Goal: Task Accomplishment & Management: Manage account settings

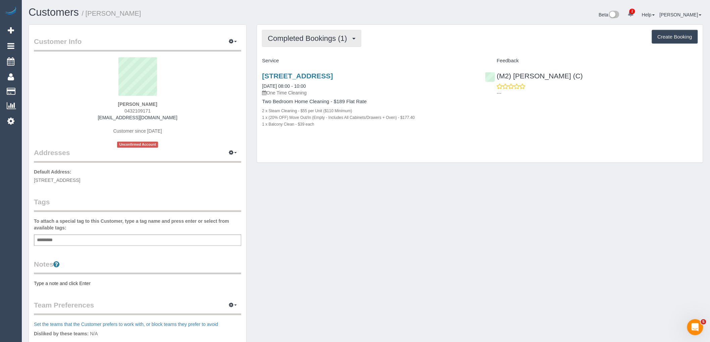
click at [302, 40] on span "Completed Bookings (1)" at bounding box center [309, 38] width 83 height 8
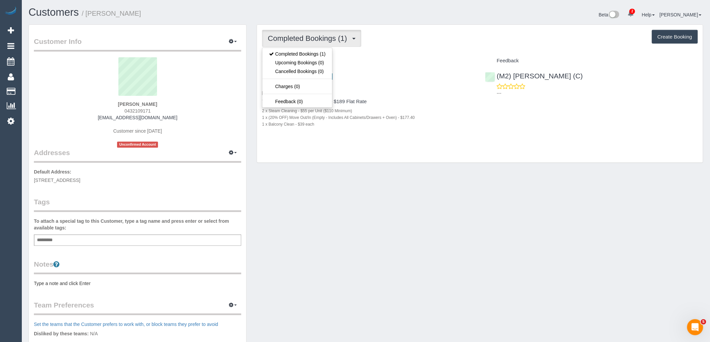
click at [398, 47] on div "Completed Bookings (1) Completed Bookings (1) Upcoming Bookings (0) Cancelled B…" at bounding box center [480, 38] width 436 height 17
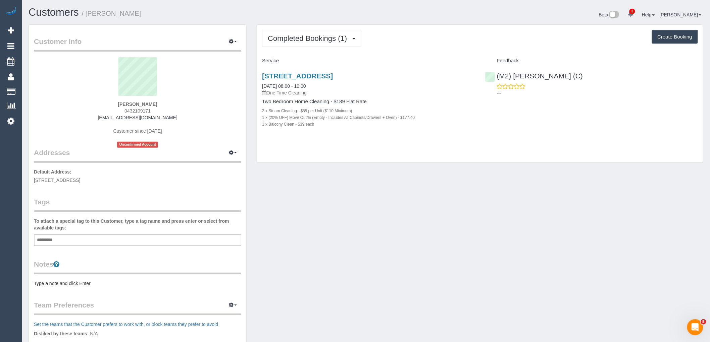
drag, startPoint x: 128, startPoint y: 105, endPoint x: 106, endPoint y: 102, distance: 22.6
click at [106, 102] on div "Niklas Briden 0432109171 niklasbriden@gmail.com Customer since 2025 Unconfirmed…" at bounding box center [137, 102] width 207 height 91
copy strong "Niklas Briden"
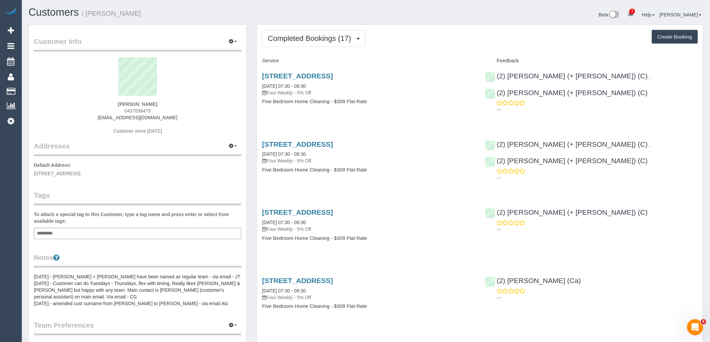
click at [123, 291] on pre "09/07/24 - Shachi + Chirag have been named as regular team - via email - JT 24/…" at bounding box center [137, 291] width 207 height 34
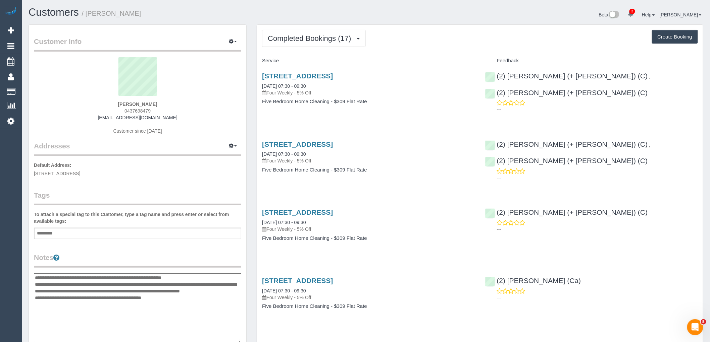
drag, startPoint x: 34, startPoint y: 275, endPoint x: 100, endPoint y: 279, distance: 65.5
click at [35, 275] on textarea "**********" at bounding box center [137, 308] width 207 height 69
type textarea "**********"
click at [311, 42] on span "Completed Bookings (17)" at bounding box center [311, 38] width 87 height 8
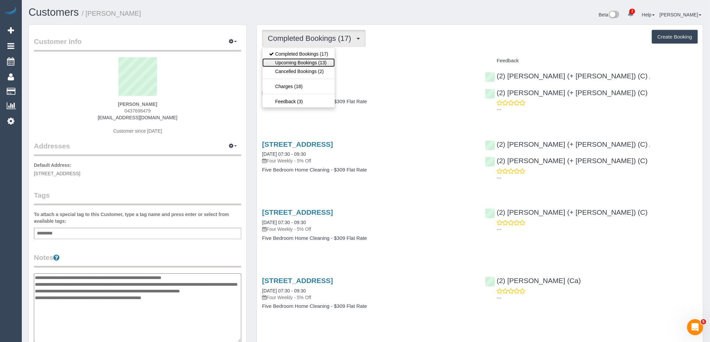
click at [310, 63] on link "Upcoming Bookings (13)" at bounding box center [298, 62] width 72 height 9
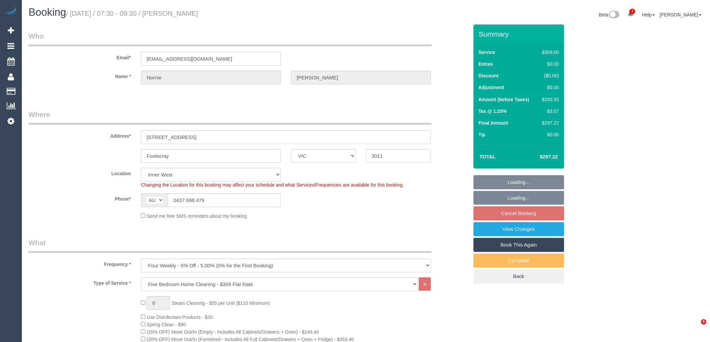
select select "VIC"
select select "number:27"
select select "number:14"
select select "number:19"
select select "number:36"
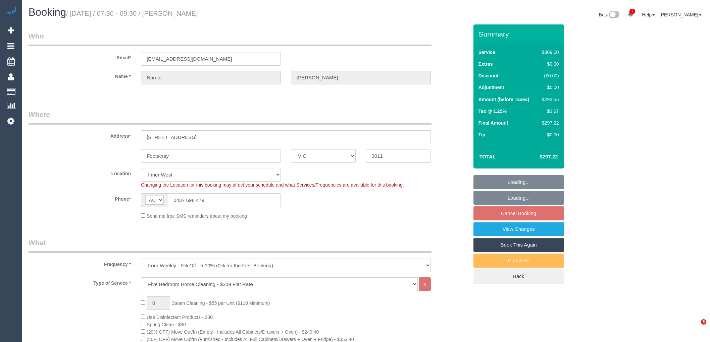
select select "object:1488"
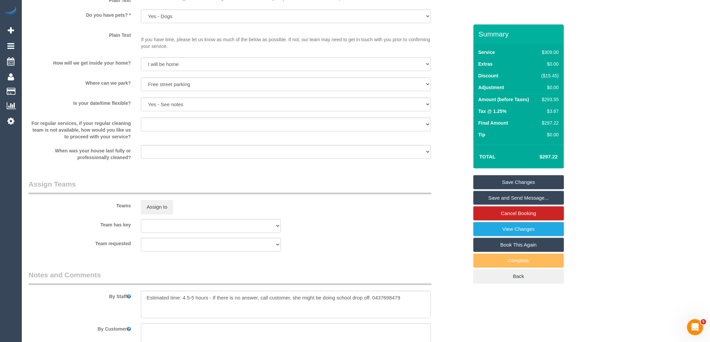
scroll to position [1068, 0]
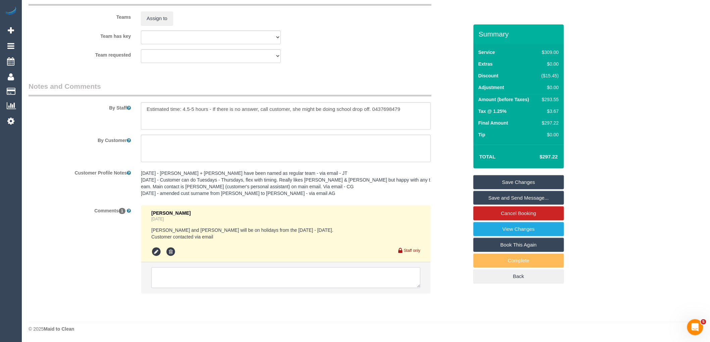
click at [227, 277] on textarea at bounding box center [285, 278] width 269 height 21
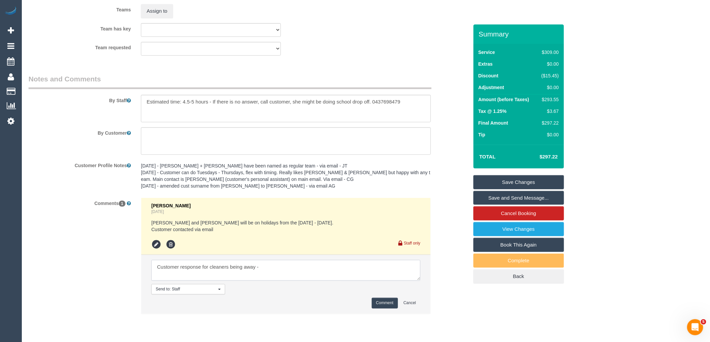
paste textarea "We are quite flexible with the days and times for the replacement cleaners. If …"
click at [390, 281] on textarea at bounding box center [285, 270] width 269 height 21
paste textarea "cnv_qfr7ahb"
type textarea "Customer response for cleaners being away -We are quite flexible with the days …"
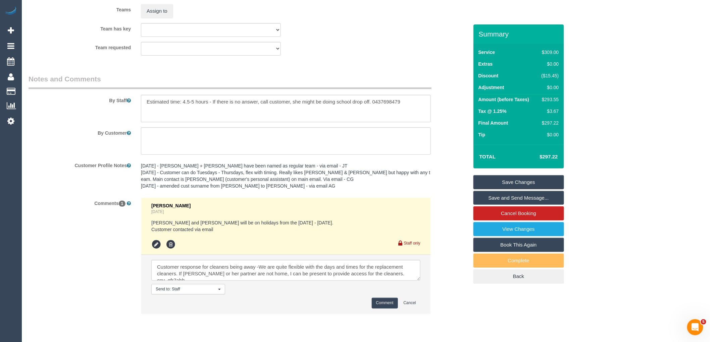
click at [389, 309] on button "Comment" at bounding box center [385, 303] width 26 height 10
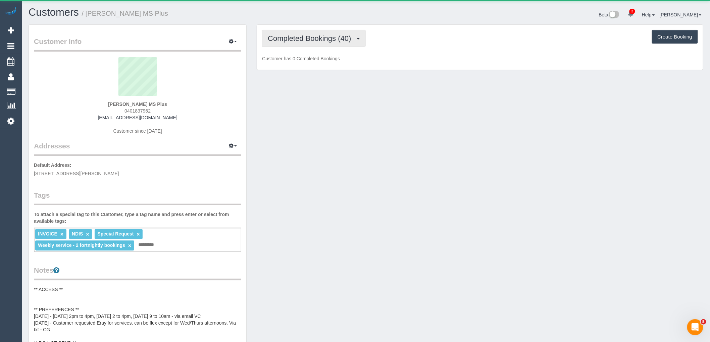
click at [343, 40] on span "Completed Bookings (40)" at bounding box center [311, 38] width 87 height 8
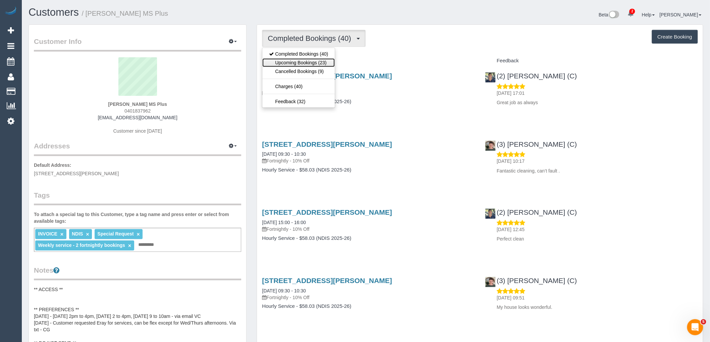
click at [321, 61] on link "Upcoming Bookings (23)" at bounding box center [298, 62] width 72 height 9
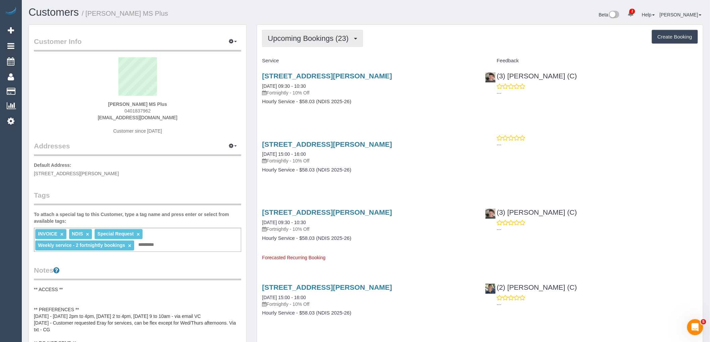
click at [300, 42] on span "Upcoming Bookings (23)" at bounding box center [310, 38] width 84 height 8
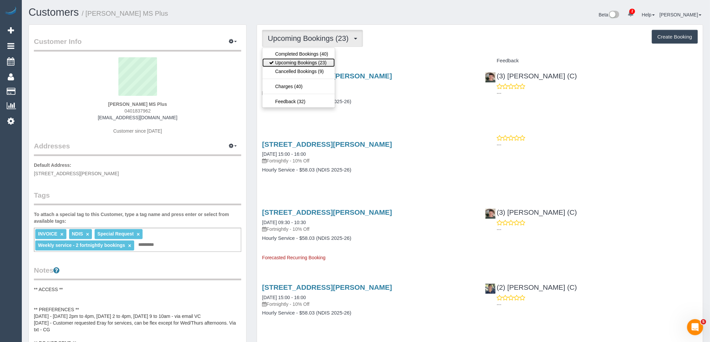
click at [305, 62] on link "Upcoming Bookings (23)" at bounding box center [298, 62] width 72 height 9
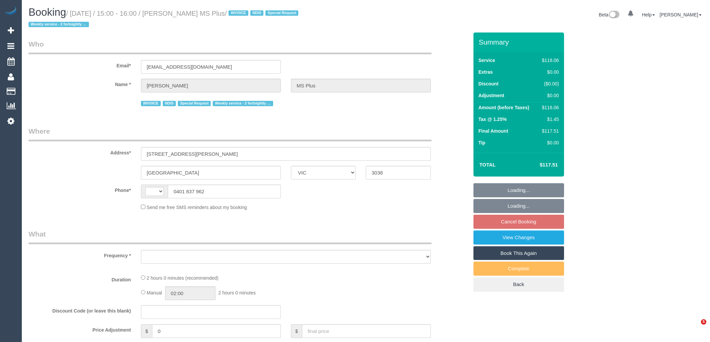
select select "VIC"
select select "string:AU"
select select "object:627"
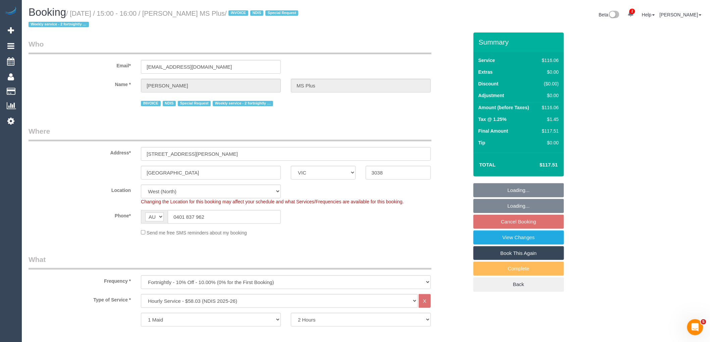
select select "number:28"
select select "number:14"
select select "number:19"
select select "number:22"
select select "number:35"
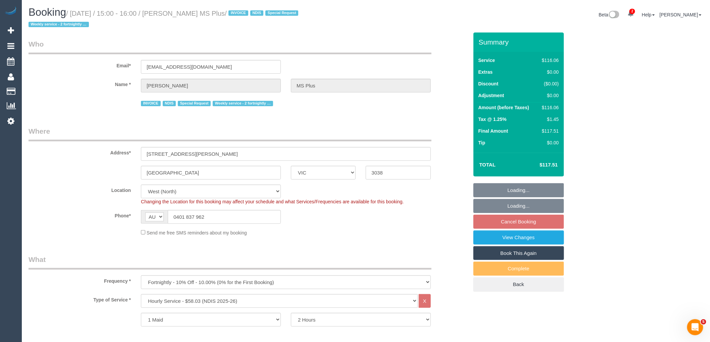
select select "object:1323"
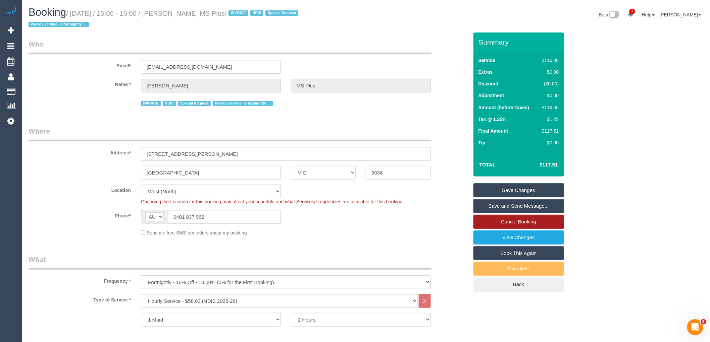
click at [522, 220] on link "Cancel Booking" at bounding box center [518, 222] width 91 height 14
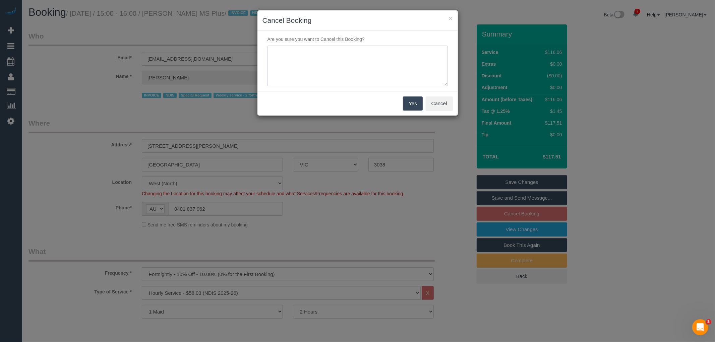
click at [320, 65] on textarea at bounding box center [358, 66] width 180 height 41
type textarea "Regular cleaner away - customer OK to skip via email VC"
click at [415, 104] on button "Yes" at bounding box center [412, 104] width 19 height 14
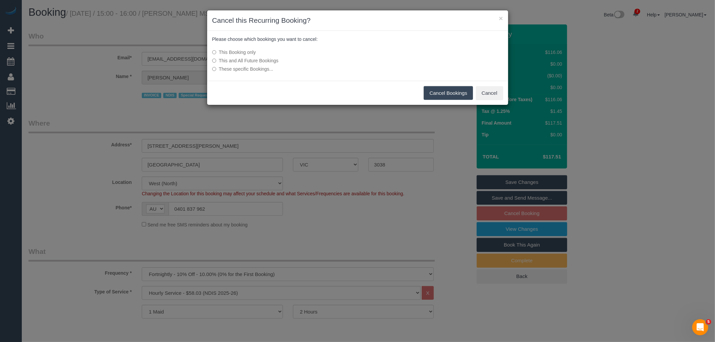
click at [460, 85] on div "Cancel Bookings Cancel" at bounding box center [357, 93] width 301 height 24
drag, startPoint x: 456, startPoint y: 95, endPoint x: 271, endPoint y: 0, distance: 207.9
click at [456, 95] on button "Cancel Bookings" at bounding box center [448, 93] width 49 height 14
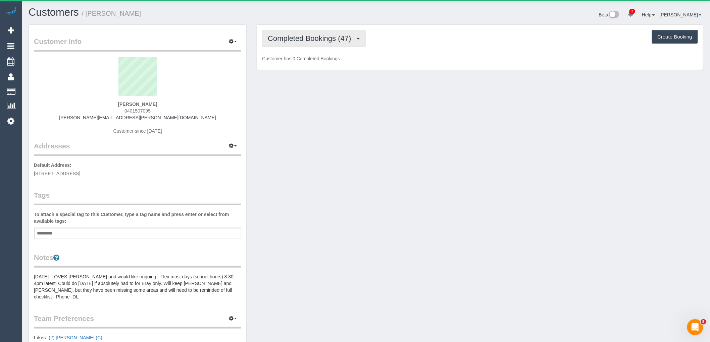
click at [345, 39] on span "Completed Bookings (47)" at bounding box center [311, 38] width 87 height 8
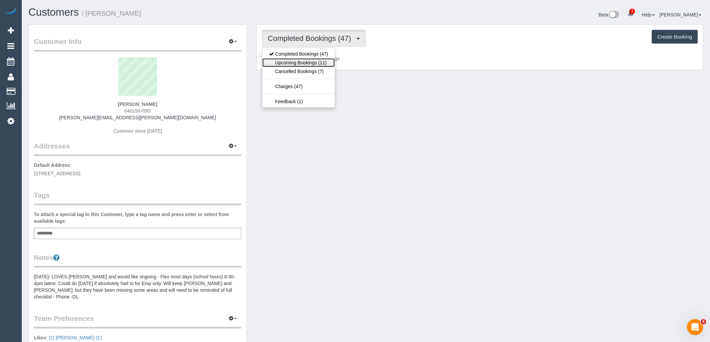
click at [328, 62] on link "Upcoming Bookings (11)" at bounding box center [298, 62] width 72 height 9
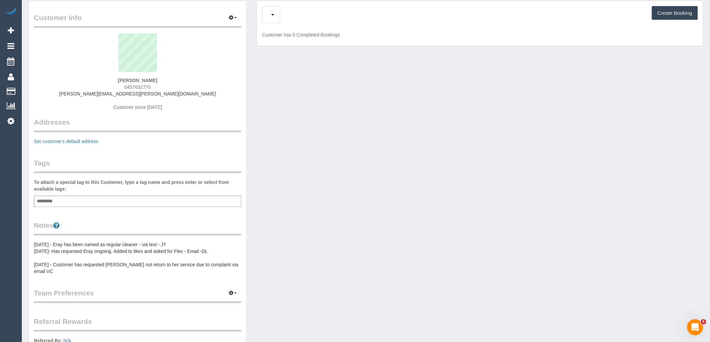
scroll to position [37, 0]
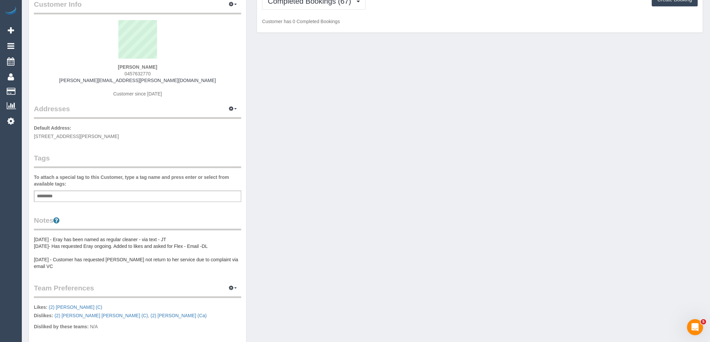
click at [95, 232] on div "Notes [DATE] - Eray has been named as regular cleaner - via text - JT [DATE]- H…" at bounding box center [137, 243] width 207 height 54
click at [55, 249] on pre "[DATE] - Eray has been named as regular cleaner - via text - JT [DATE]- Has req…" at bounding box center [137, 253] width 207 height 34
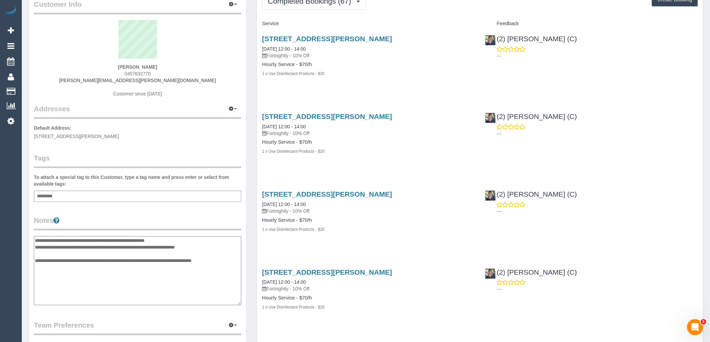
click at [35, 237] on textarea "**********" at bounding box center [137, 270] width 207 height 69
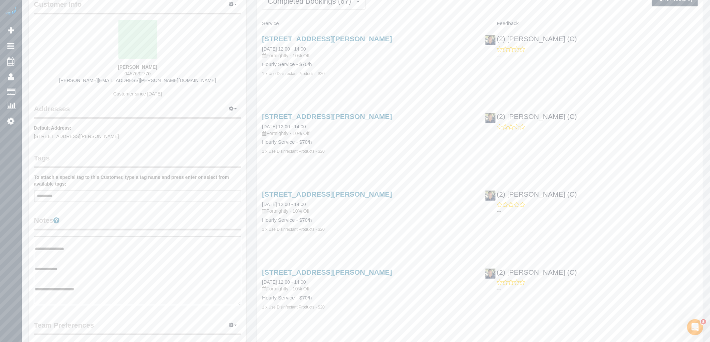
scroll to position [74, 0]
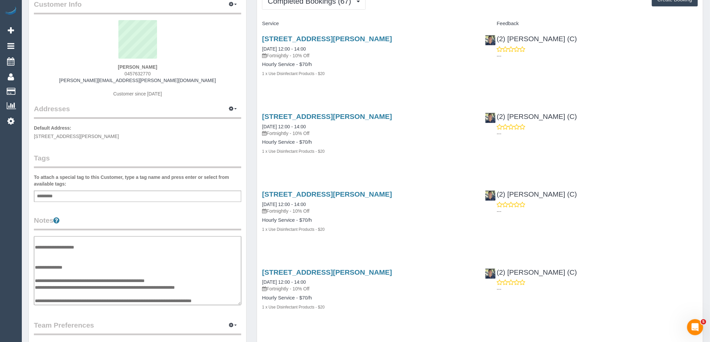
drag, startPoint x: 179, startPoint y: 278, endPoint x: 36, endPoint y: 280, distance: 143.9
click at [36, 280] on textarea "**********" at bounding box center [137, 270] width 207 height 69
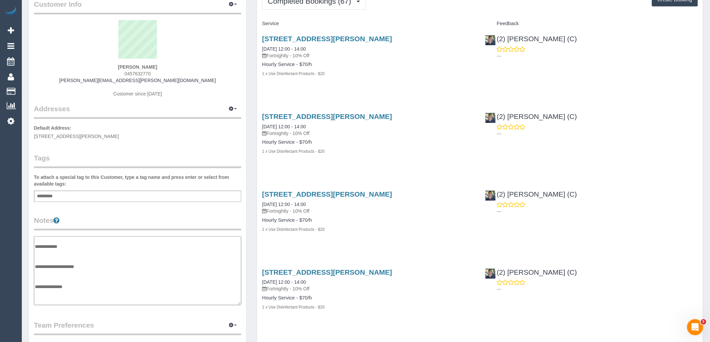
scroll to position [36, 0]
click at [45, 270] on textarea "**********" at bounding box center [137, 270] width 207 height 69
paste textarea "**********"
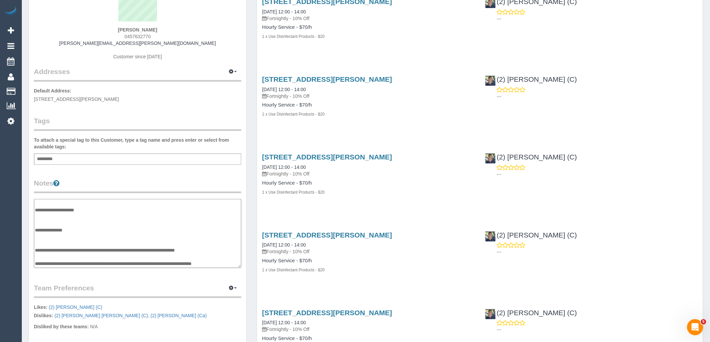
click at [98, 257] on textarea "**********" at bounding box center [137, 233] width 207 height 69
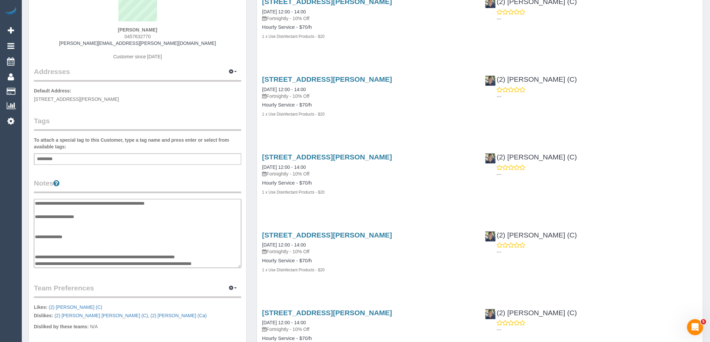
scroll to position [67, 0]
drag, startPoint x: 233, startPoint y: 263, endPoint x: 36, endPoint y: 262, distance: 197.6
click at [36, 262] on textarea "**********" at bounding box center [137, 233] width 207 height 69
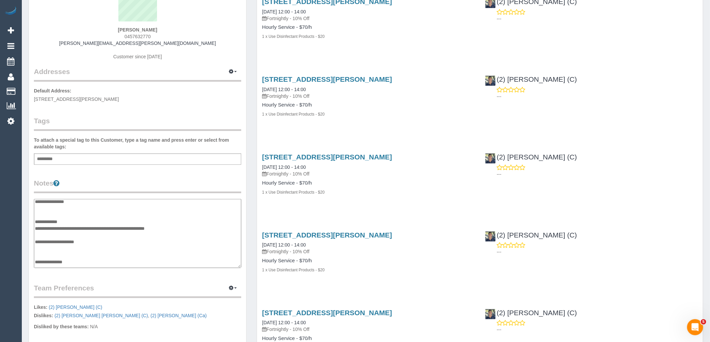
scroll to position [30, 0]
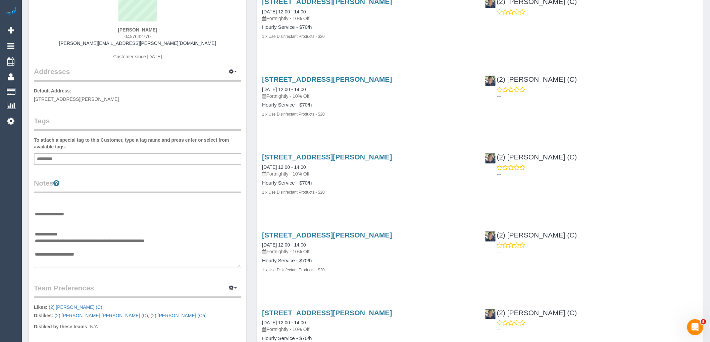
click at [57, 217] on textarea "**********" at bounding box center [137, 233] width 207 height 69
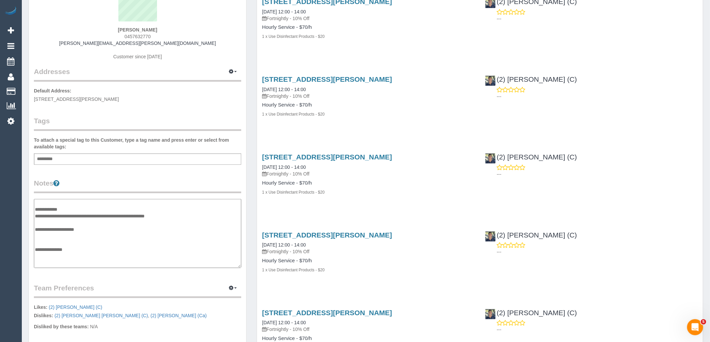
scroll to position [67, 0]
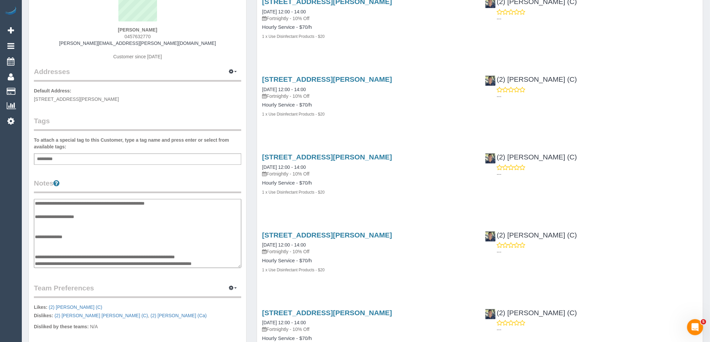
drag, startPoint x: 222, startPoint y: 257, endPoint x: 34, endPoint y: 254, distance: 187.5
click at [34, 254] on textarea "**********" at bounding box center [137, 233] width 207 height 69
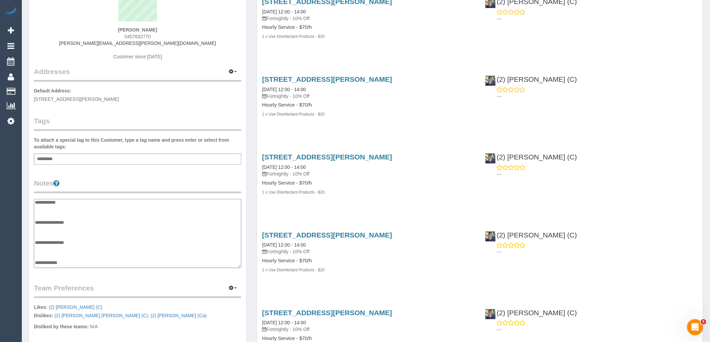
scroll to position [0, 0]
click at [67, 228] on textarea "**********" at bounding box center [137, 233] width 207 height 69
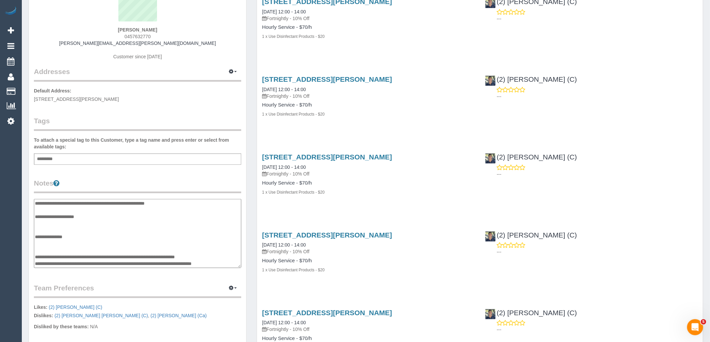
drag, startPoint x: 232, startPoint y: 262, endPoint x: 36, endPoint y: 256, distance: 196.0
click at [36, 256] on textarea "**********" at bounding box center [137, 233] width 207 height 69
click at [127, 241] on textarea "**********" at bounding box center [137, 233] width 207 height 69
drag, startPoint x: 221, startPoint y: 256, endPoint x: 36, endPoint y: 257, distance: 185.2
click at [36, 257] on textarea "**********" at bounding box center [137, 233] width 207 height 69
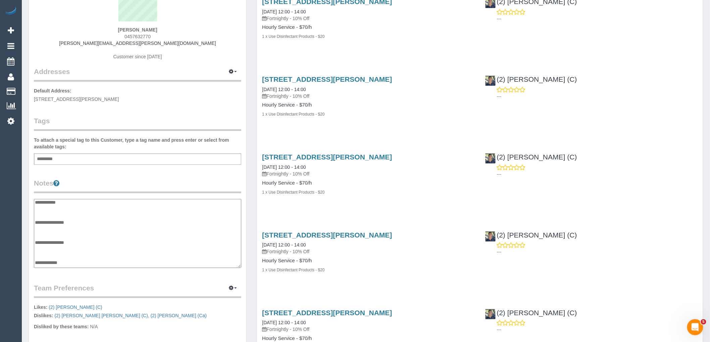
scroll to position [0, 0]
click at [66, 227] on textarea "**********" at bounding box center [137, 233] width 207 height 69
paste textarea "**********"
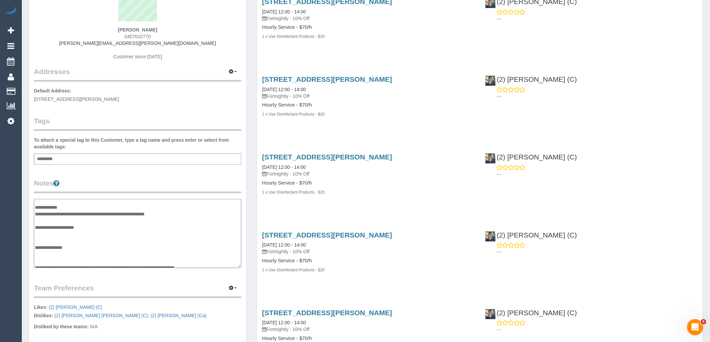
scroll to position [67, 0]
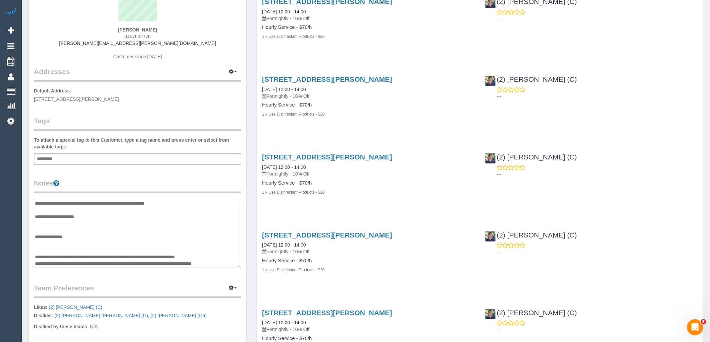
drag, startPoint x: 220, startPoint y: 256, endPoint x: 36, endPoint y: 256, distance: 183.8
click at [36, 256] on textarea "**********" at bounding box center [137, 233] width 207 height 69
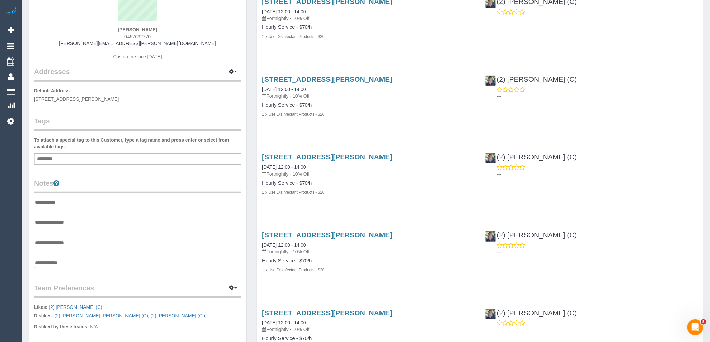
scroll to position [0, 0]
click at [90, 228] on textarea "**********" at bounding box center [137, 233] width 207 height 69
paste textarea "**********"
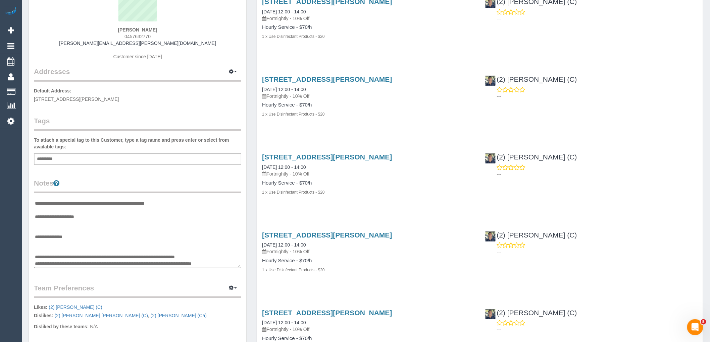
drag, startPoint x: 230, startPoint y: 261, endPoint x: 34, endPoint y: 262, distance: 196.2
click at [34, 262] on textarea "**********" at bounding box center [137, 233] width 207 height 69
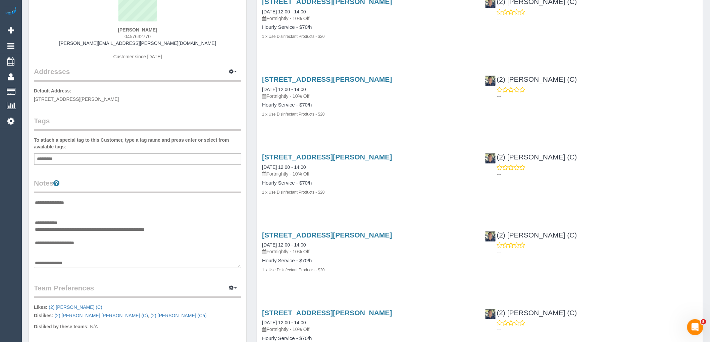
scroll to position [30, 0]
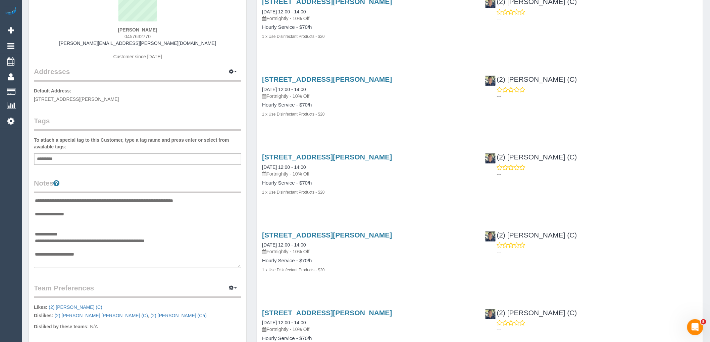
click at [54, 220] on textarea "**********" at bounding box center [137, 233] width 207 height 69
paste textarea "**********"
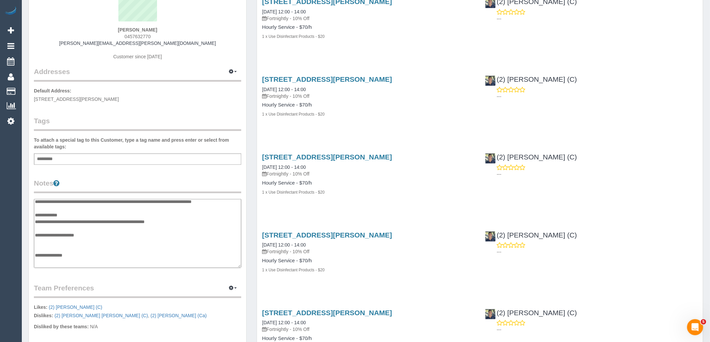
scroll to position [67, 0]
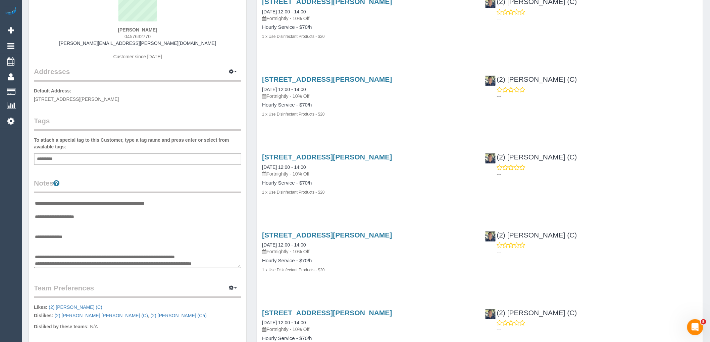
drag, startPoint x: 230, startPoint y: 262, endPoint x: 54, endPoint y: 243, distance: 177.5
click at [54, 243] on textarea "**********" at bounding box center [137, 233] width 207 height 69
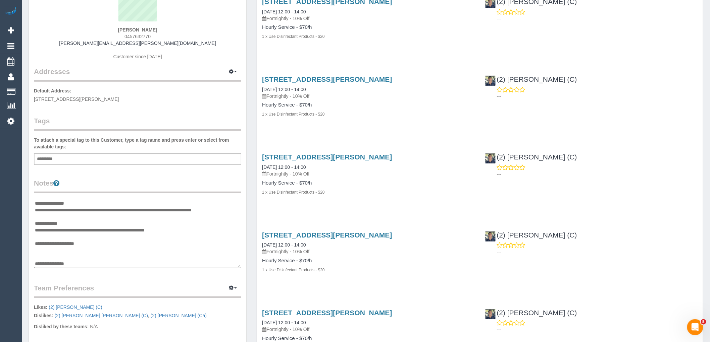
scroll to position [0, 0]
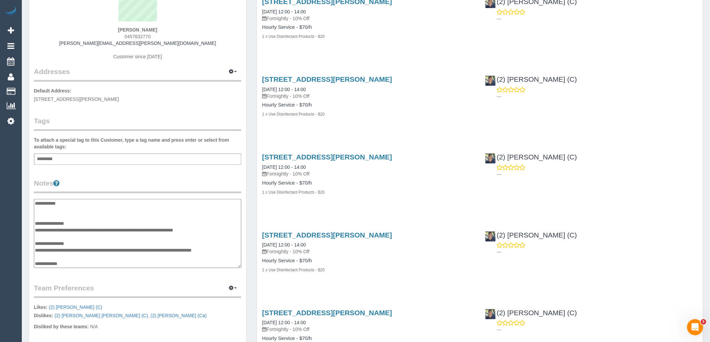
click at [93, 220] on textarea "**********" at bounding box center [137, 233] width 207 height 69
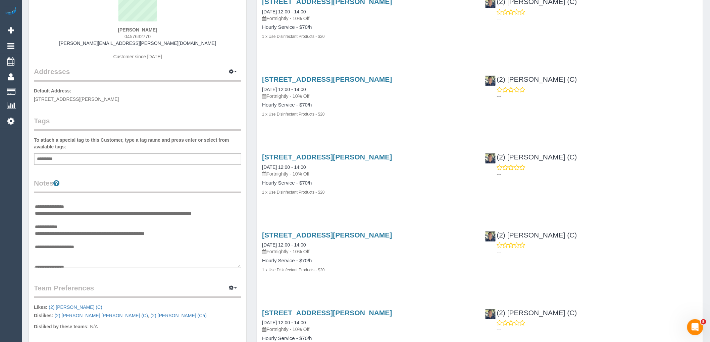
scroll to position [37, 0]
click at [85, 227] on textarea "**********" at bounding box center [137, 233] width 207 height 69
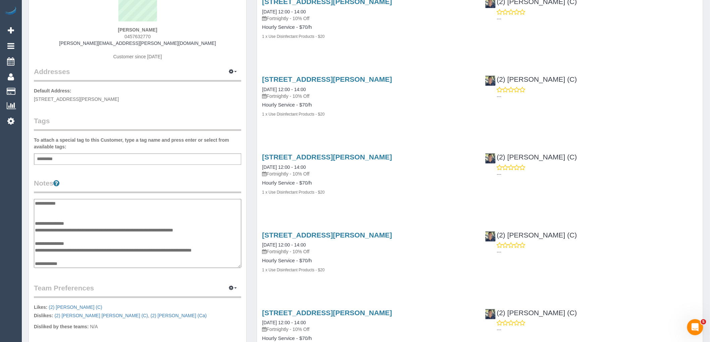
click at [100, 222] on textarea "**********" at bounding box center [137, 233] width 207 height 69
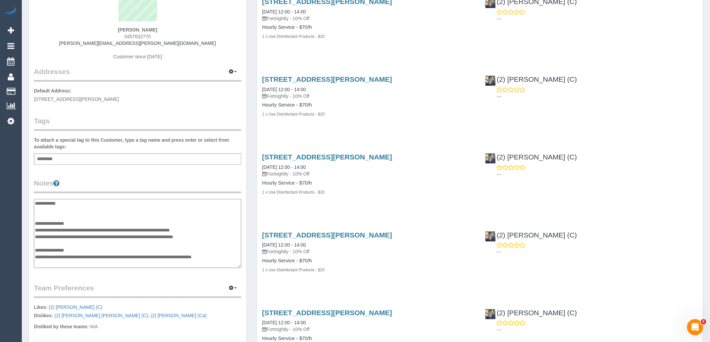
type textarea "**********"
click at [119, 177] on div "Customer Info Edit Contact Info Send Message Email Preferences Special Sales Ta…" at bounding box center [137, 201] width 217 height 503
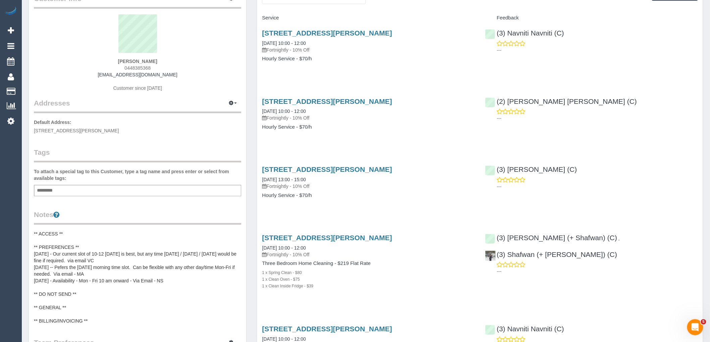
scroll to position [112, 0]
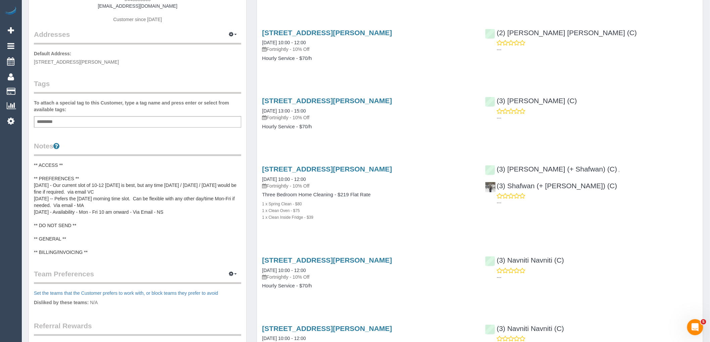
click at [112, 185] on pre "** ACCESS ** ** PREFERENCES ** [DATE] - Our current slot of 10-12 [DATE] is bes…" at bounding box center [137, 209] width 207 height 94
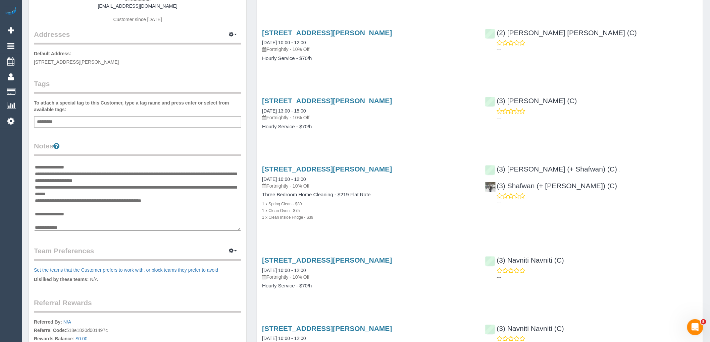
scroll to position [0, 0]
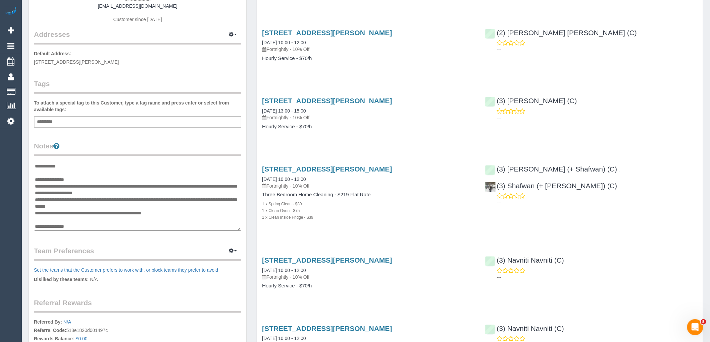
click at [102, 177] on textarea "**********" at bounding box center [137, 196] width 207 height 69
type textarea "**********"
click at [113, 135] on div "Customer Info Edit Contact Info Send Message Email Preferences Special Sales Ta…" at bounding box center [137, 159] width 217 height 493
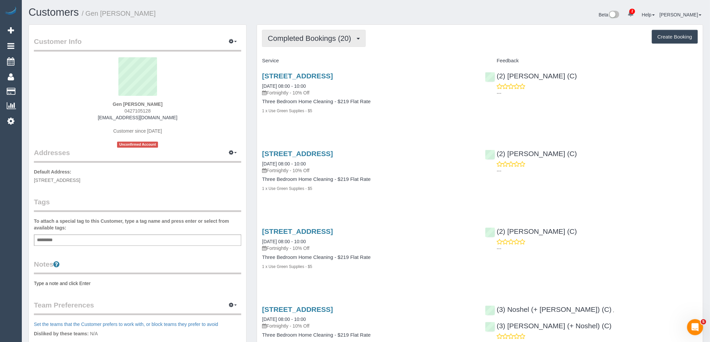
click at [308, 42] on span "Completed Bookings (20)" at bounding box center [311, 38] width 87 height 8
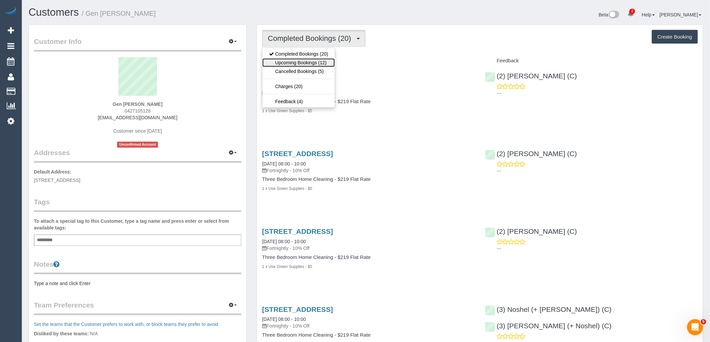
click at [306, 65] on link "Upcoming Bookings (12)" at bounding box center [298, 62] width 72 height 9
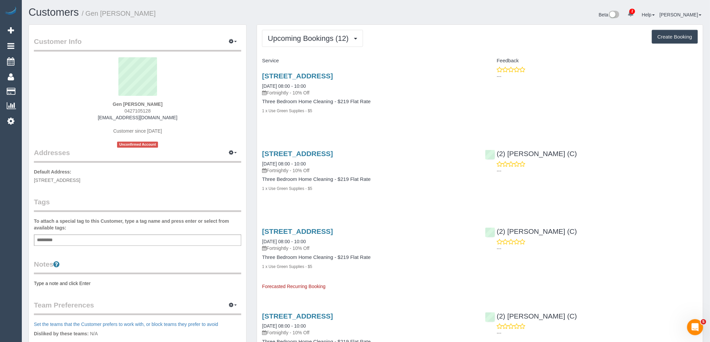
click at [90, 280] on pre "Type a note and click Enter" at bounding box center [137, 283] width 207 height 7
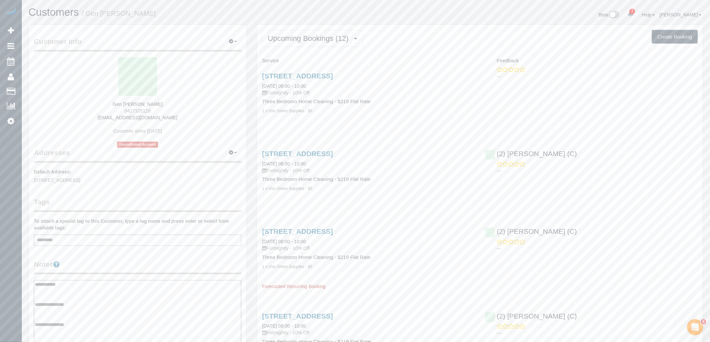
click at [74, 312] on textarea "**********" at bounding box center [137, 314] width 207 height 69
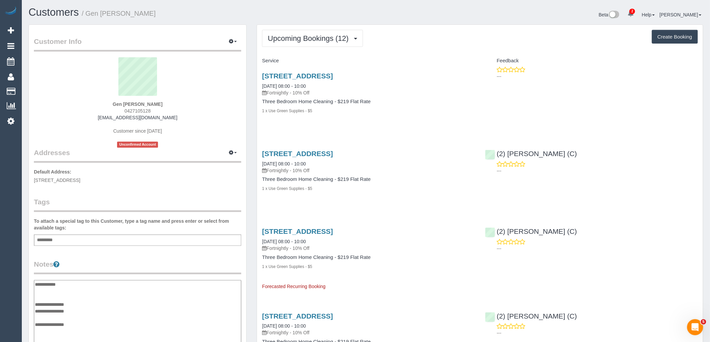
type textarea "**********"
click at [105, 307] on textarea "**********" at bounding box center [137, 314] width 207 height 69
click at [103, 313] on textarea "**********" at bounding box center [137, 314] width 207 height 69
drag, startPoint x: 105, startPoint y: 230, endPoint x: 92, endPoint y: 253, distance: 26.2
click at [105, 230] on label "To attach a special tag to this Customer, type a tag name and press enter or se…" at bounding box center [137, 224] width 207 height 13
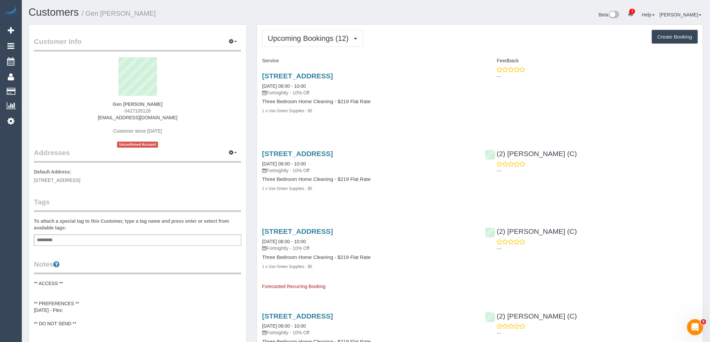
click at [68, 307] on pre "** ACCESS ** ** PREFERENCES ** 19/09/25 - Flex: ** DO NOT SEND ** ** GENERAL **…" at bounding box center [137, 333] width 207 height 107
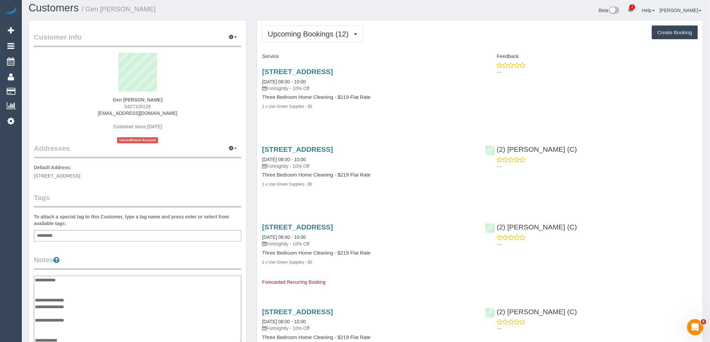
click at [81, 307] on textarea "**********" at bounding box center [137, 310] width 207 height 69
type textarea "**********"
click at [124, 245] on div "Customer Info Edit Contact Info Send Message Email Preferences Special Sales Ta…" at bounding box center [137, 269] width 217 height 499
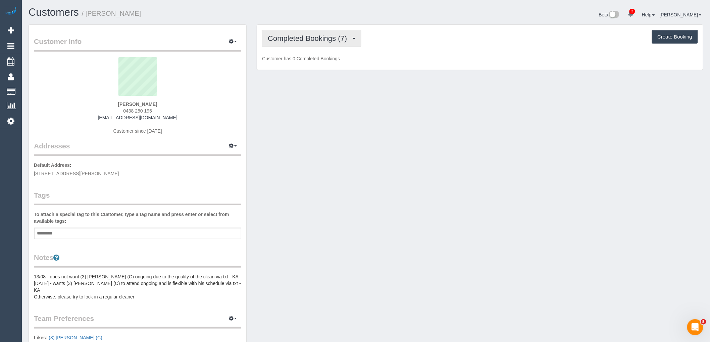
click at [309, 37] on span "Completed Bookings (7)" at bounding box center [309, 38] width 83 height 8
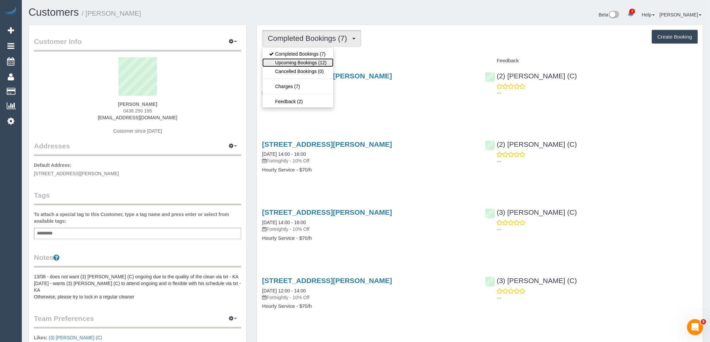
click at [329, 65] on link "Upcoming Bookings (12)" at bounding box center [297, 62] width 71 height 9
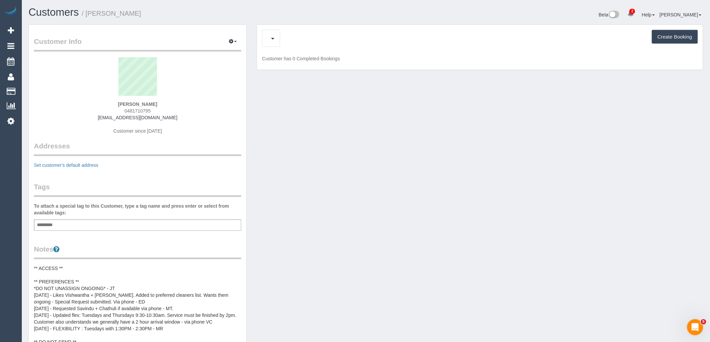
click at [292, 36] on div "Create Booking" at bounding box center [480, 38] width 436 height 17
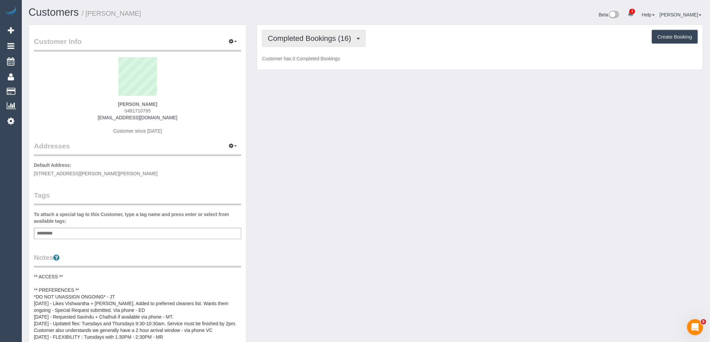
click at [292, 36] on span "Completed Bookings (16)" at bounding box center [311, 38] width 87 height 8
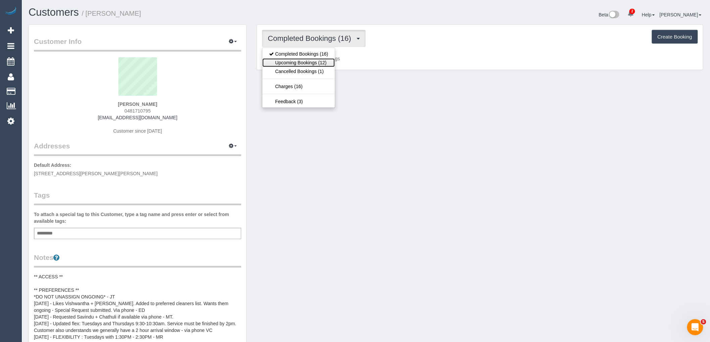
click at [301, 59] on link "Upcoming Bookings (12)" at bounding box center [298, 62] width 72 height 9
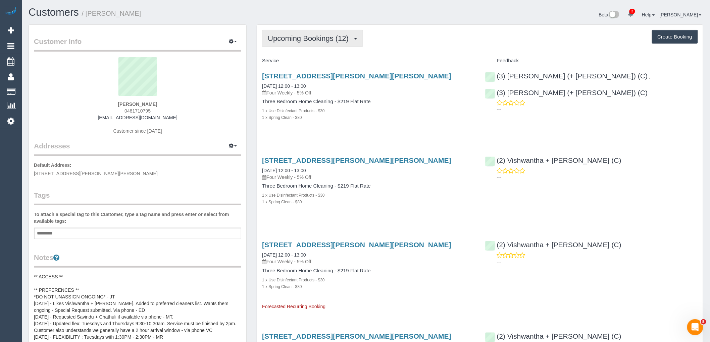
click at [293, 31] on button "Upcoming Bookings (12)" at bounding box center [312, 38] width 101 height 17
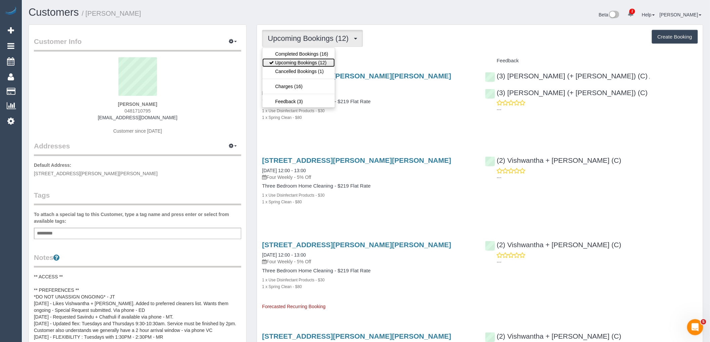
click at [296, 62] on link "Upcoming Bookings (12)" at bounding box center [298, 62] width 72 height 9
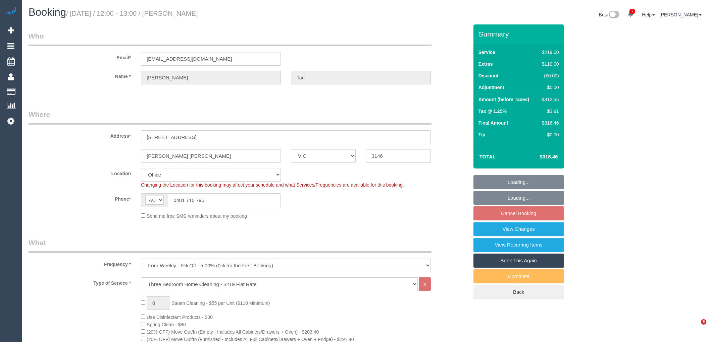
select select "VIC"
select select "number:29"
select select "number:14"
select select "number:18"
select select "number:25"
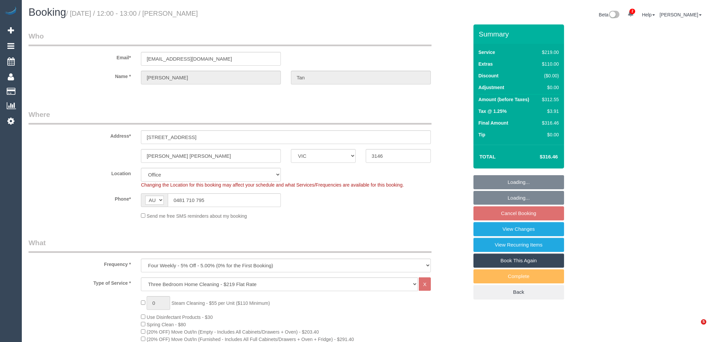
select select "number:34"
select select "object:2144"
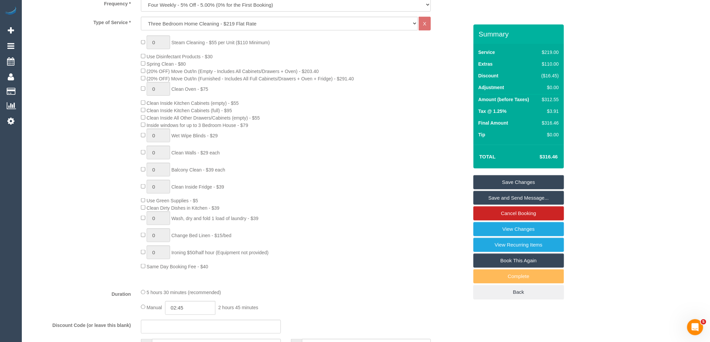
scroll to position [596, 0]
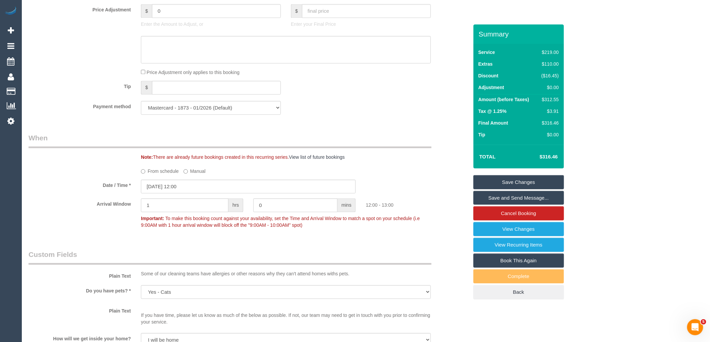
click at [150, 175] on label "From schedule" at bounding box center [160, 170] width 38 height 9
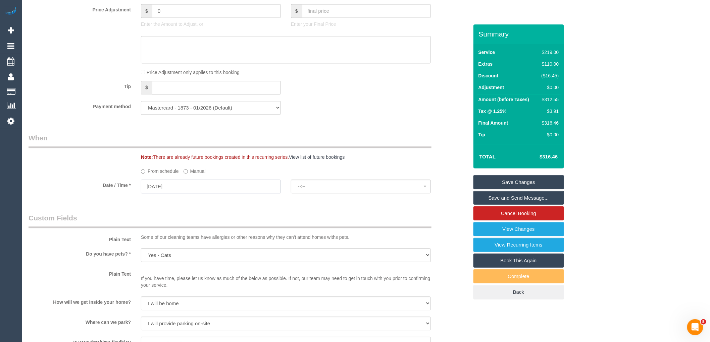
click at [203, 194] on input "23/09/2025" at bounding box center [211, 187] width 140 height 14
select select "spot6"
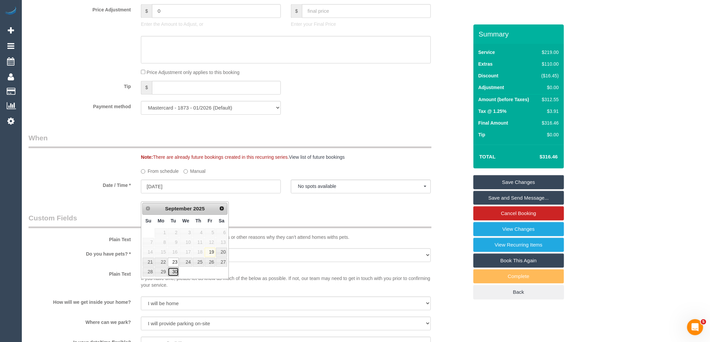
click at [176, 275] on link "30" at bounding box center [173, 272] width 11 height 9
type input "30/09/2025"
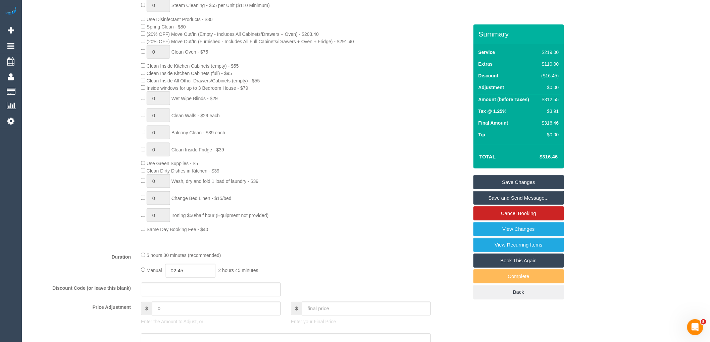
scroll to position [0, 0]
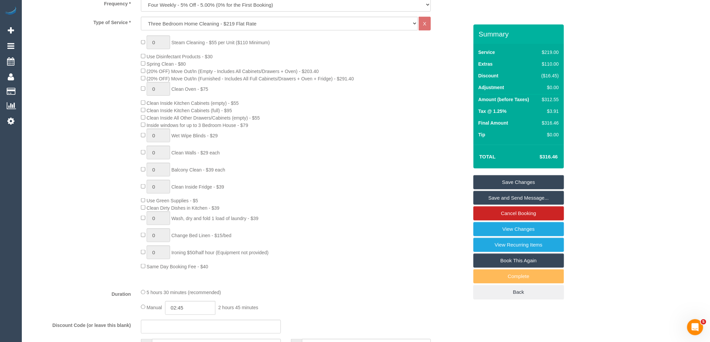
select select "spot11"
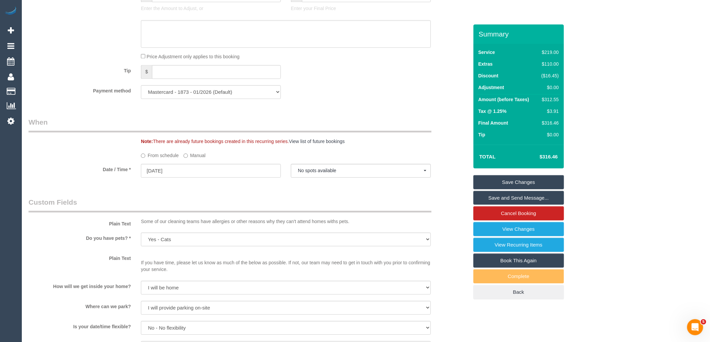
scroll to position [671, 0]
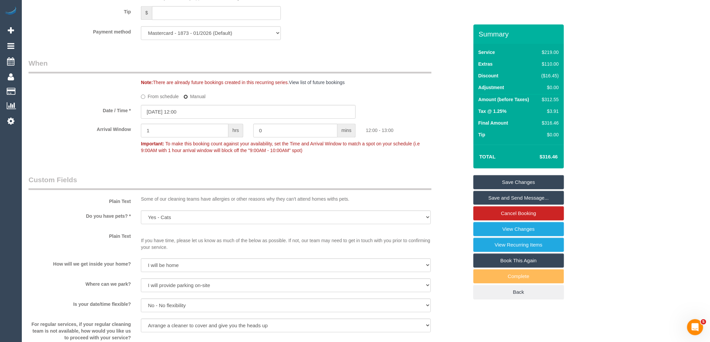
type input "30/09/2025 08:00"
click at [211, 119] on input "30/09/2025 08:00" at bounding box center [248, 112] width 215 height 14
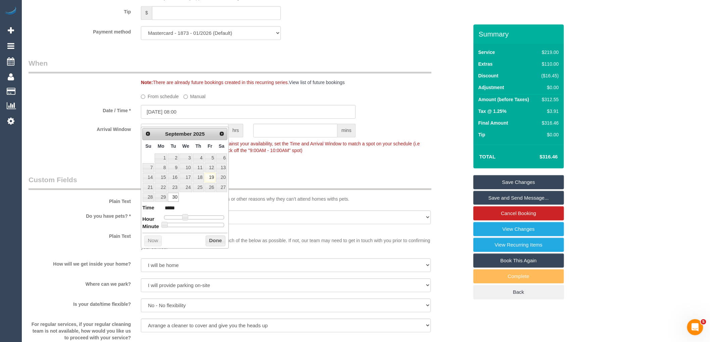
click at [188, 217] on span at bounding box center [185, 217] width 6 height 6
click at [215, 240] on button "Done" at bounding box center [216, 241] width 20 height 11
type input "30/09/2025 12:00"
type input "*****"
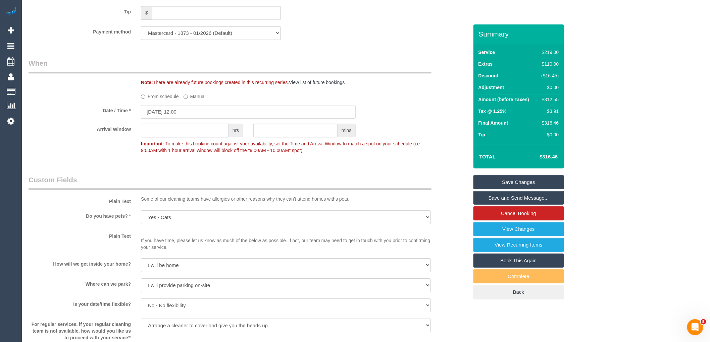
click at [211, 138] on input "text" at bounding box center [185, 131] width 88 height 14
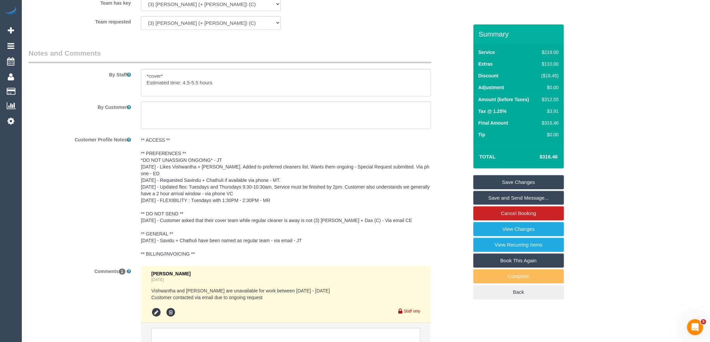
scroll to position [1162, 0]
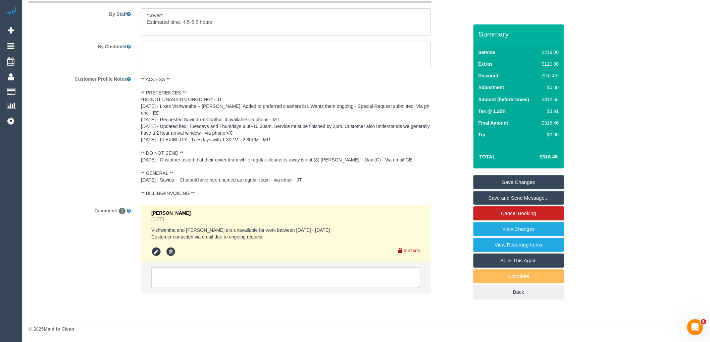
type input "1"
click at [206, 270] on textarea at bounding box center [285, 278] width 269 height 21
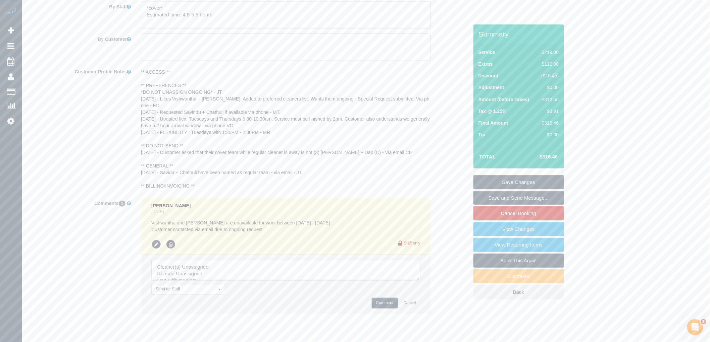
scroll to position [1190, 0]
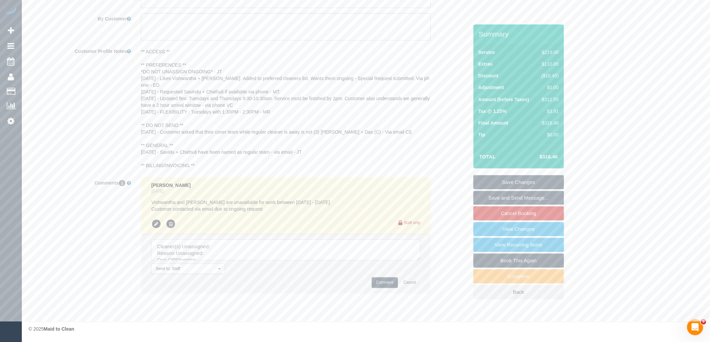
drag, startPoint x: 417, startPoint y: 258, endPoint x: 452, endPoint y: 355, distance: 103.0
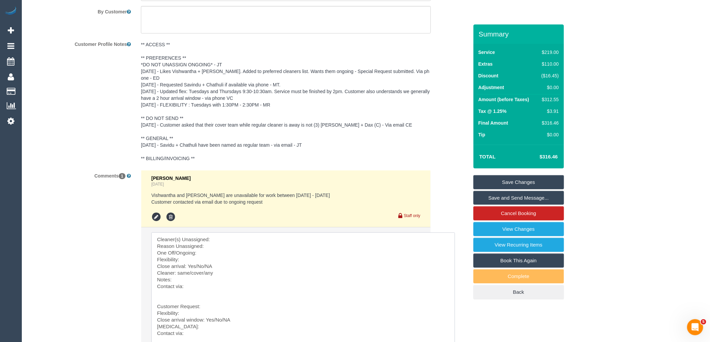
scroll to position [1287, 0]
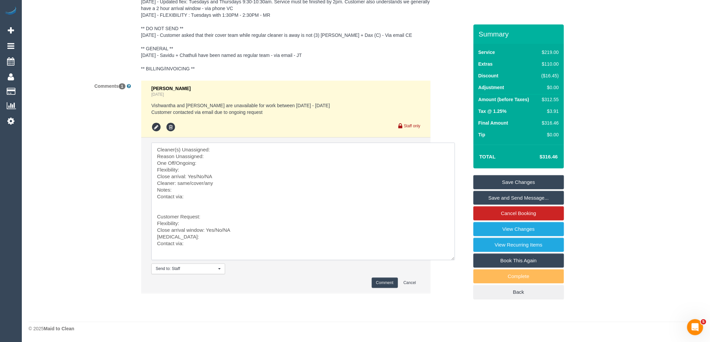
drag, startPoint x: 194, startPoint y: 299, endPoint x: 235, endPoint y: 357, distance: 70.9
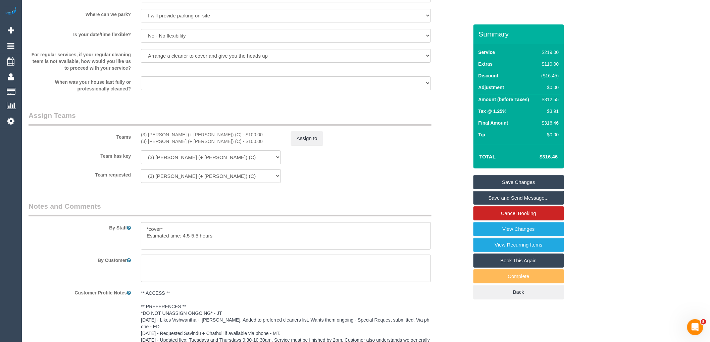
scroll to position [914, 0]
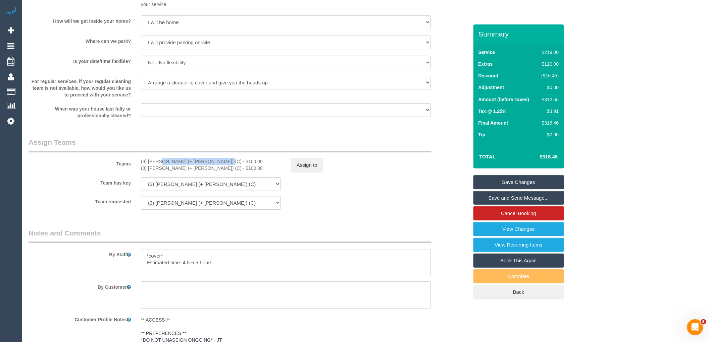
drag, startPoint x: 199, startPoint y: 167, endPoint x: 140, endPoint y: 167, distance: 58.7
click at [140, 167] on div "(3) Rayhan (+ Shahida) (C) - $100.00 (3) Shahida (+ Rayhan) (C) - $100.00" at bounding box center [211, 164] width 150 height 13
copy div "(3) [PERSON_NAME] (+ [PERSON_NAME]) (C)"
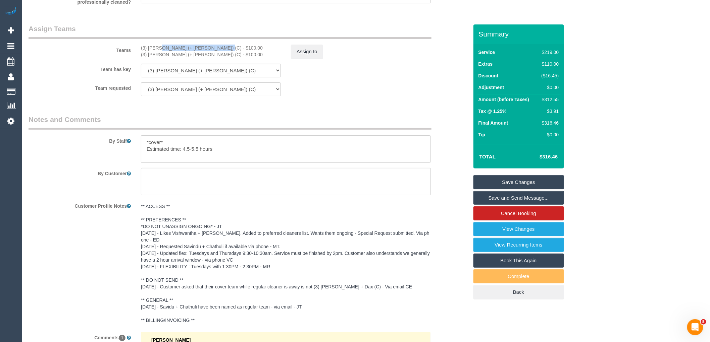
scroll to position [1175, 0]
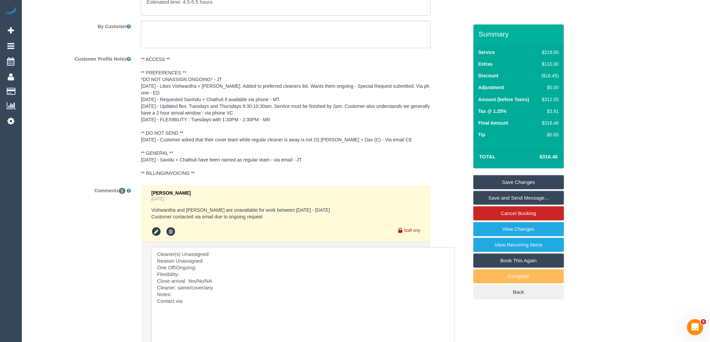
click at [235, 256] on textarea at bounding box center [303, 307] width 304 height 118
paste textarea "(3) [PERSON_NAME] (+ [PERSON_NAME]) (C)"
click at [225, 268] on textarea at bounding box center [303, 307] width 304 height 118
click at [212, 272] on textarea at bounding box center [303, 307] width 304 height 118
click at [208, 280] on textarea at bounding box center [303, 307] width 304 height 118
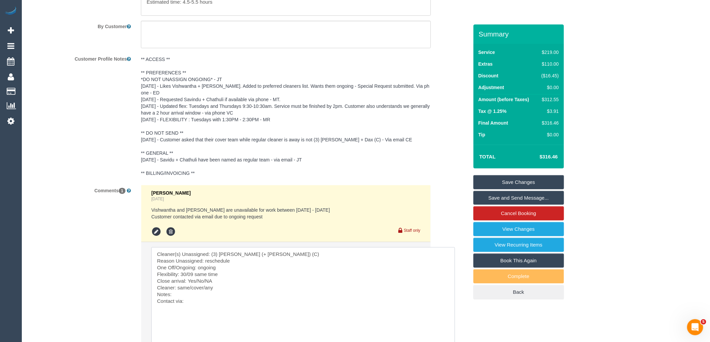
drag, startPoint x: 226, startPoint y: 287, endPoint x: 196, endPoint y: 288, distance: 30.2
click at [196, 288] on textarea at bounding box center [303, 307] width 304 height 118
drag, startPoint x: 218, startPoint y: 295, endPoint x: 178, endPoint y: 294, distance: 40.6
click at [178, 294] on textarea at bounding box center [303, 307] width 304 height 118
click at [219, 295] on textarea at bounding box center [303, 307] width 304 height 118
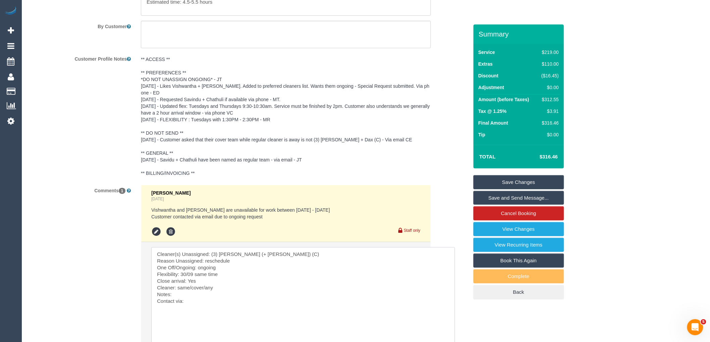
drag, startPoint x: 205, startPoint y: 295, endPoint x: 176, endPoint y: 293, distance: 28.9
click at [176, 293] on textarea at bounding box center [303, 307] width 304 height 118
click at [203, 294] on textarea at bounding box center [303, 307] width 304 height 118
click at [196, 309] on textarea at bounding box center [303, 307] width 304 height 118
click at [189, 301] on textarea at bounding box center [303, 307] width 304 height 118
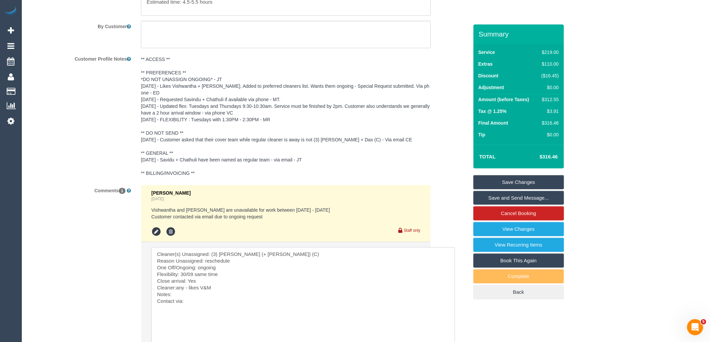
paste textarea "cnv_qfr6ztb"
click at [203, 309] on textarea at bounding box center [303, 307] width 304 height 118
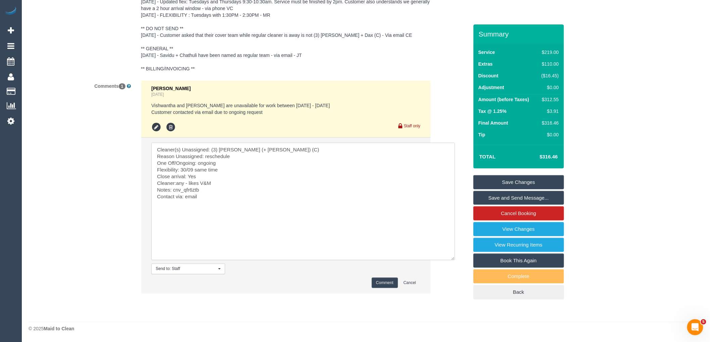
type textarea "Cleaner(s) Unassigned: (3) Rayhan (+ Shahida) (C) Reason Unassigned: reschedule…"
click at [387, 280] on button "Comment" at bounding box center [385, 283] width 26 height 10
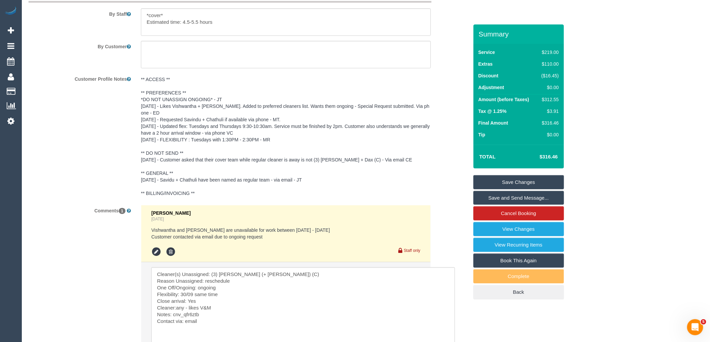
scroll to position [1026, 0]
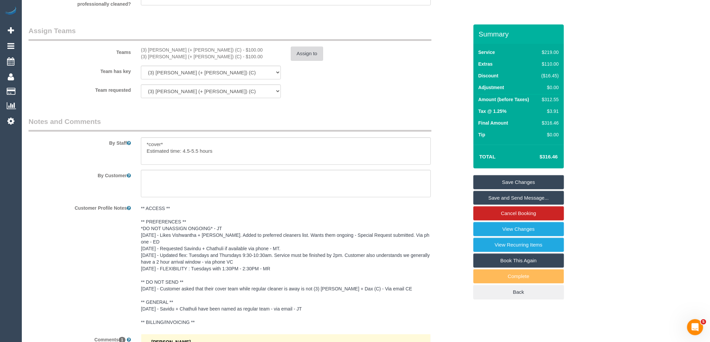
click at [300, 59] on button "Assign to" at bounding box center [307, 54] width 32 height 14
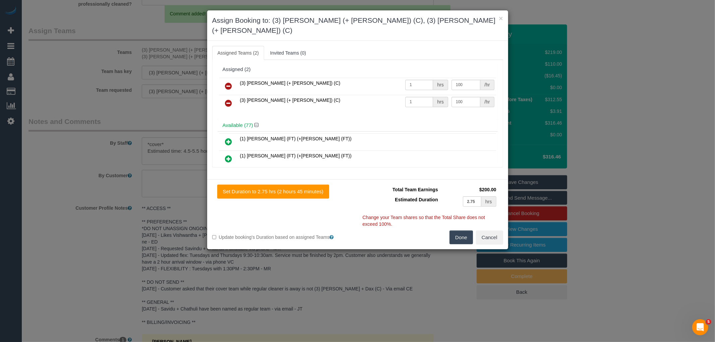
click at [232, 82] on icon at bounding box center [228, 86] width 7 height 8
click at [232, 99] on icon at bounding box center [228, 103] width 7 height 8
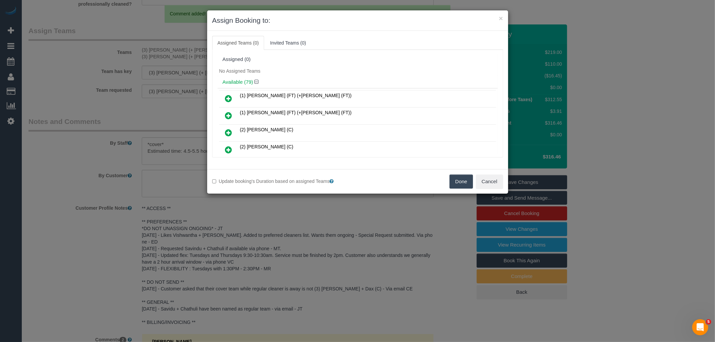
click at [455, 184] on button "Done" at bounding box center [461, 182] width 23 height 14
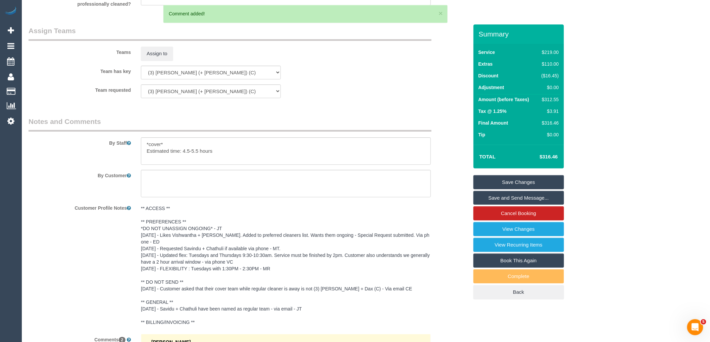
click at [518, 181] on link "Save Changes" at bounding box center [518, 182] width 91 height 14
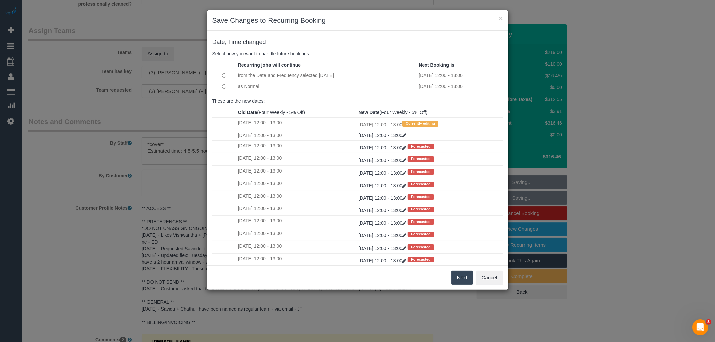
click at [465, 278] on button "Next" at bounding box center [463, 278] width 22 height 14
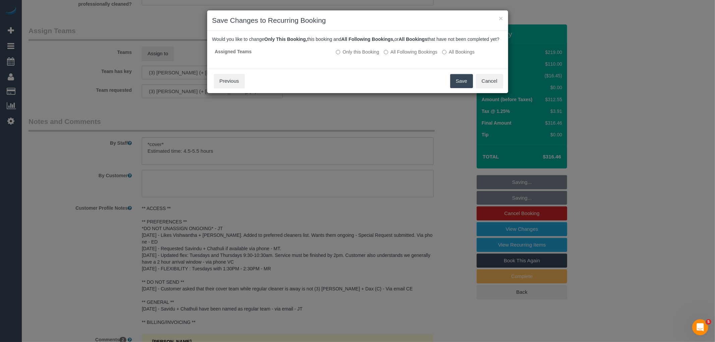
click at [410, 55] on label "All Following Bookings" at bounding box center [411, 52] width 54 height 7
click at [465, 88] on button "Save" at bounding box center [461, 81] width 23 height 14
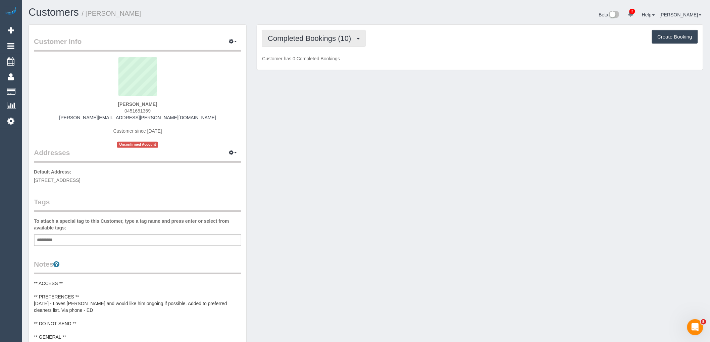
click at [306, 41] on span "Completed Bookings (10)" at bounding box center [311, 38] width 87 height 8
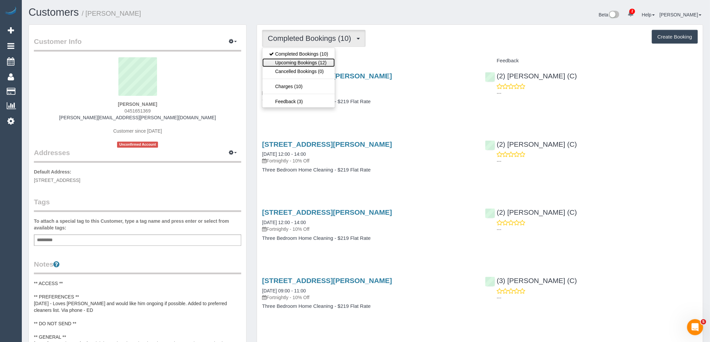
click at [303, 64] on link "Upcoming Bookings (12)" at bounding box center [298, 62] width 72 height 9
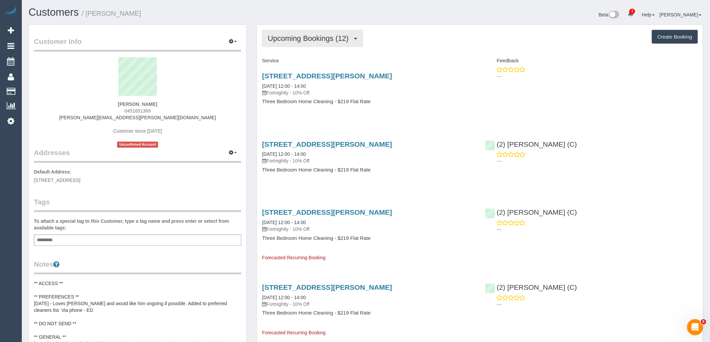
click at [320, 42] on span "Upcoming Bookings (12)" at bounding box center [310, 38] width 84 height 8
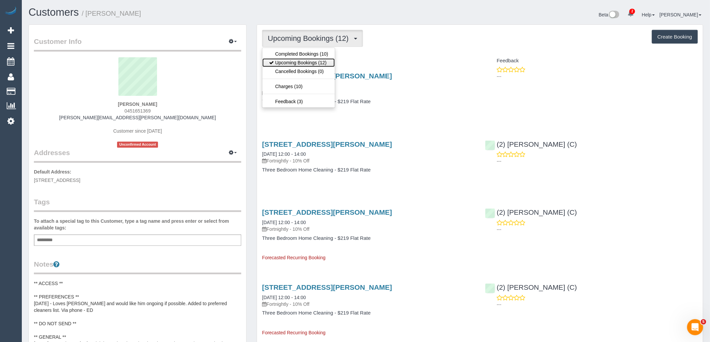
click at [313, 64] on link "Upcoming Bookings (12)" at bounding box center [298, 62] width 72 height 9
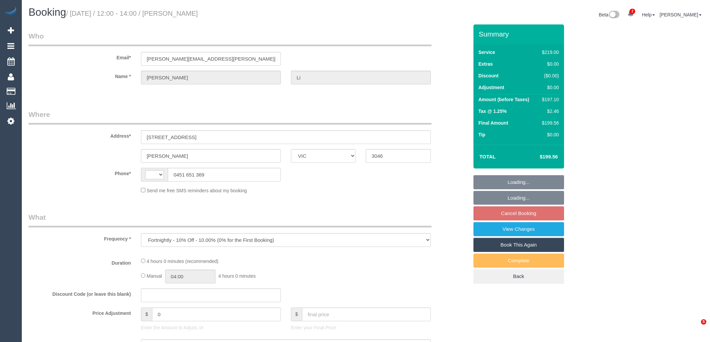
select select "VIC"
select select "string:AU"
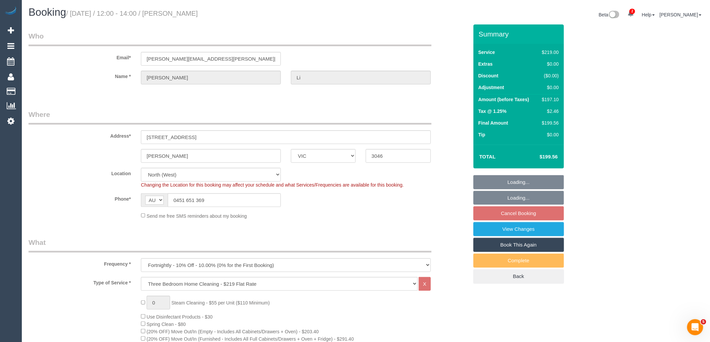
select select "number:28"
select select "number:14"
select select "number:19"
select select "number:36"
select select "object:1541"
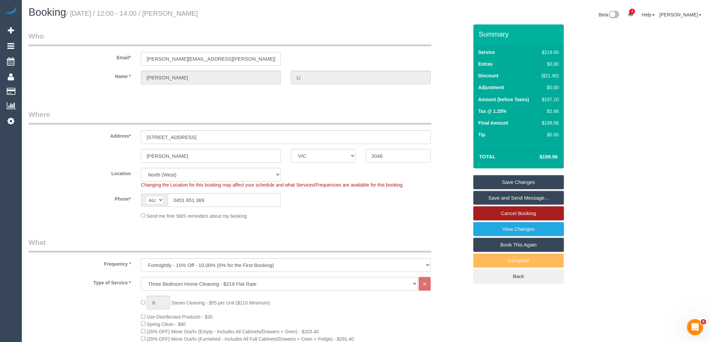
click at [517, 215] on link "Cancel Booking" at bounding box center [518, 214] width 91 height 14
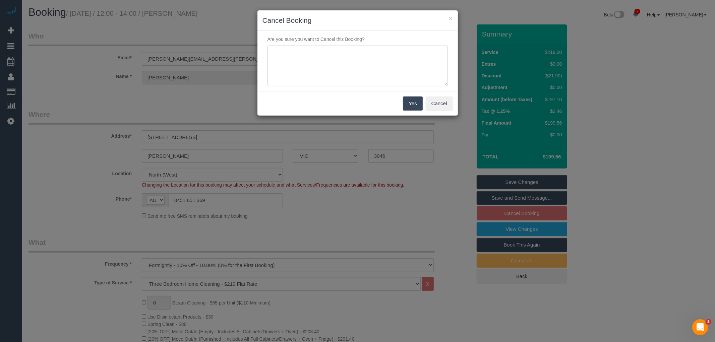
click at [344, 54] on textarea at bounding box center [358, 66] width 180 height 41
type textarea "Service not needed on this week via email VC"
click at [413, 103] on button "Yes" at bounding box center [412, 104] width 19 height 14
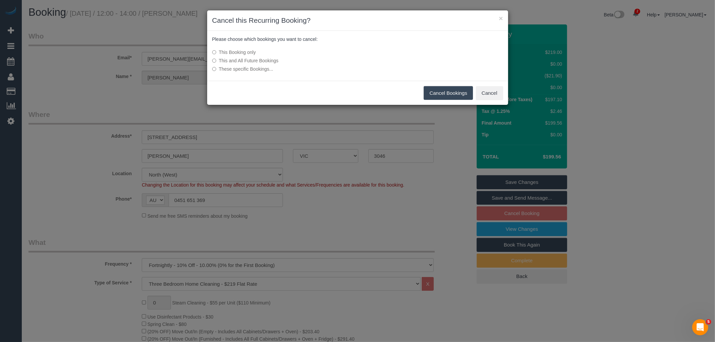
drag, startPoint x: 434, startPoint y: 95, endPoint x: 429, endPoint y: 95, distance: 5.0
click at [434, 95] on button "Cancel Bookings" at bounding box center [448, 93] width 49 height 14
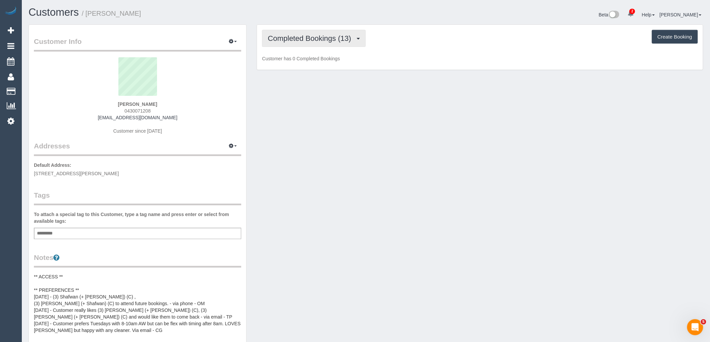
click at [296, 41] on span "Completed Bookings (13)" at bounding box center [311, 38] width 87 height 8
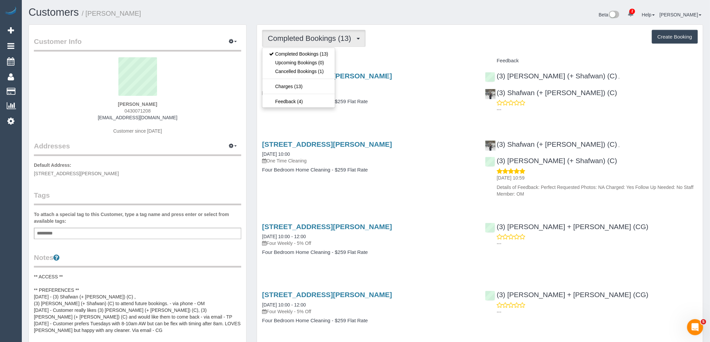
click at [398, 42] on div "Completed Bookings (13) Completed Bookings (13) Upcoming Bookings (0) Cancelled…" at bounding box center [480, 38] width 436 height 17
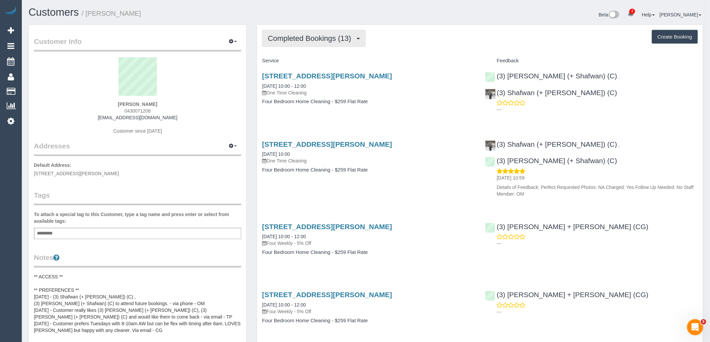
click at [297, 35] on span "Completed Bookings (13)" at bounding box center [311, 38] width 87 height 8
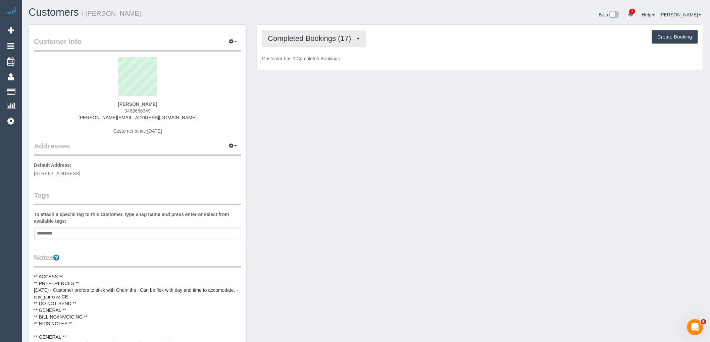
click at [306, 36] on span "Completed Bookings (17)" at bounding box center [311, 38] width 87 height 8
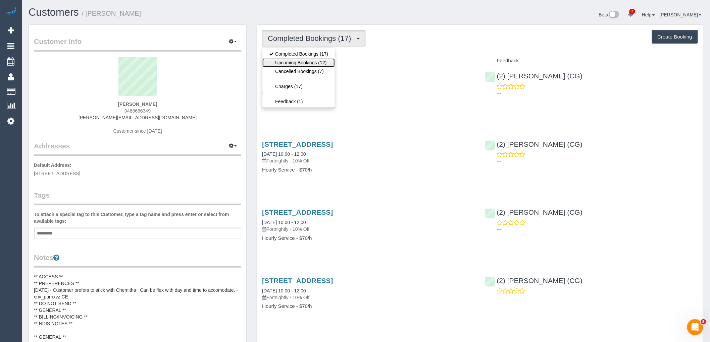
click at [322, 65] on link "Upcoming Bookings (12)" at bounding box center [298, 62] width 72 height 9
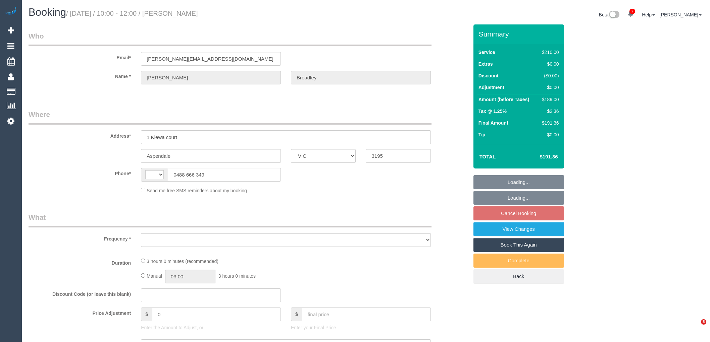
select select "VIC"
select select "string:AU"
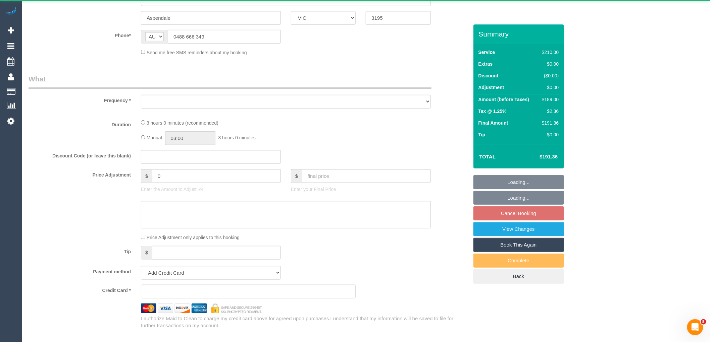
select select "object:563"
select select "180"
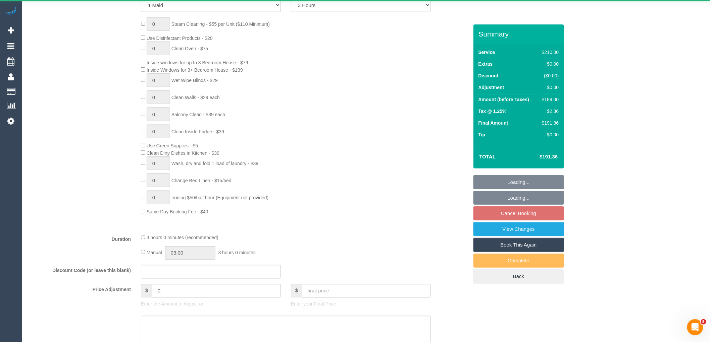
select select "number:27"
select select "number:14"
select select "number:19"
select select "number:22"
select select "number:34"
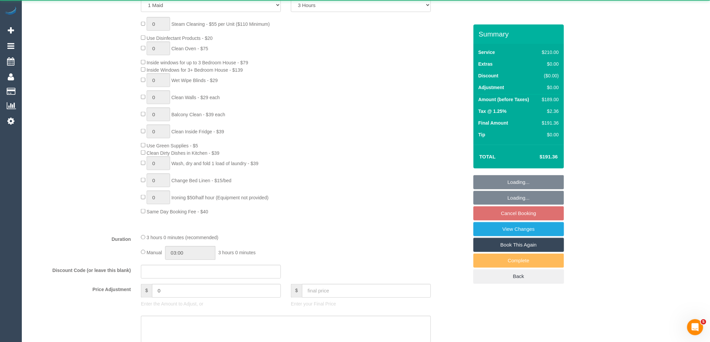
select select "number:26"
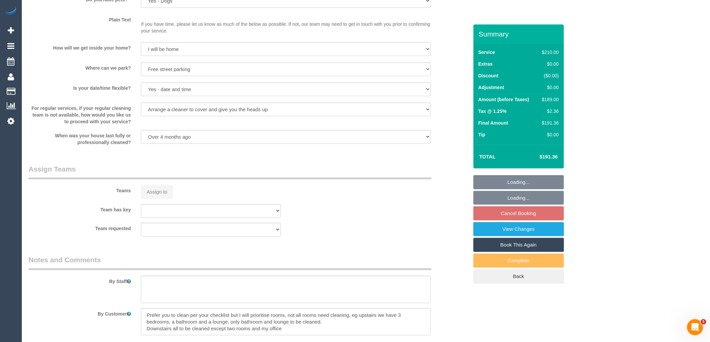
select select "object:882"
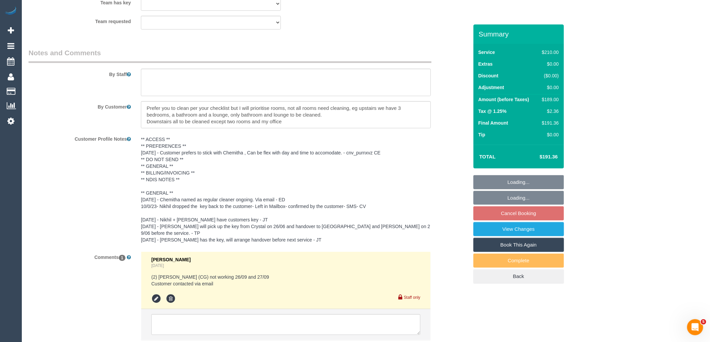
select select "string:stripe-pm_1QZ0oz2GScqysDRVtyTJ0NhQ"
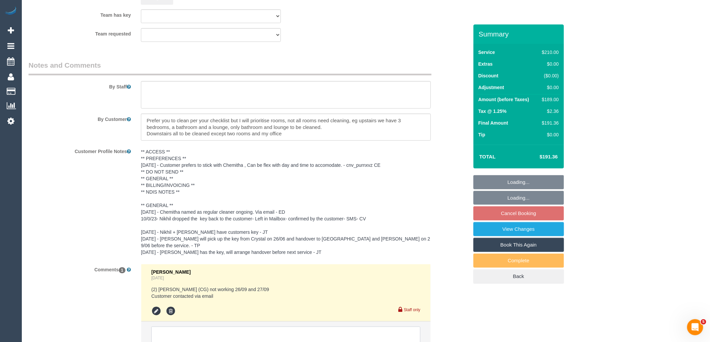
click at [233, 327] on textarea at bounding box center [285, 337] width 269 height 21
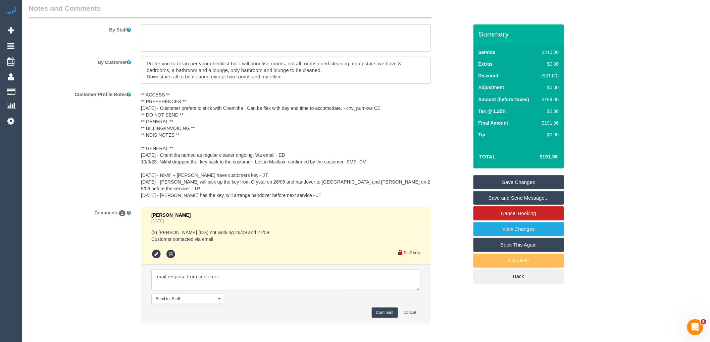
paste textarea "Hi. If Chem would like to come another day that’s fine, or we can skip. No worr…"
click at [412, 270] on textarea at bounding box center [285, 280] width 269 height 21
paste textarea "cnv_qfrkqtr"
type textarea "mail respose from customer: Hi. If Chem would like to come another day that’s f…"
click at [377, 317] on li "Send to: Staff Nothing selected Send to: Staff Send to: Customer Send to: Team …" at bounding box center [285, 294] width 289 height 58
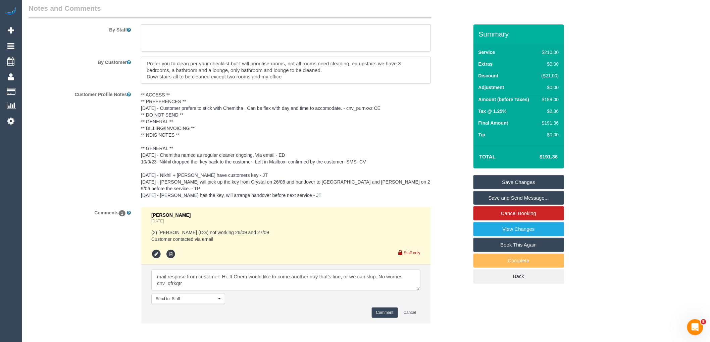
click at [383, 313] on button "Comment" at bounding box center [385, 313] width 26 height 10
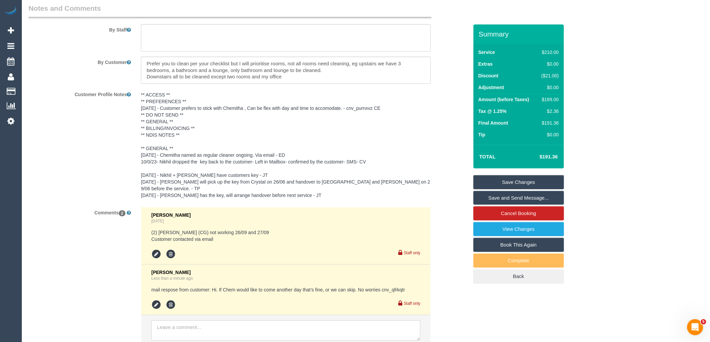
click at [531, 181] on link "Save Changes" at bounding box center [518, 182] width 91 height 14
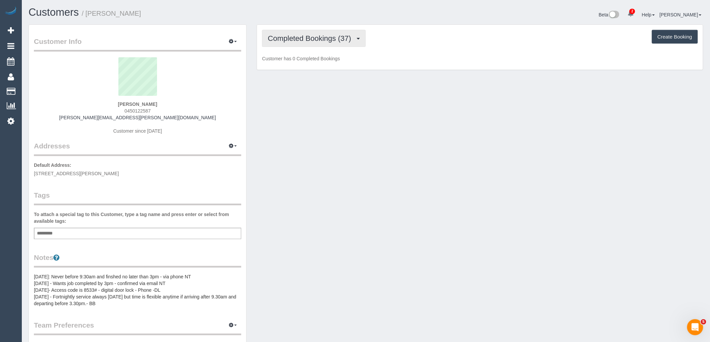
click at [301, 35] on span "Completed Bookings (37)" at bounding box center [311, 38] width 87 height 8
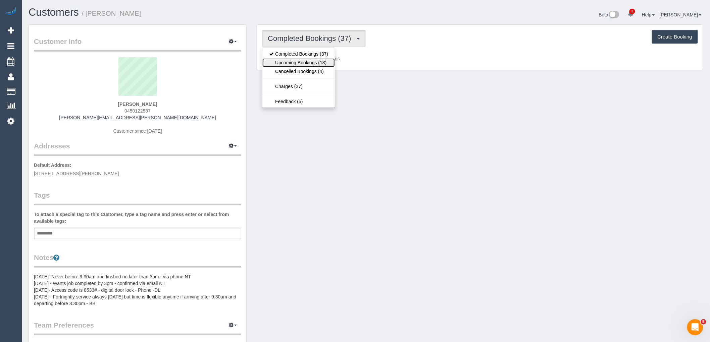
click at [307, 61] on link "Upcoming Bookings (13)" at bounding box center [298, 62] width 72 height 9
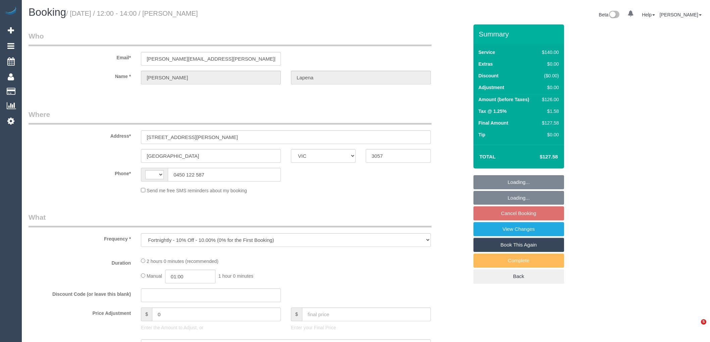
select select "VIC"
select select "string:stripe-pm_1Ot2k52GScqysDRVLTFyjJWl"
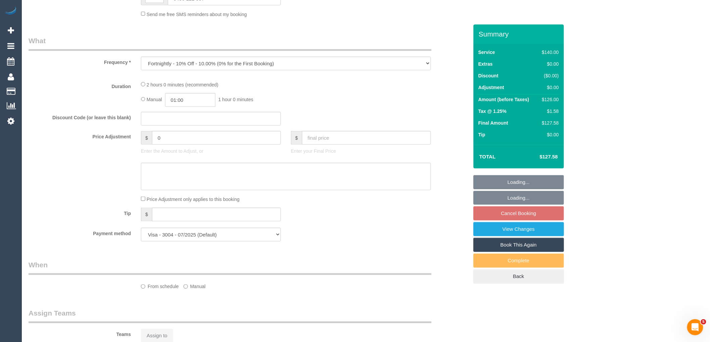
select select "object:714"
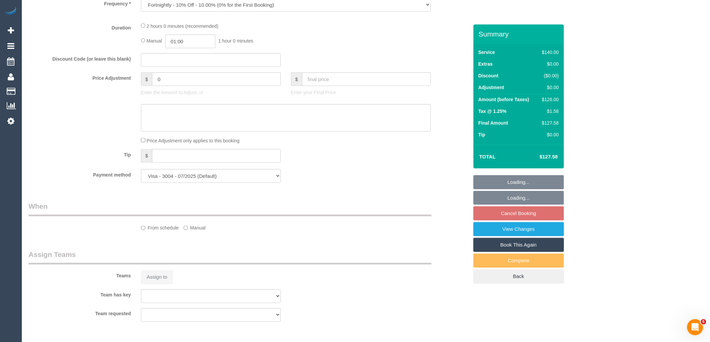
select select "string:AU"
select select "number:28"
select select "number:16"
select select "number:19"
select select "number:36"
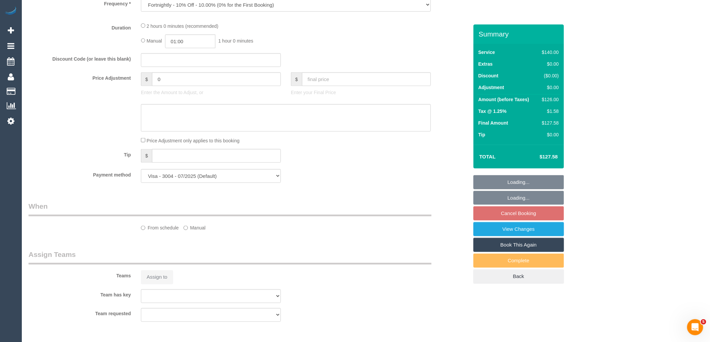
select select "number:34"
select select "number:12"
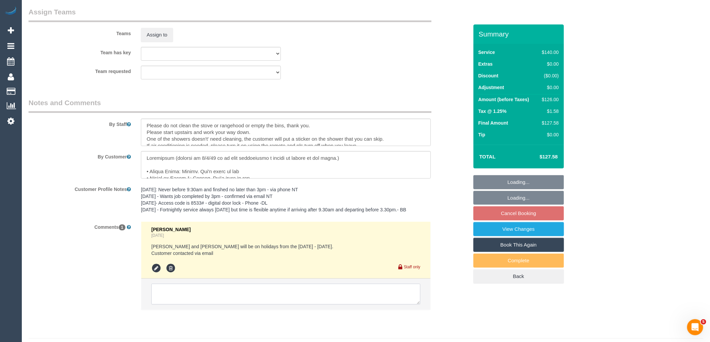
click at [206, 284] on textarea at bounding box center [285, 294] width 269 height 21
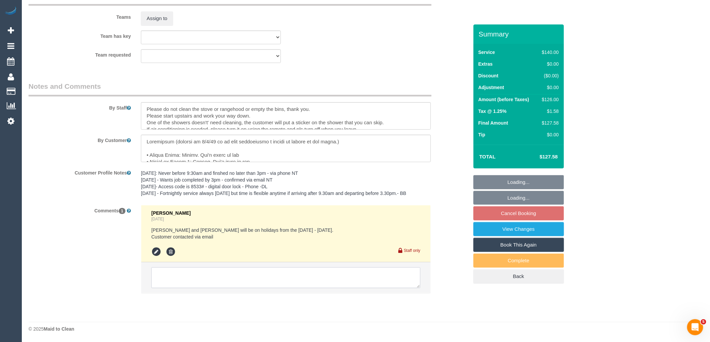
select select "spot6"
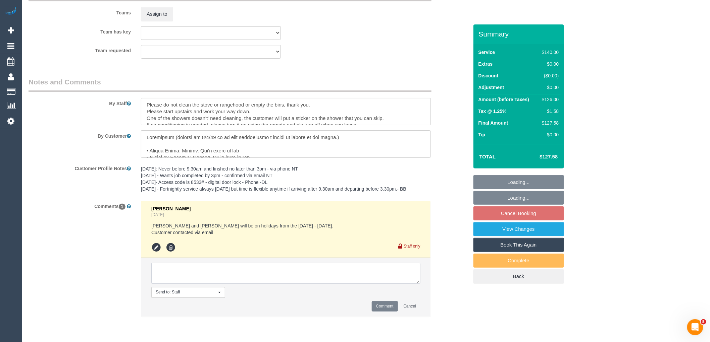
type textarea "R"
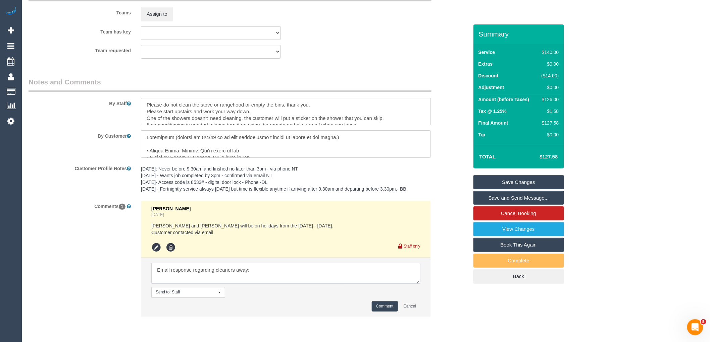
paste textarea "Either Monday or Wednesday from 9am (arriving at that time or after) and finish…"
click at [206, 280] on textarea at bounding box center [285, 273] width 269 height 21
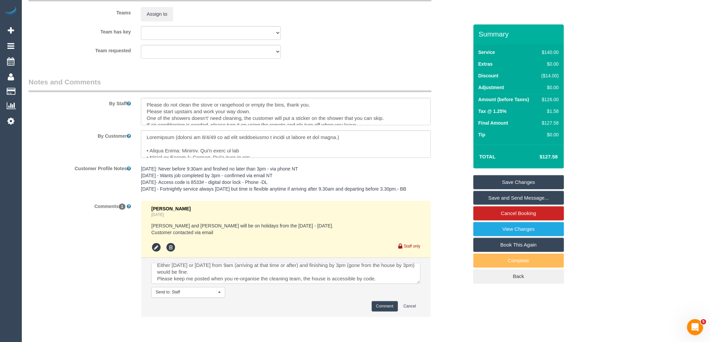
scroll to position [13, 0]
click at [400, 282] on textarea at bounding box center [285, 273] width 269 height 21
paste textarea "cnv_qfrkplb"
drag, startPoint x: 409, startPoint y: 280, endPoint x: 139, endPoint y: 254, distance: 271.0
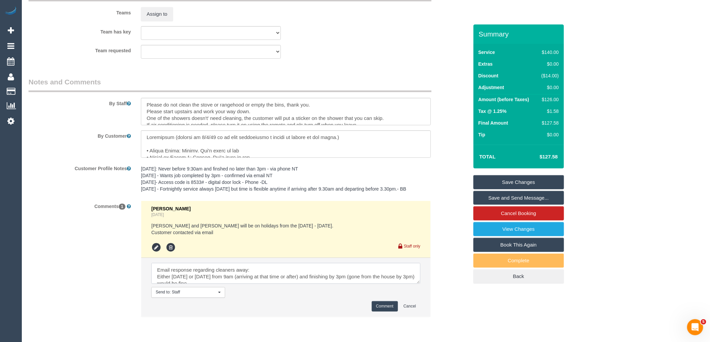
click at [139, 254] on div "Vanessa Christou Yesterday Shachi and Chirag will be on holidays from the 27/09…" at bounding box center [286, 262] width 300 height 123
type textarea "Email response regarding cleaners away: Either Monday or Wednesday from 9am (ar…"
click at [383, 309] on button "Comment" at bounding box center [385, 307] width 26 height 10
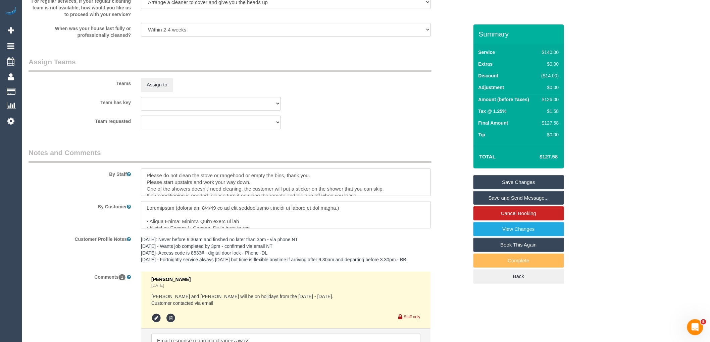
scroll to position [824, 0]
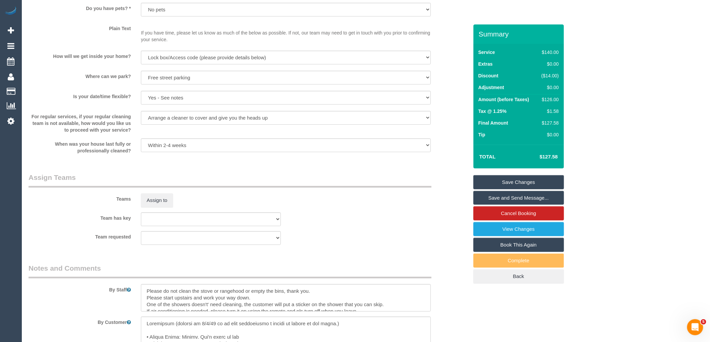
click at [542, 181] on link "Save Changes" at bounding box center [518, 182] width 91 height 14
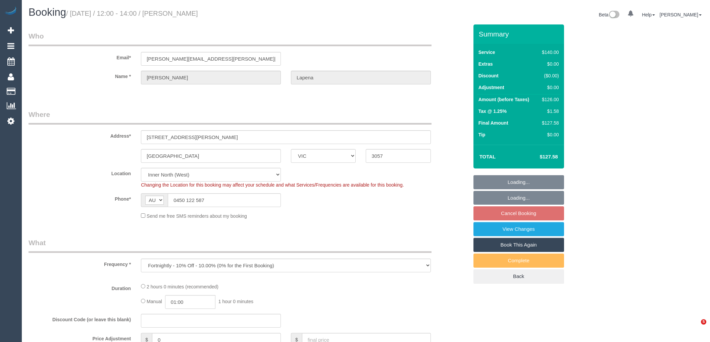
select select "VIC"
select select "number:28"
select select "number:16"
select select "number:19"
select select "number:36"
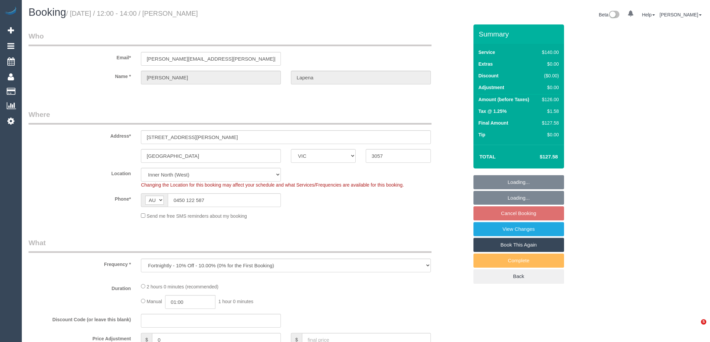
select select "number:34"
select select "number:12"
select select "object:714"
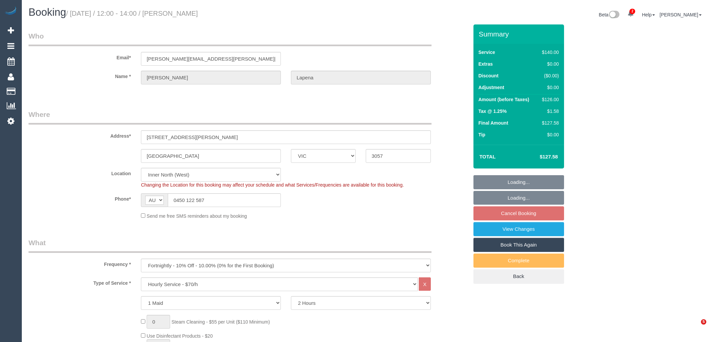
select select "spot6"
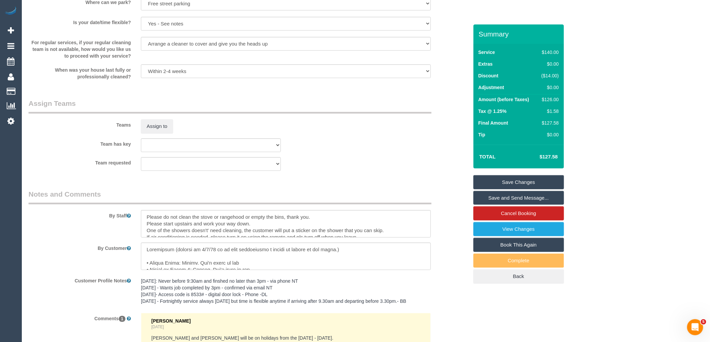
scroll to position [1011, 0]
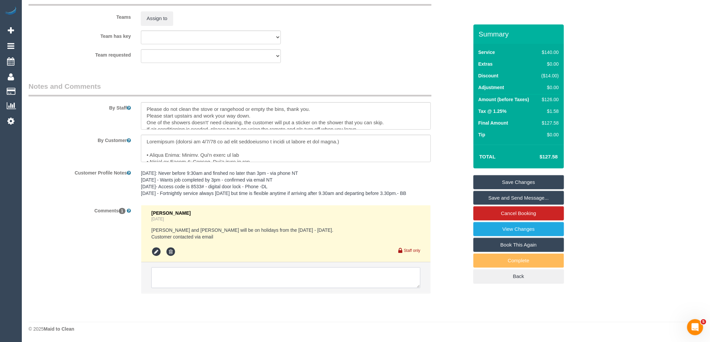
click at [246, 283] on textarea at bounding box center [285, 278] width 269 height 21
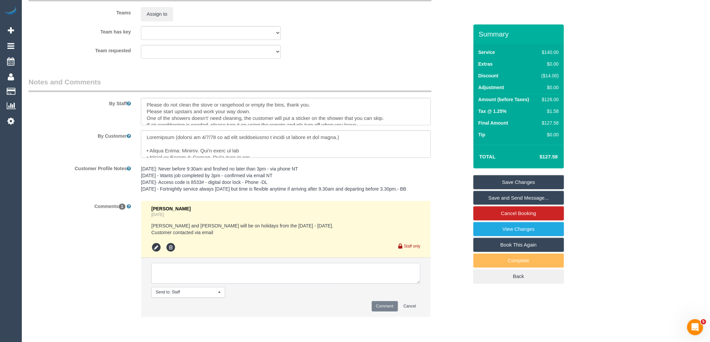
paste textarea "Email response regarding cleaners away: Either Monday or Wednesday from 9am (ar…"
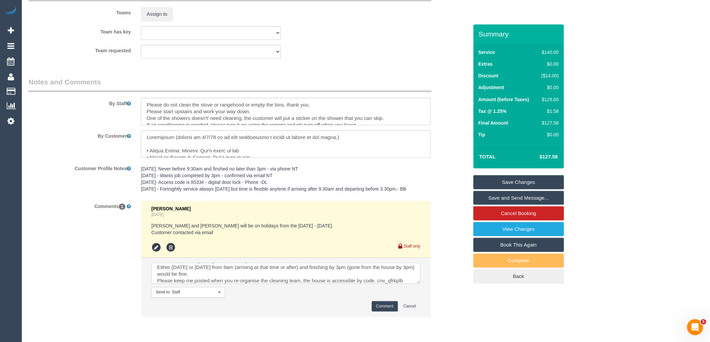
type textarea "Email response regarding cleaners away: Either Monday or Wednesday from 9am (ar…"
click at [389, 309] on button "Comment" at bounding box center [385, 307] width 26 height 10
click at [509, 179] on link "Save Changes" at bounding box center [518, 182] width 91 height 14
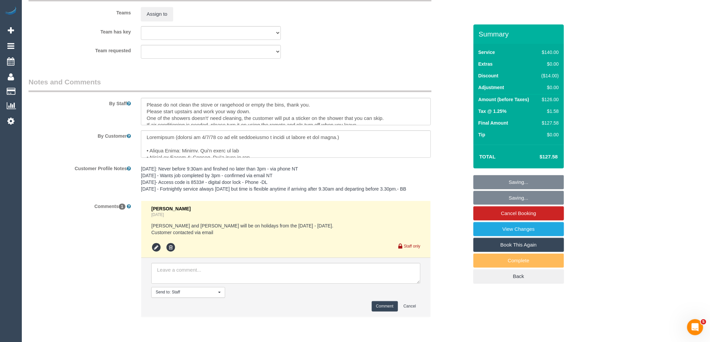
scroll to position [0, 0]
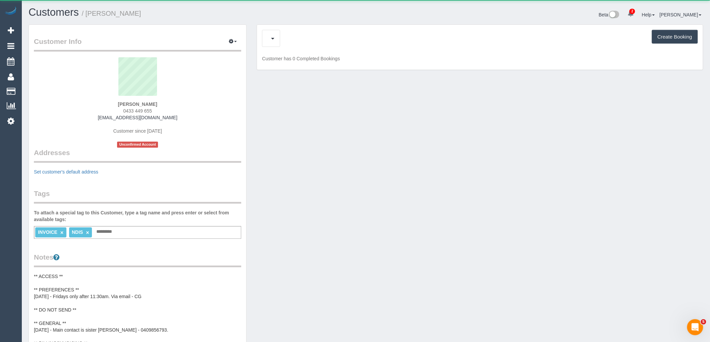
click at [321, 42] on div "Create Booking" at bounding box center [480, 38] width 436 height 17
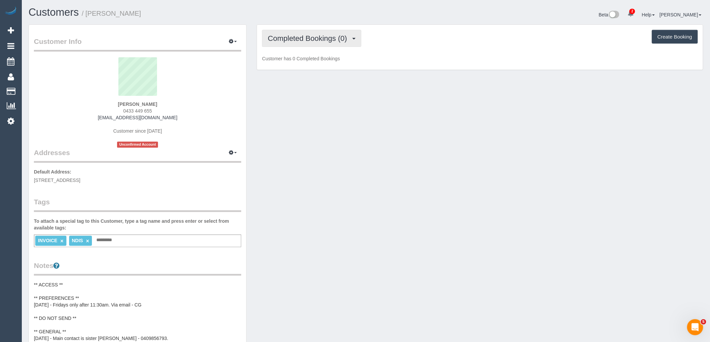
click at [321, 42] on span "Completed Bookings (0)" at bounding box center [309, 38] width 83 height 8
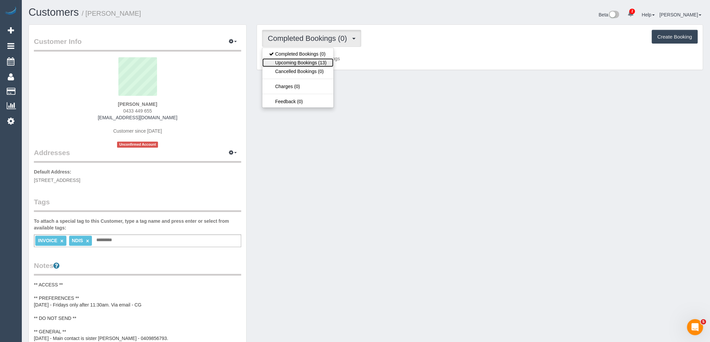
click at [326, 62] on link "Upcoming Bookings (13)" at bounding box center [297, 62] width 71 height 9
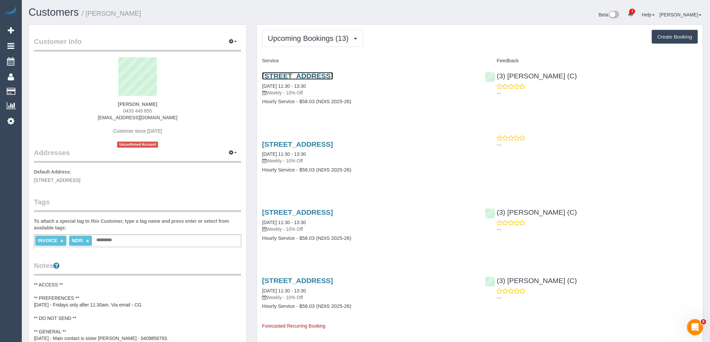
click at [333, 78] on link "Flat 9/33 Gardenia Rd, Gardenvale, VIC 3186" at bounding box center [297, 76] width 71 height 8
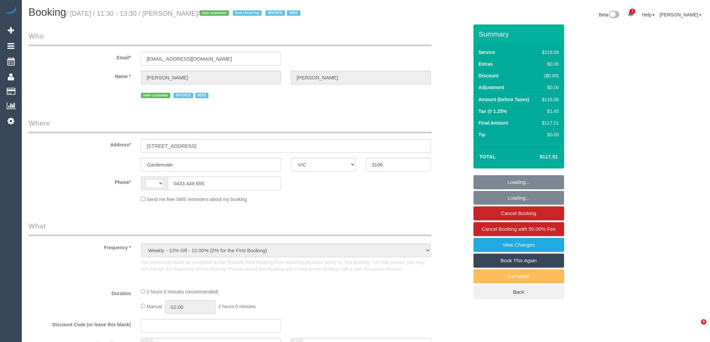
select select "VIC"
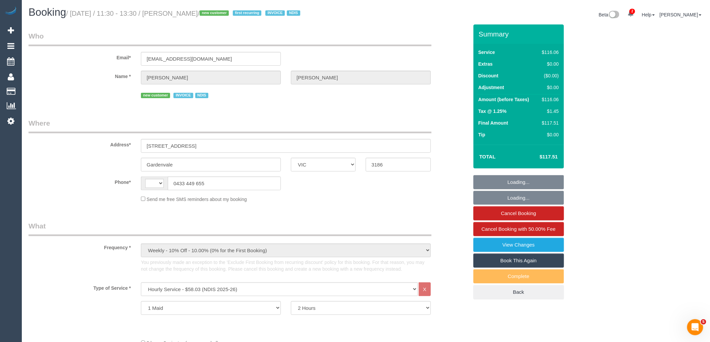
select select "string:AU"
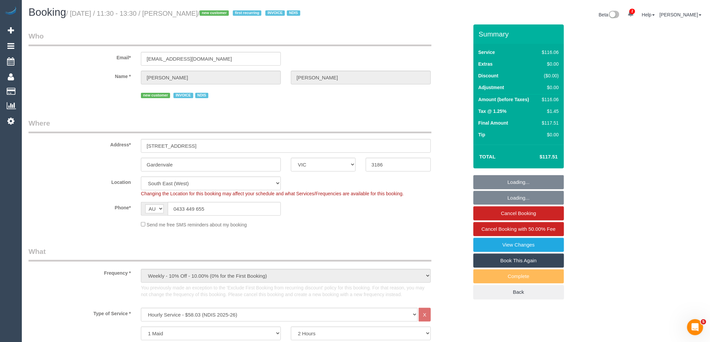
select select "number:28"
select select "number:14"
select select "number:19"
select select "number:36"
select select "number:34"
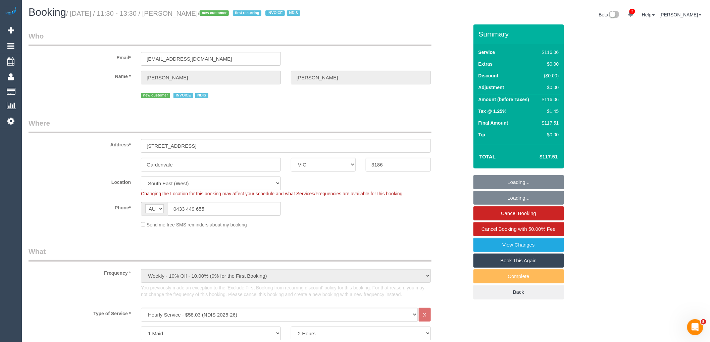
select select "number:26"
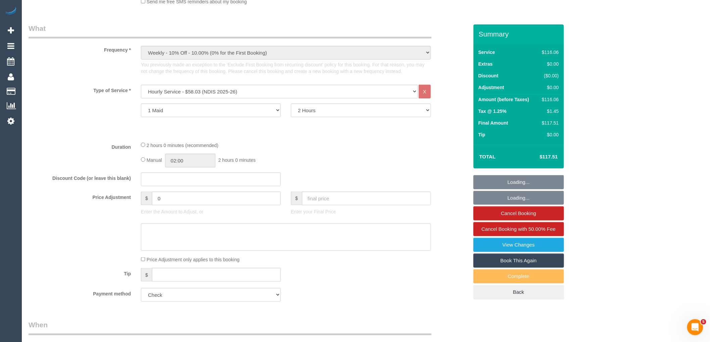
select select "object:809"
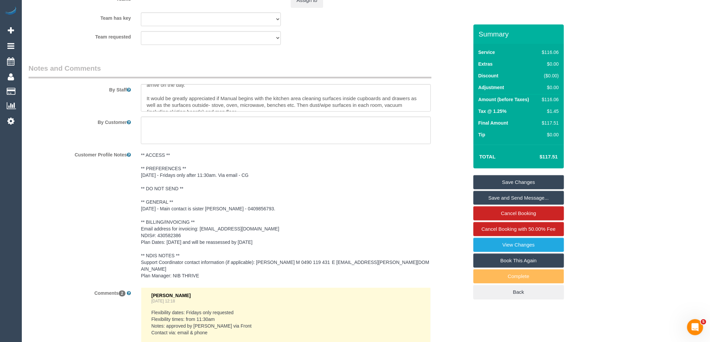
scroll to position [20, 0]
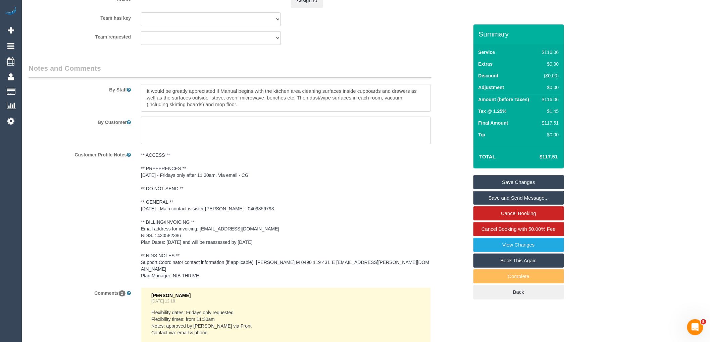
drag, startPoint x: 247, startPoint y: 106, endPoint x: 143, endPoint y: 94, distance: 105.0
click at [143, 94] on textarea at bounding box center [286, 98] width 290 height 28
click at [320, 100] on textarea at bounding box center [286, 98] width 290 height 28
click at [226, 90] on textarea at bounding box center [286, 98] width 290 height 28
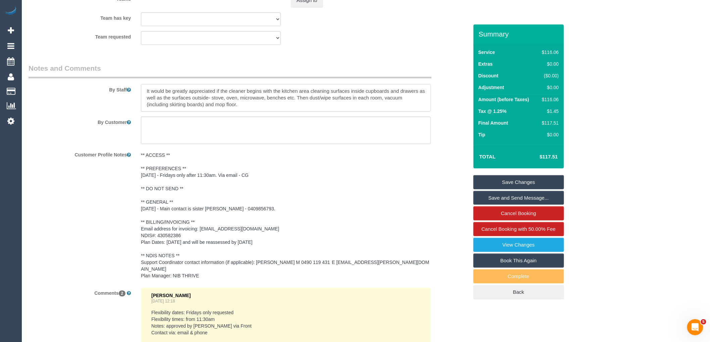
type textarea "please text both myself [PERSON_NAME] 0409856793 and [PERSON_NAME] my brother 0…"
click at [537, 182] on link "Save Changes" at bounding box center [518, 182] width 91 height 14
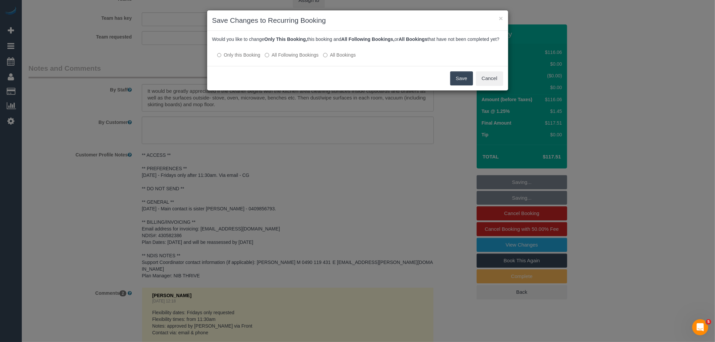
click at [300, 58] on label "All Following Bookings" at bounding box center [292, 55] width 54 height 7
click at [456, 81] on button "Save" at bounding box center [461, 78] width 23 height 14
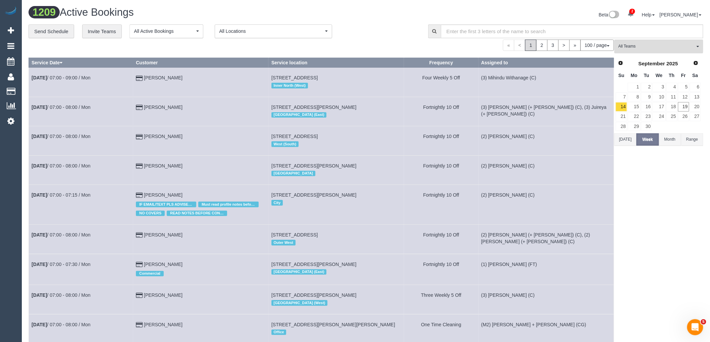
click at [663, 45] on span "All Teams" at bounding box center [656, 47] width 76 height 6
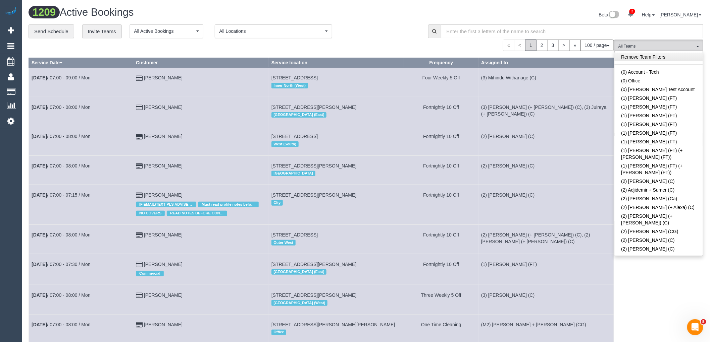
click at [638, 61] on link "Remove Team Filters" at bounding box center [659, 57] width 88 height 9
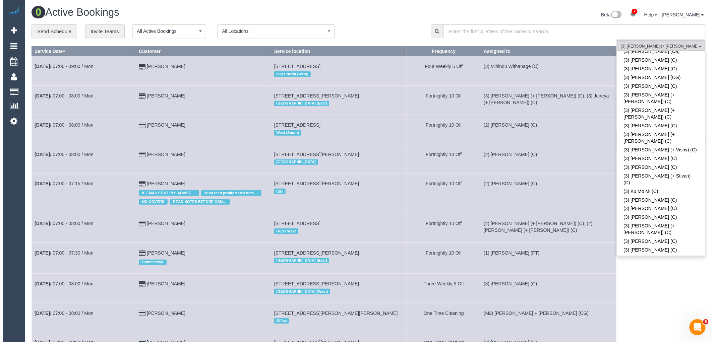
scroll to position [1571, 0]
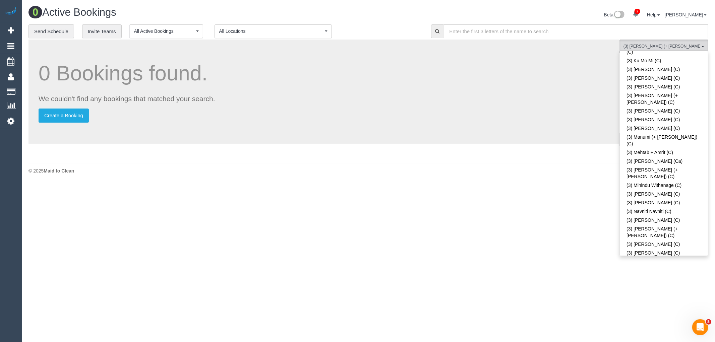
click at [583, 176] on footer "© 2025 Maid to Clean" at bounding box center [369, 170] width 680 height 13
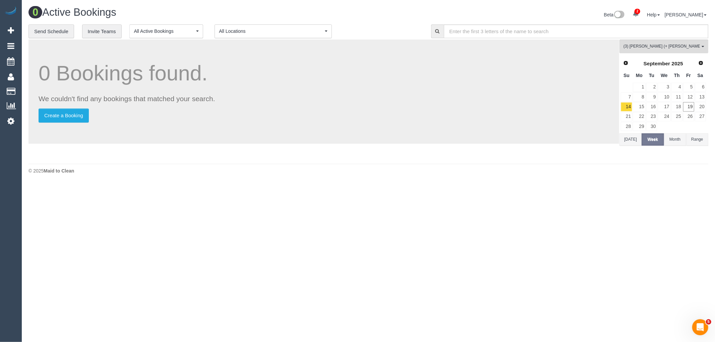
click at [624, 144] on button "[DATE]" at bounding box center [631, 140] width 22 height 12
click at [700, 106] on link "20" at bounding box center [700, 106] width 11 height 9
click at [628, 116] on link "21" at bounding box center [626, 116] width 11 height 9
click at [639, 117] on link "22" at bounding box center [639, 116] width 12 height 9
click at [653, 117] on link "23" at bounding box center [652, 116] width 11 height 9
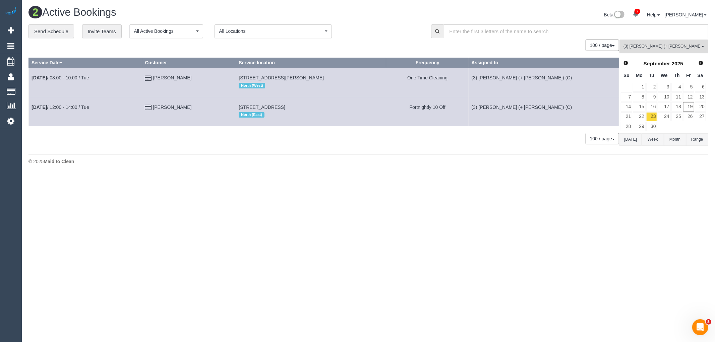
click at [666, 44] on span "(3) Sabbir (+ Sultana) (C) , (3) Sultana (+ Sabbir) (C)" at bounding box center [662, 47] width 76 height 6
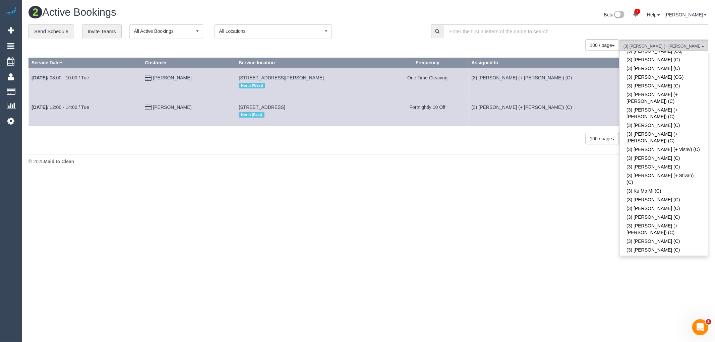
scroll to position [0, 0]
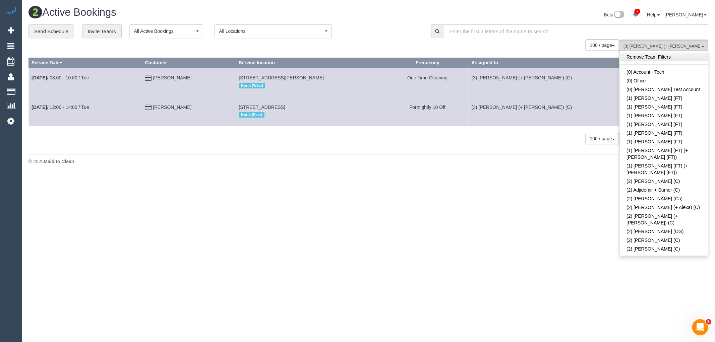
click at [673, 56] on link "Remove Team Filters" at bounding box center [664, 57] width 88 height 9
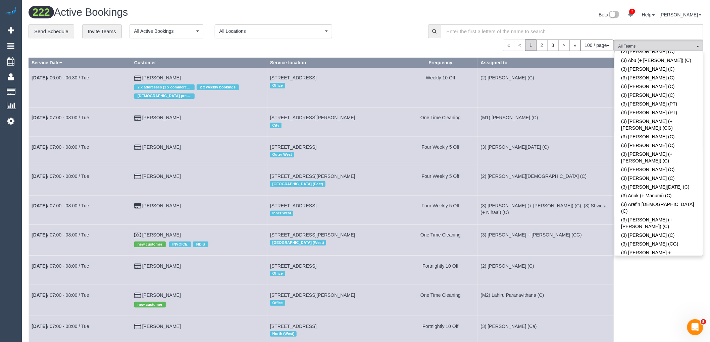
scroll to position [978, 0]
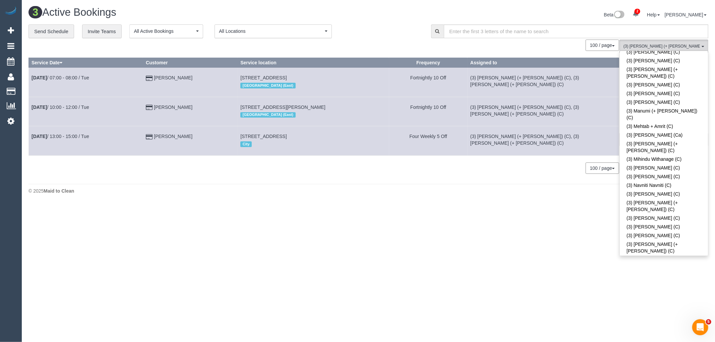
click at [568, 197] on footer "© 2025 Maid to Clean" at bounding box center [369, 190] width 680 height 13
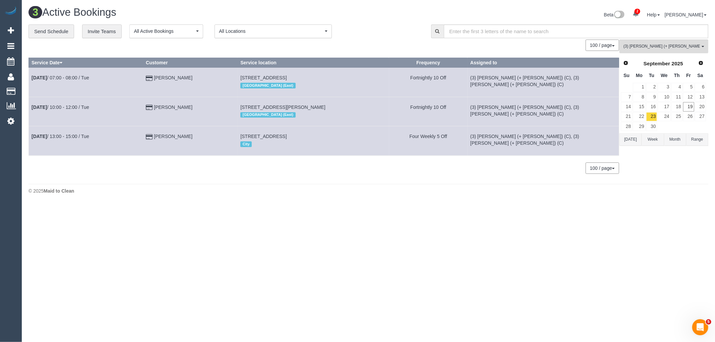
click at [633, 139] on button "[DATE]" at bounding box center [631, 140] width 22 height 12
click at [681, 108] on link "18" at bounding box center [677, 106] width 11 height 9
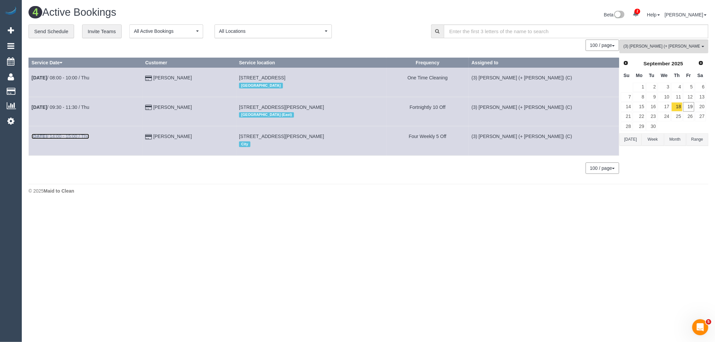
click at [76, 137] on link "Sep 18th / 14:00 - 15:00 / Thu" at bounding box center [61, 136] width 58 height 5
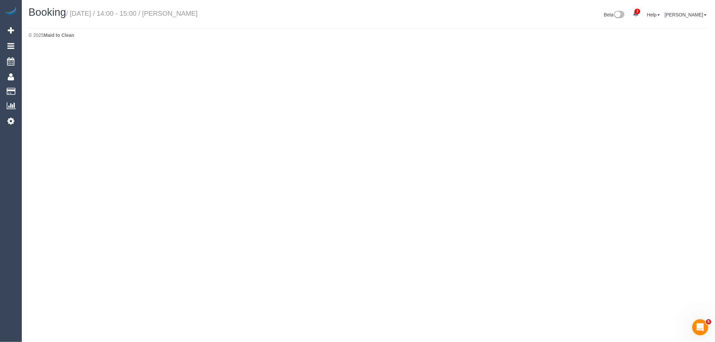
select select "VIC"
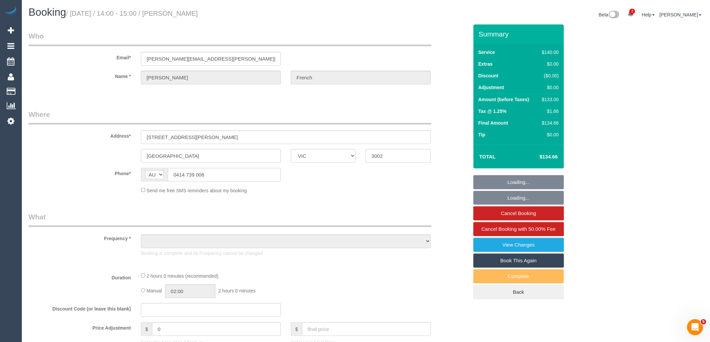
select select "string:stripe-pm_1QreEl2GScqysDRVA3Q8zxxz"
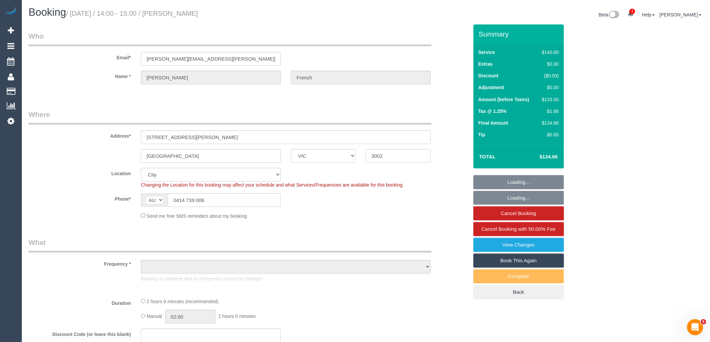
select select "number:28"
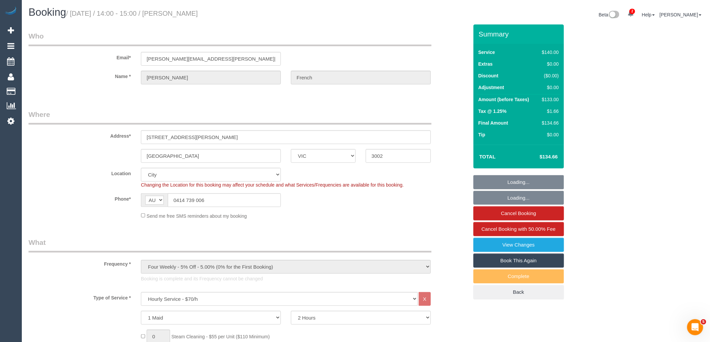
select select "object:7610"
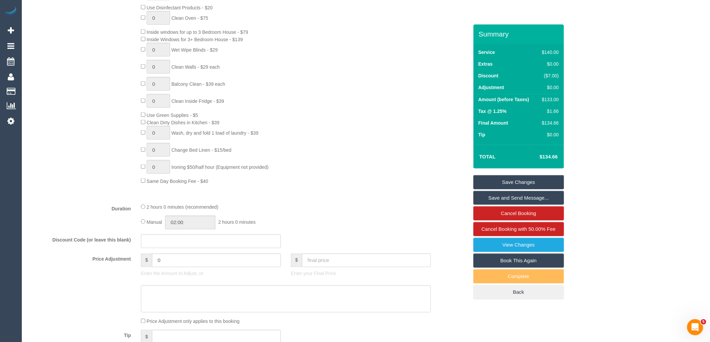
scroll to position [410, 0]
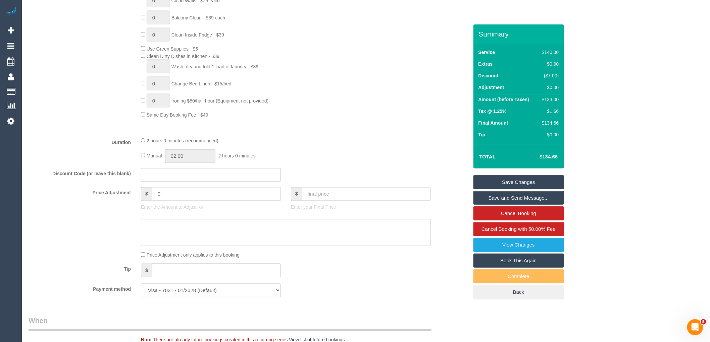
click at [173, 192] on input "0" at bounding box center [216, 195] width 129 height 14
type input "08"
click at [175, 242] on textarea at bounding box center [286, 233] width 290 height 28
type textarea "$8"
type input "8"
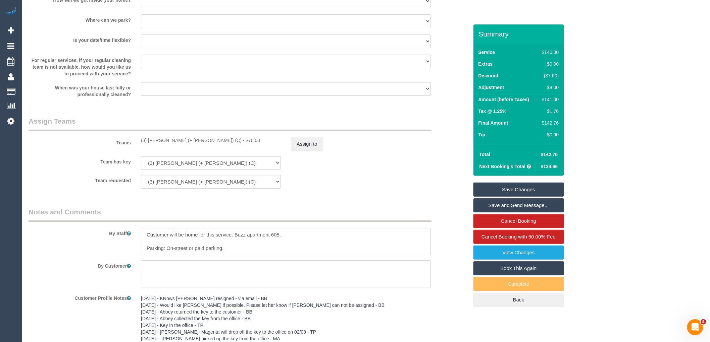
scroll to position [1006, 0]
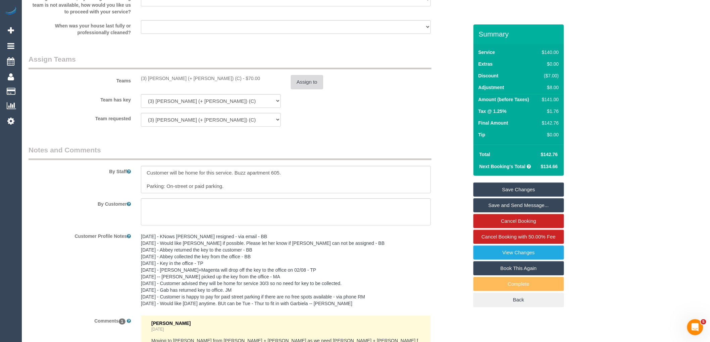
type textarea "$8 Parking VC"
click at [302, 89] on button "Assign to" at bounding box center [307, 82] width 32 height 14
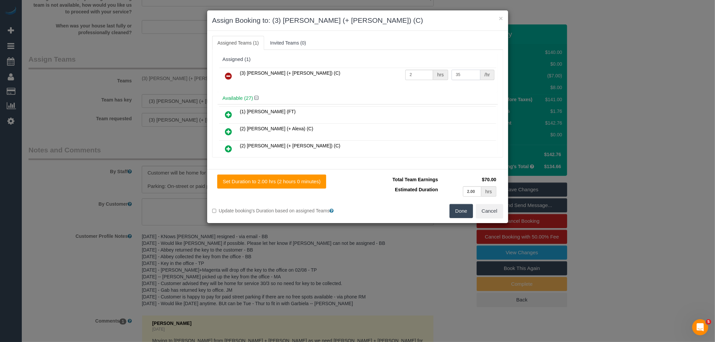
drag, startPoint x: 464, startPoint y: 73, endPoint x: 406, endPoint y: 75, distance: 58.1
click at [406, 75] on tr "(3) Tatiana (+ Felipe) (C) 2 hrs 35 /hr" at bounding box center [357, 76] width 277 height 17
type input "78"
click at [413, 72] on input "2" at bounding box center [420, 75] width 28 height 10
type input "1"
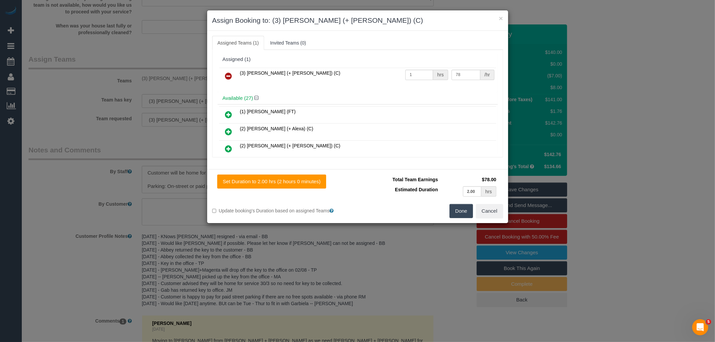
click at [461, 213] on button "Done" at bounding box center [461, 211] width 23 height 14
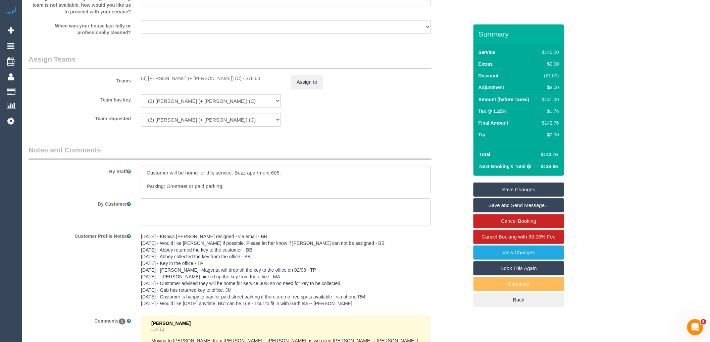
click at [530, 195] on link "Save Changes" at bounding box center [518, 190] width 91 height 14
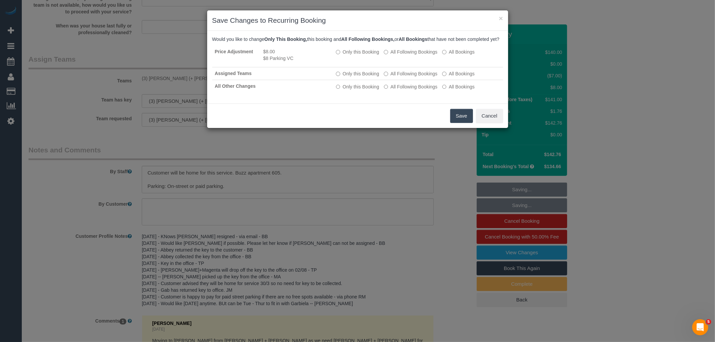
click at [462, 119] on button "Save" at bounding box center [461, 116] width 23 height 14
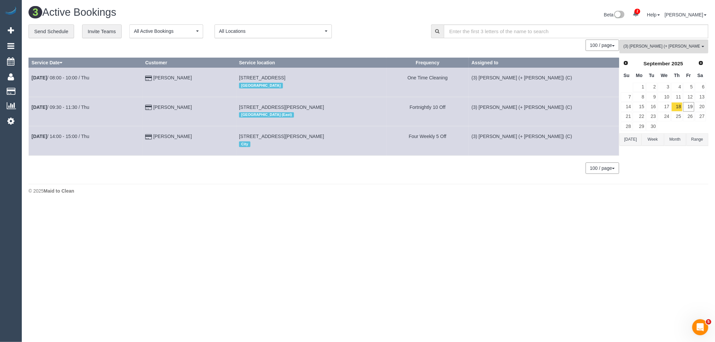
click at [660, 50] on button "(3) Felipe (+ Tatiana) (C) , (3) Tatiana (+ Felipe) (C) All Teams" at bounding box center [664, 47] width 89 height 14
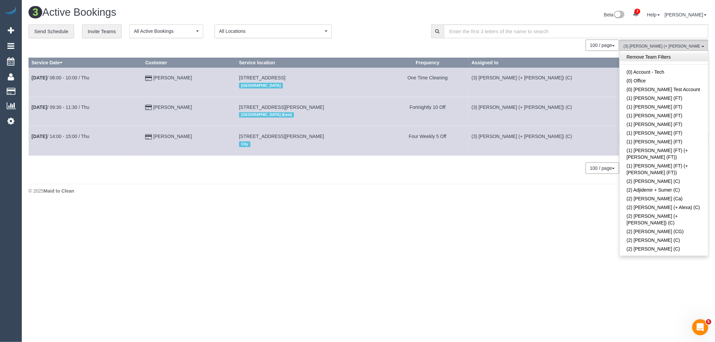
click at [664, 59] on link "Remove Team Filters" at bounding box center [664, 57] width 88 height 9
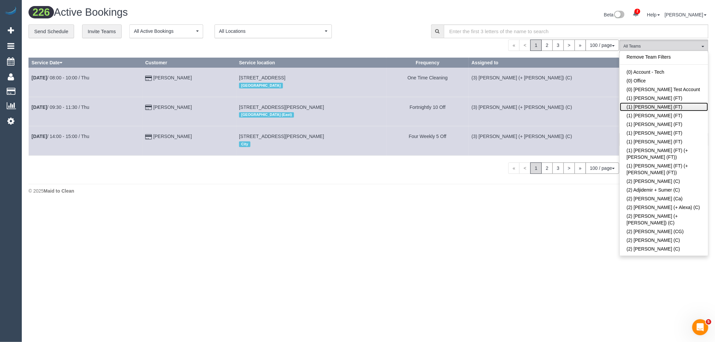
click at [653, 108] on link "(1) [PERSON_NAME] (FT)" at bounding box center [664, 107] width 88 height 9
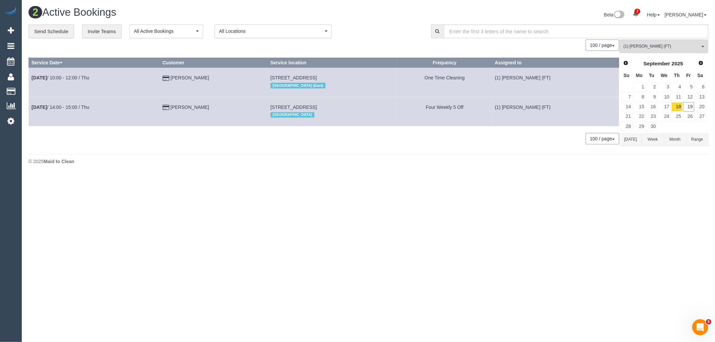
click at [633, 140] on button "[DATE]" at bounding box center [631, 140] width 22 height 12
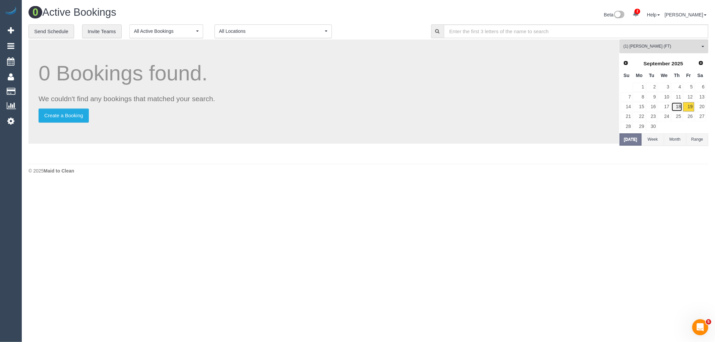
click at [678, 109] on link "18" at bounding box center [677, 106] width 11 height 9
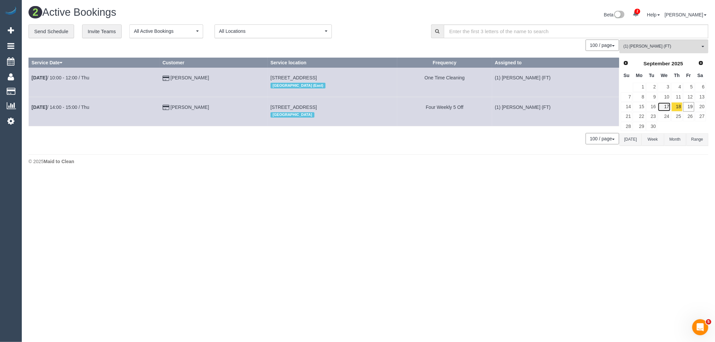
click at [667, 106] on link "17" at bounding box center [664, 106] width 13 height 9
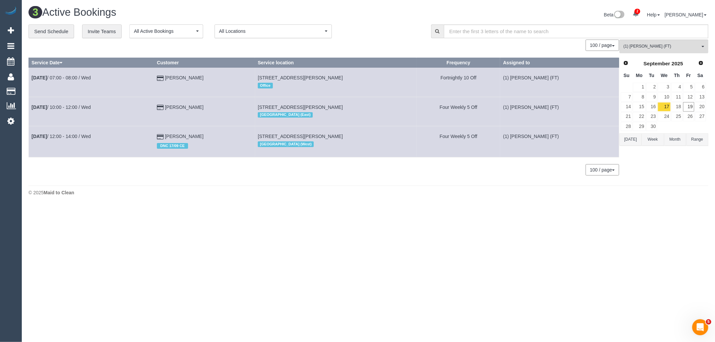
drag, startPoint x: 267, startPoint y: 165, endPoint x: 262, endPoint y: 155, distance: 11.6
click at [267, 165] on div "0 Bookings found. We couldn't find any bookings that matched your search. Creat…" at bounding box center [324, 111] width 591 height 143
click at [190, 139] on link "Esther Wong" at bounding box center [184, 136] width 39 height 5
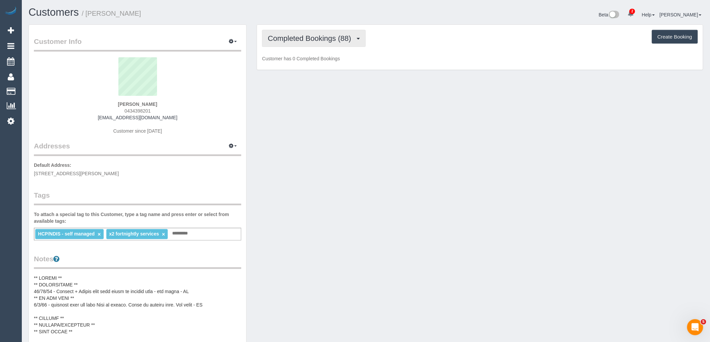
click at [311, 36] on span "Completed Bookings (88)" at bounding box center [311, 38] width 87 height 8
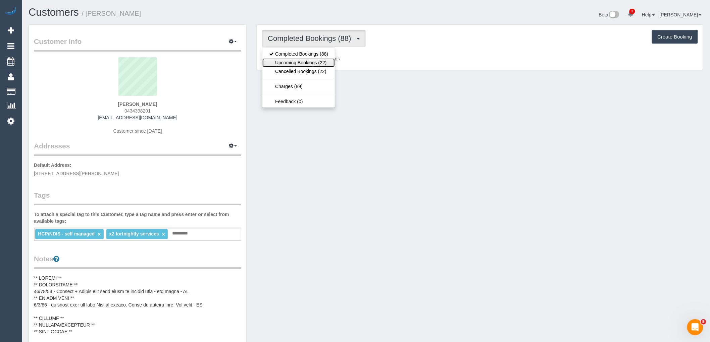
click at [317, 66] on link "Upcoming Bookings (22)" at bounding box center [298, 62] width 72 height 9
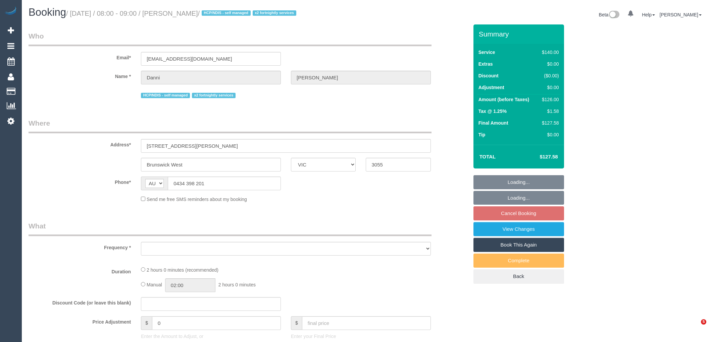
select select "VIC"
select select "object:559"
select select "string:stripe-pm_1NhQhj2GScqysDRV3M74oO9l"
select select "number:27"
select select "number:14"
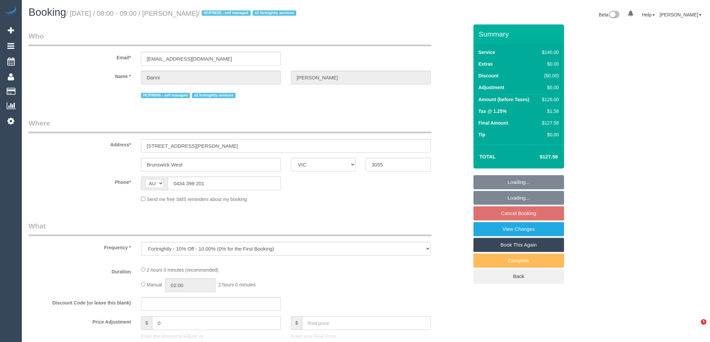
select select "number:19"
select select "number:25"
select select "number:35"
select select "number:11"
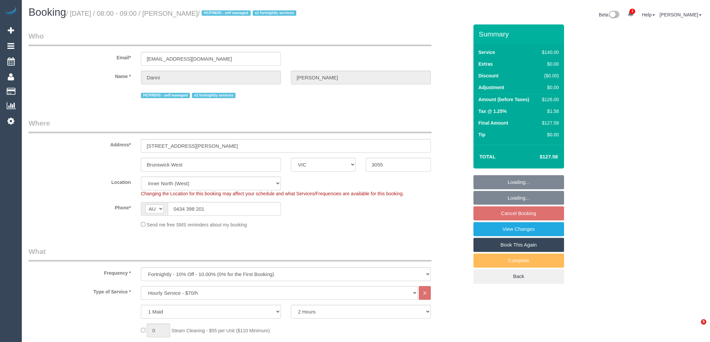
select select "object:1743"
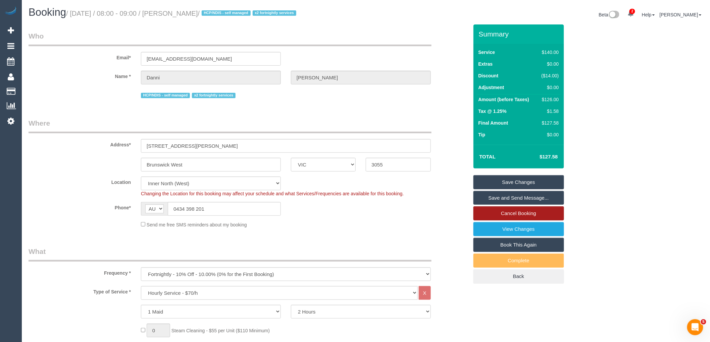
click at [524, 218] on link "Cancel Booking" at bounding box center [518, 214] width 91 height 14
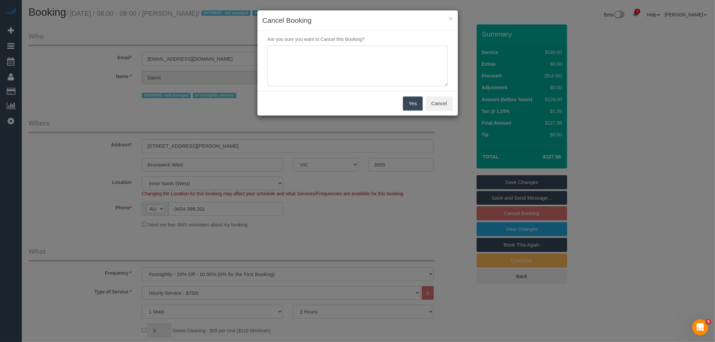
click at [384, 69] on textarea at bounding box center [358, 66] width 180 height 41
type textarea "Service not needed on this date via email VC"
click at [411, 98] on button "Yes" at bounding box center [412, 104] width 19 height 14
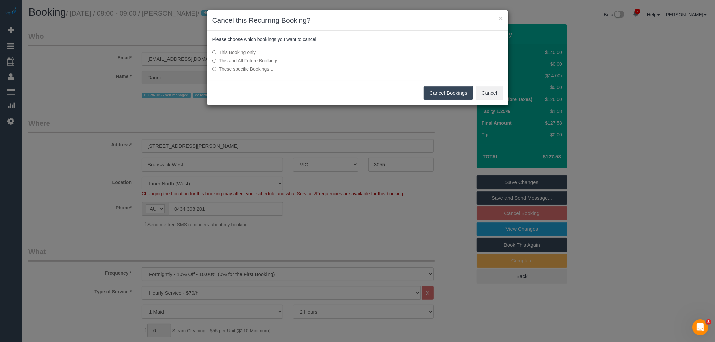
click at [435, 92] on button "Cancel Bookings" at bounding box center [448, 93] width 49 height 14
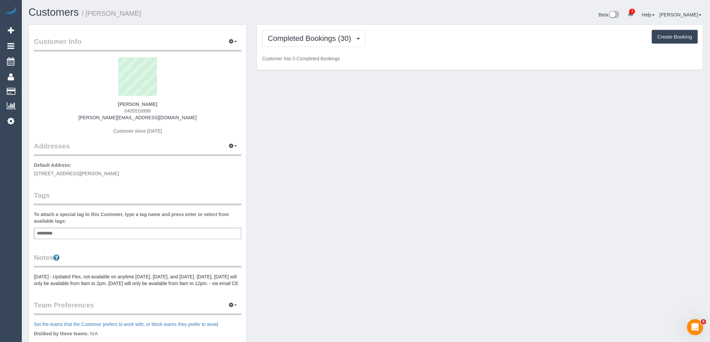
click at [302, 48] on div "Completed Bookings (30) Completed Bookings (30) Upcoming Bookings (12) Cancelle…" at bounding box center [480, 47] width 446 height 45
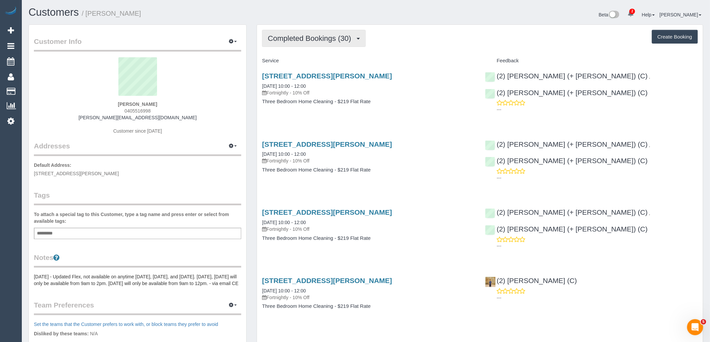
click at [307, 43] on button "Completed Bookings (30)" at bounding box center [313, 38] width 103 height 17
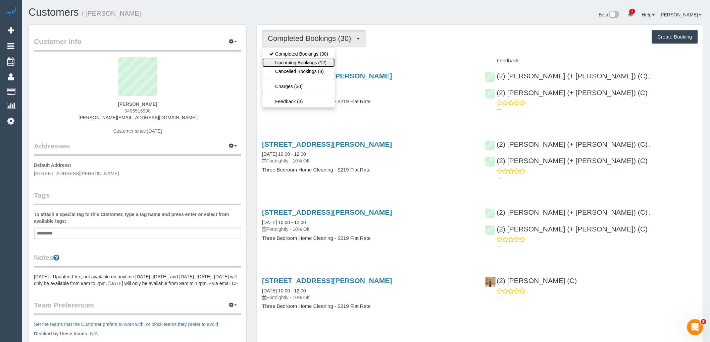
click at [308, 65] on link "Upcoming Bookings (12)" at bounding box center [298, 62] width 72 height 9
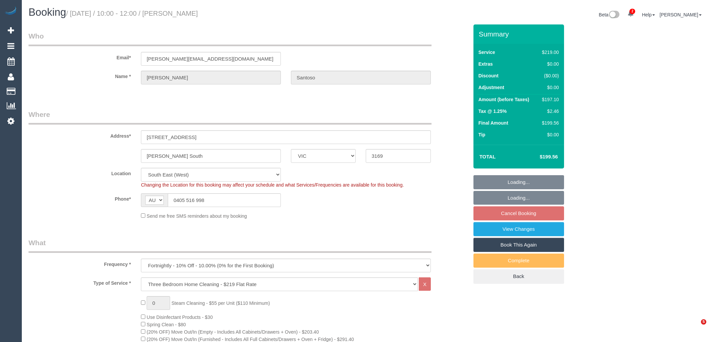
select select "VIC"
select select "object:1338"
select select "number:28"
select select "number:14"
select select "number:19"
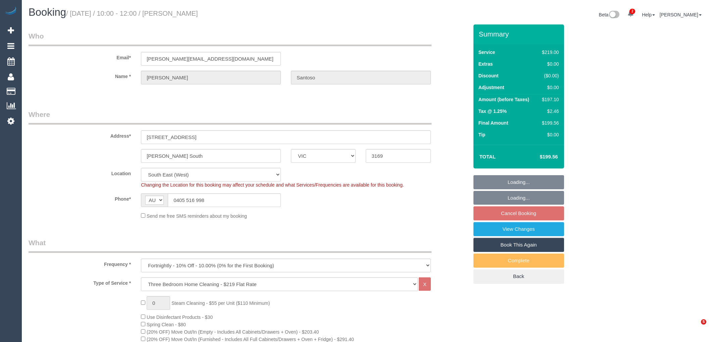
select select "number:25"
select select "number:34"
select select "number:12"
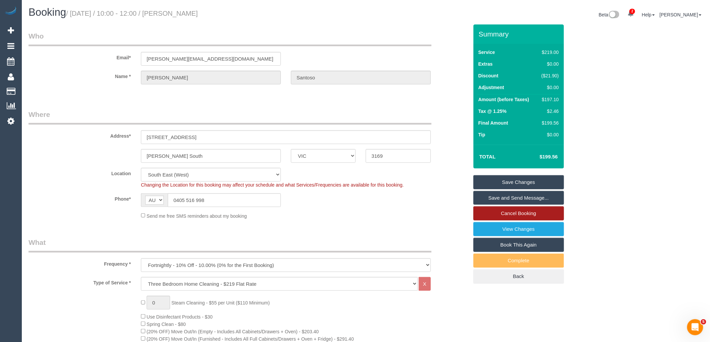
click at [533, 209] on link "Cancel Booking" at bounding box center [518, 214] width 91 height 14
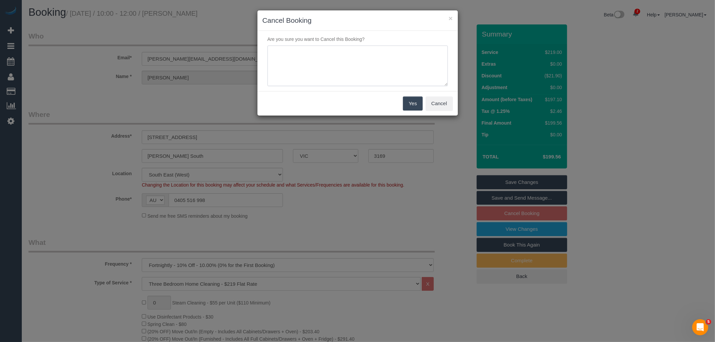
click at [372, 59] on textarea at bounding box center [358, 66] width 180 height 41
type textarea "PH service not needed via email VC"
click at [418, 96] on div "Yes Cancel" at bounding box center [358, 103] width 201 height 24
click at [414, 104] on button "Yes" at bounding box center [412, 104] width 19 height 14
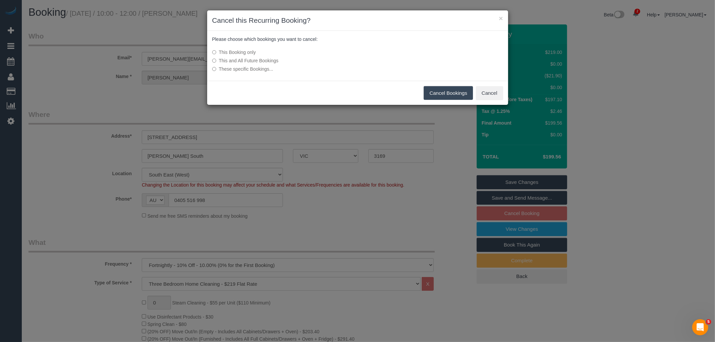
click at [456, 94] on button "Cancel Bookings" at bounding box center [448, 93] width 49 height 14
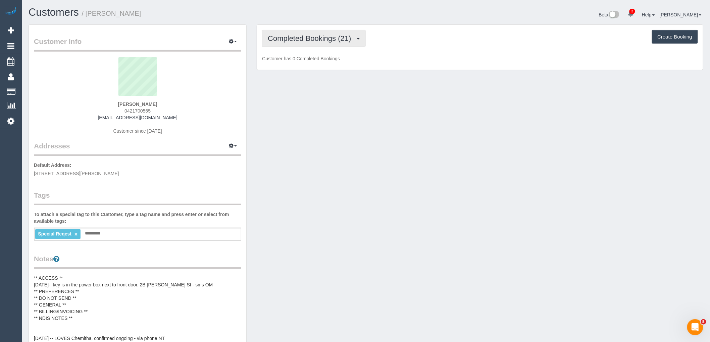
click at [290, 42] on span "Completed Bookings (21)" at bounding box center [311, 38] width 87 height 8
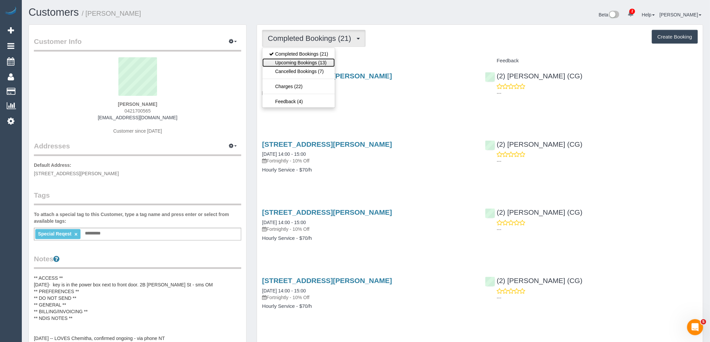
click at [294, 60] on link "Upcoming Bookings (13)" at bounding box center [298, 62] width 72 height 9
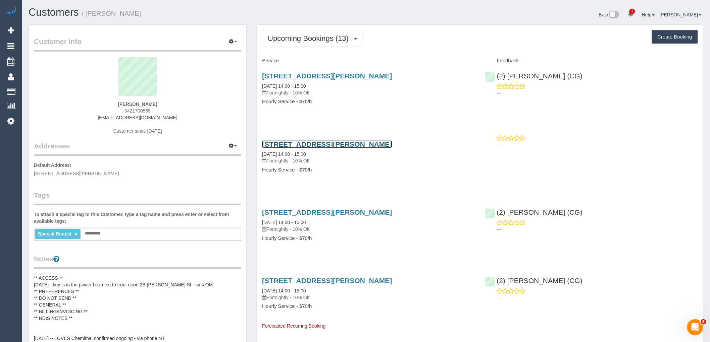
click at [378, 143] on link "2b Melva Street, Bentleigh East, VIC 3165" at bounding box center [327, 145] width 130 height 8
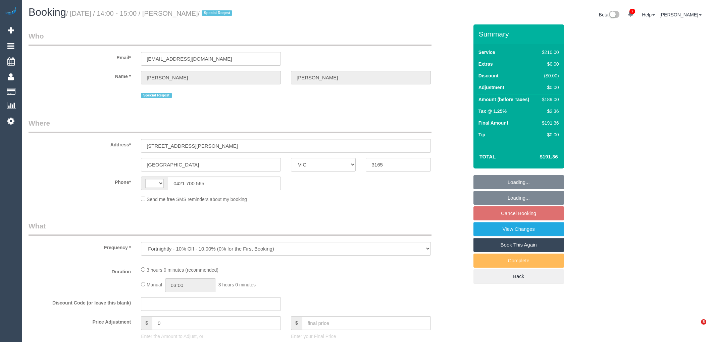
select select "VIC"
select select "string:stripe-pm_1MdSNE2GScqysDRVqp0Lhwjf"
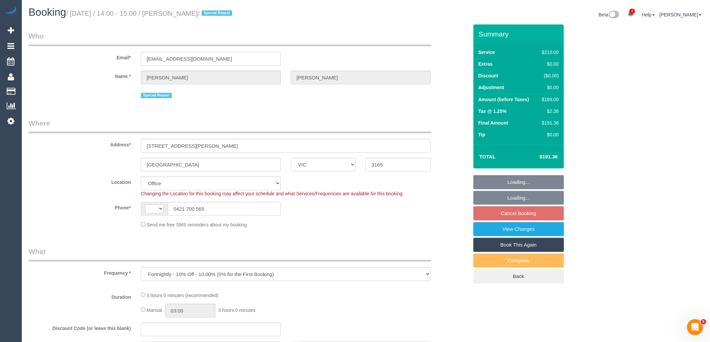
select select "string:AU"
select select "180"
select select "number:27"
select select "number:14"
select select "number:19"
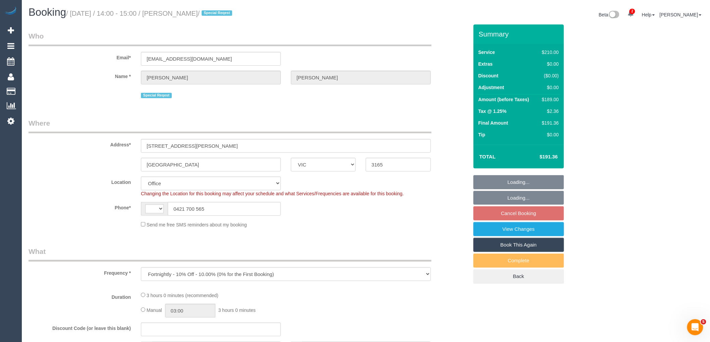
select select "number:36"
select select "number:34"
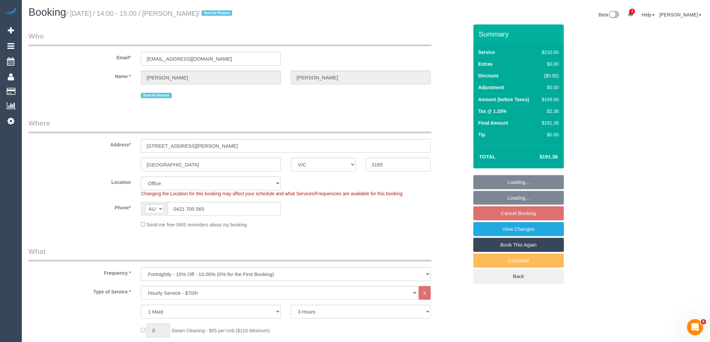
select select "object:891"
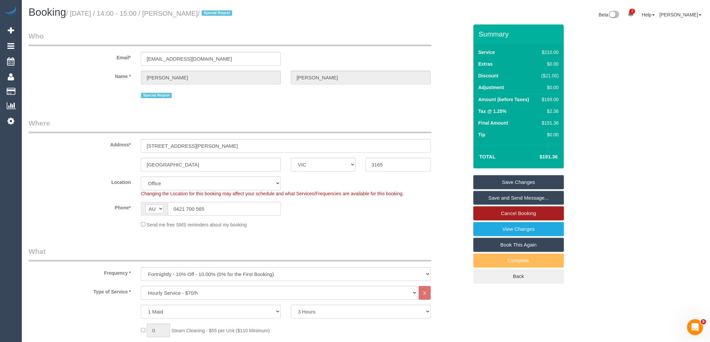
click at [533, 210] on link "Cancel Booking" at bounding box center [518, 214] width 91 height 14
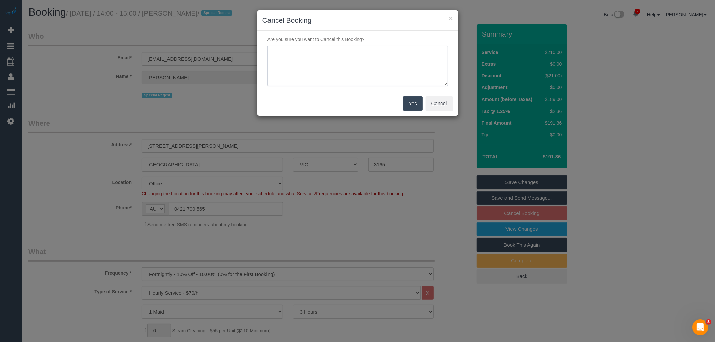
click at [380, 65] on textarea at bounding box center [358, 66] width 180 height 41
type textarea "Service not needed via email VC"
click at [419, 99] on button "Yes" at bounding box center [412, 104] width 19 height 14
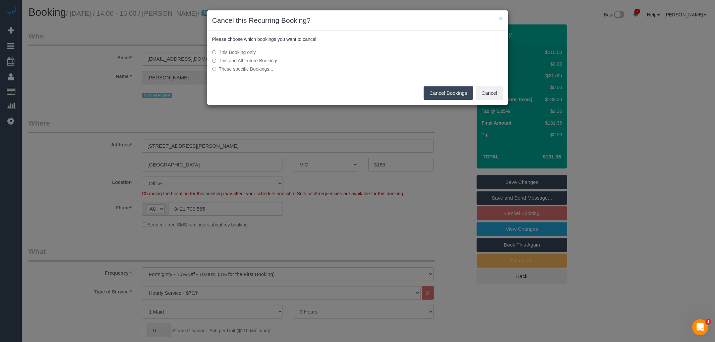
click at [434, 95] on button "Cancel Bookings" at bounding box center [448, 93] width 49 height 14
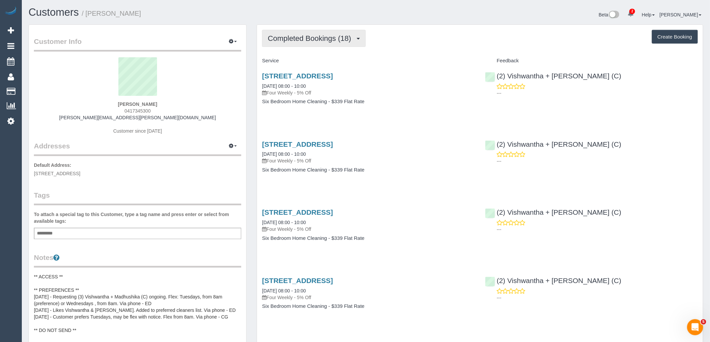
click at [328, 38] on span "Completed Bookings (18)" at bounding box center [311, 38] width 87 height 8
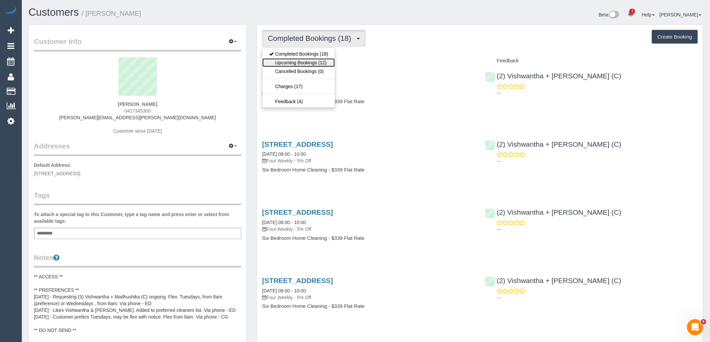
click at [328, 63] on link "Upcoming Bookings (12)" at bounding box center [298, 62] width 72 height 9
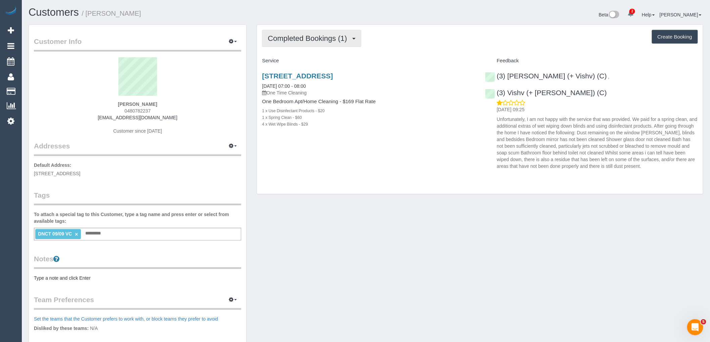
click at [312, 41] on span "Completed Bookings (1)" at bounding box center [309, 38] width 83 height 8
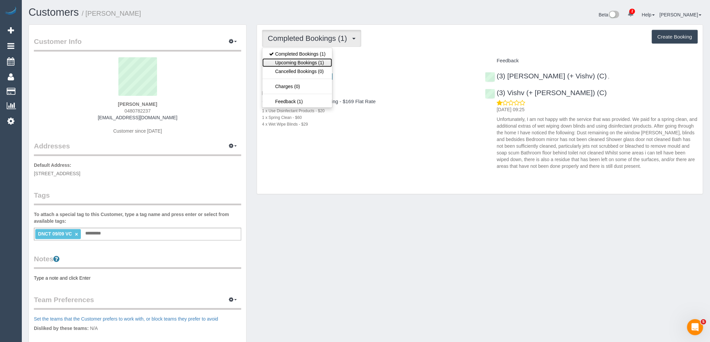
click at [315, 61] on link "Upcoming Bookings (1)" at bounding box center [297, 62] width 70 height 9
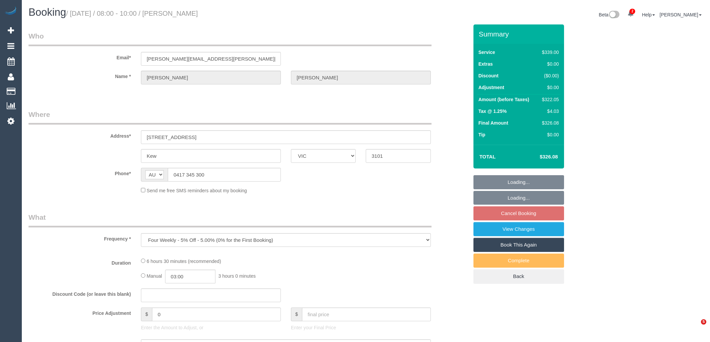
select select "VIC"
select select "number:27"
select select "number:14"
select select "number:19"
select select "number:25"
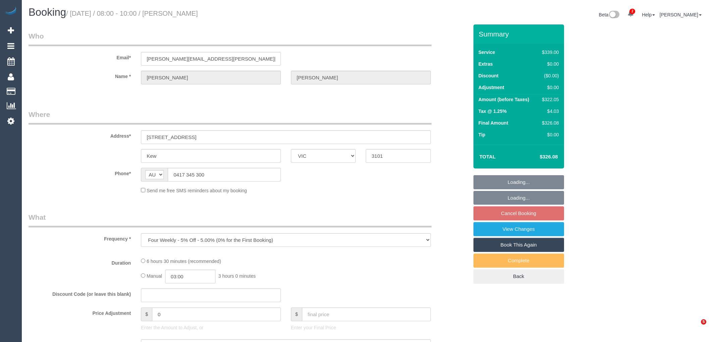
select select "number:35"
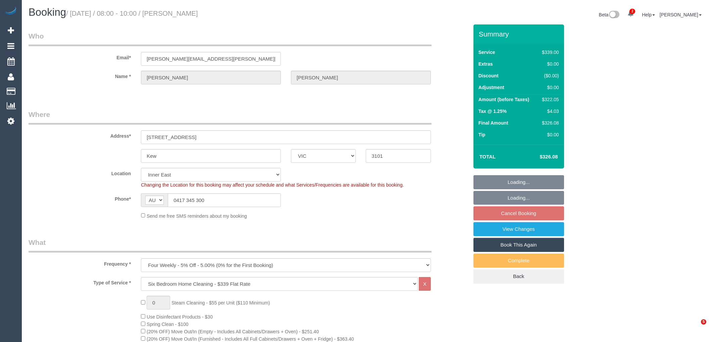
select select "object:1430"
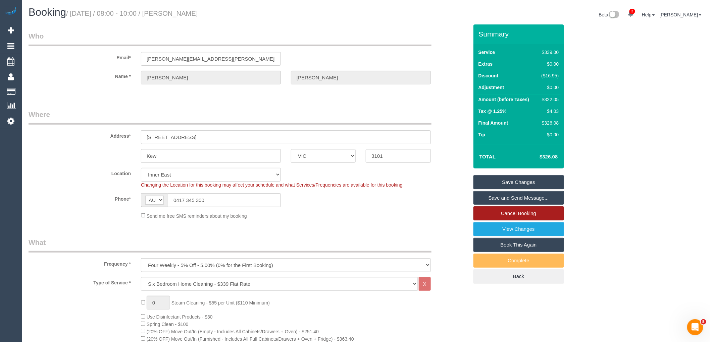
click at [517, 212] on link "Cancel Booking" at bounding box center [518, 214] width 91 height 14
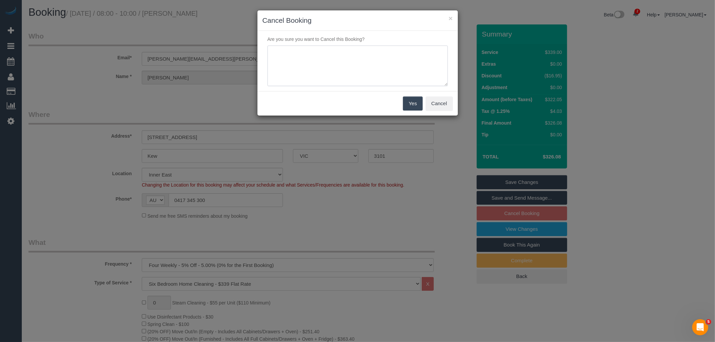
click at [323, 49] on textarea at bounding box center [358, 66] width 180 height 41
type textarea "Service not needed via email VC"
click at [414, 98] on button "Yes" at bounding box center [412, 104] width 19 height 14
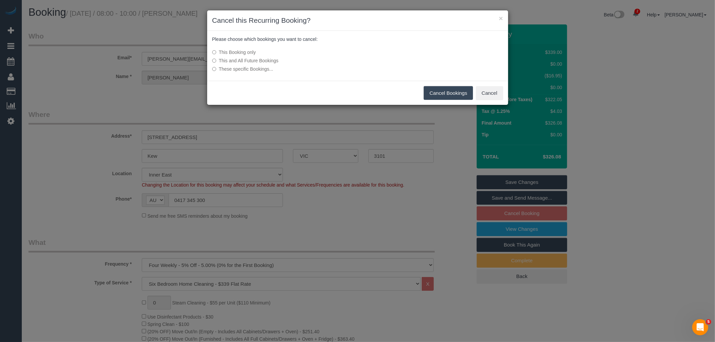
click at [447, 93] on button "Cancel Bookings" at bounding box center [448, 93] width 49 height 14
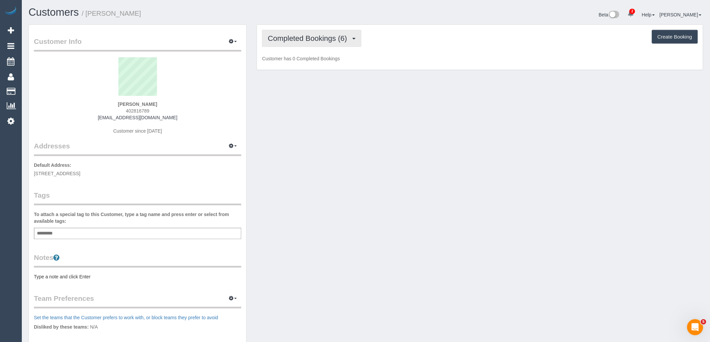
click at [344, 40] on span "Completed Bookings (6)" at bounding box center [309, 38] width 83 height 8
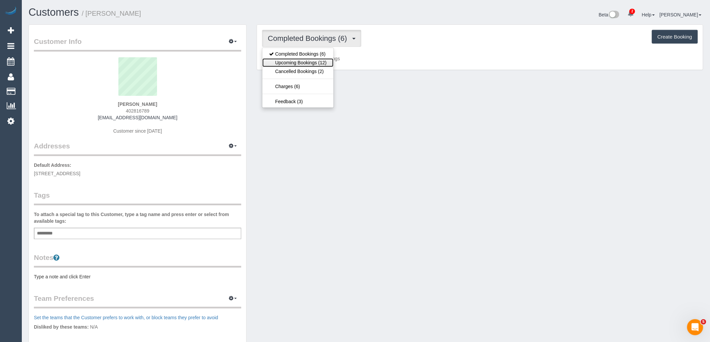
click at [329, 62] on link "Upcoming Bookings (12)" at bounding box center [297, 62] width 71 height 9
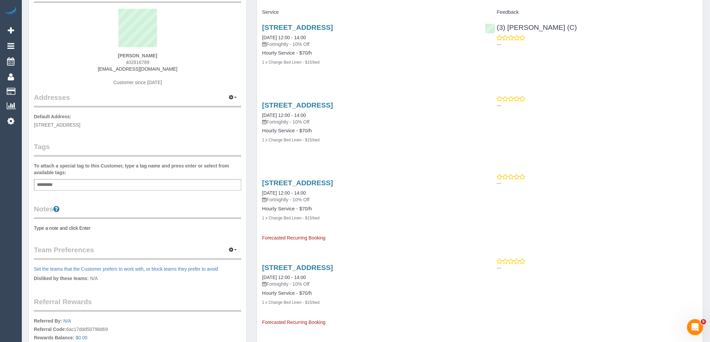
scroll to position [149, 0]
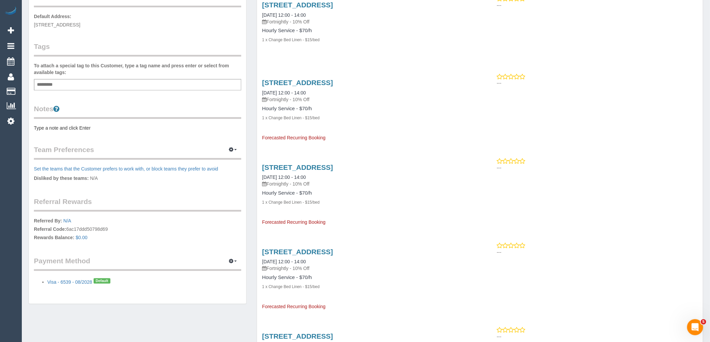
click at [72, 129] on pre "Type a note and click Enter" at bounding box center [137, 128] width 207 height 7
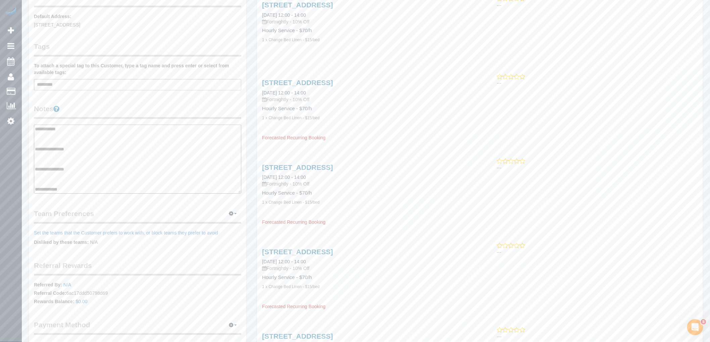
click at [72, 155] on textarea "**********" at bounding box center [137, 159] width 207 height 69
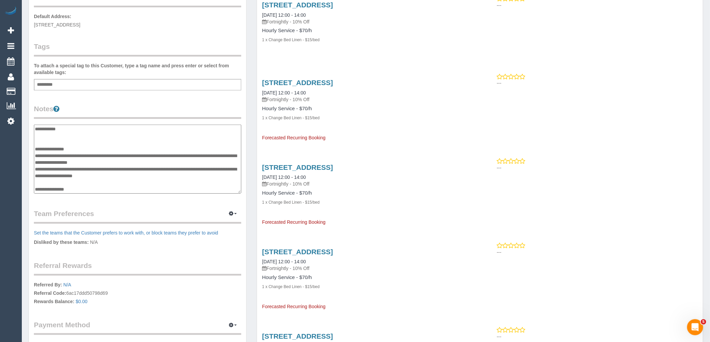
click at [35, 169] on textarea "**********" at bounding box center [137, 159] width 207 height 69
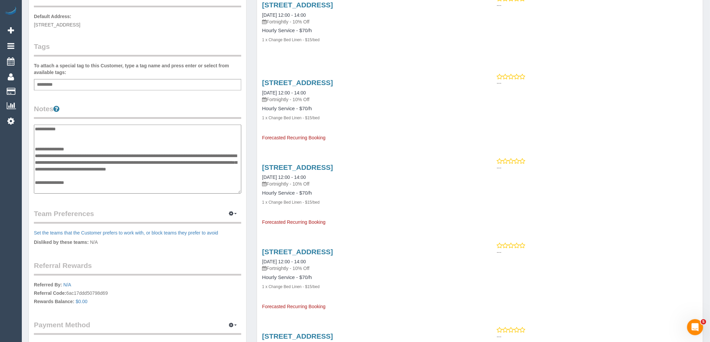
click at [230, 166] on textarea "**********" at bounding box center [137, 159] width 207 height 69
click at [148, 169] on textarea "**********" at bounding box center [137, 159] width 207 height 69
click at [154, 154] on textarea "**********" at bounding box center [137, 159] width 207 height 69
click at [129, 161] on textarea "**********" at bounding box center [137, 159] width 207 height 69
click at [192, 164] on textarea "**********" at bounding box center [137, 159] width 207 height 69
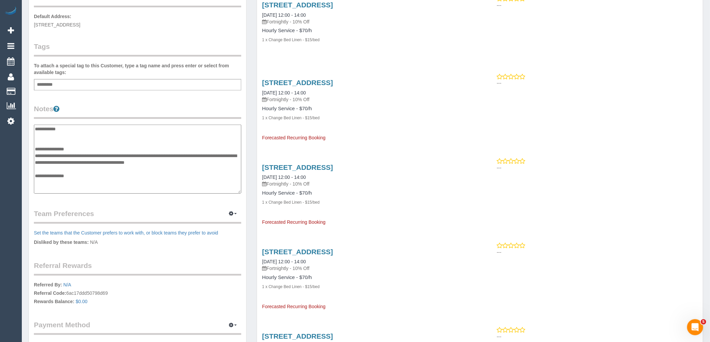
type textarea "**********"
click at [182, 107] on legend "Notes" at bounding box center [137, 111] width 207 height 15
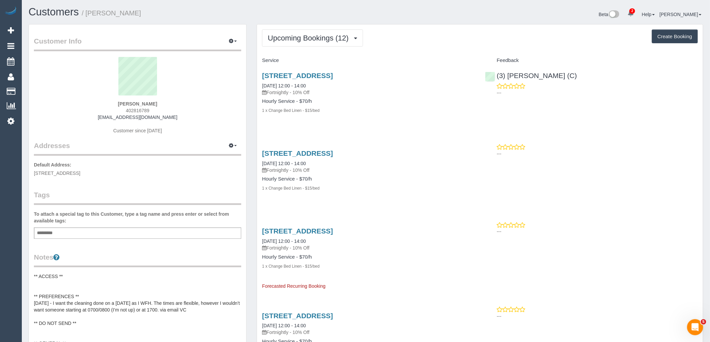
scroll to position [0, 0]
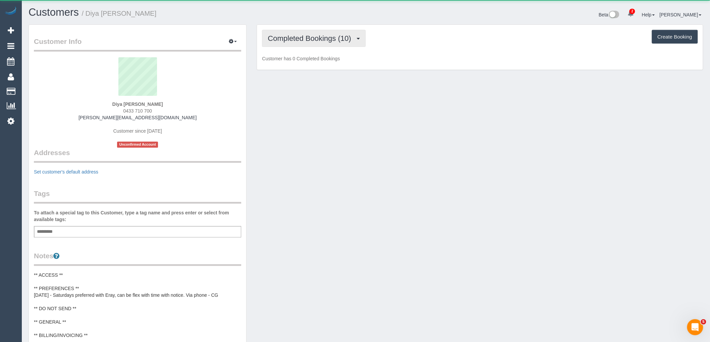
click at [322, 35] on span "Completed Bookings (10)" at bounding box center [311, 38] width 87 height 8
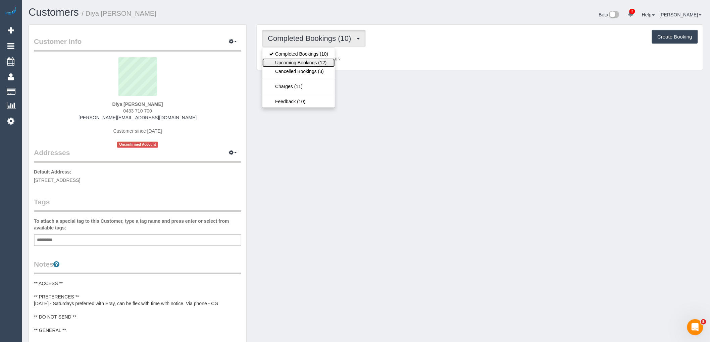
click at [316, 64] on link "Upcoming Bookings (12)" at bounding box center [298, 62] width 72 height 9
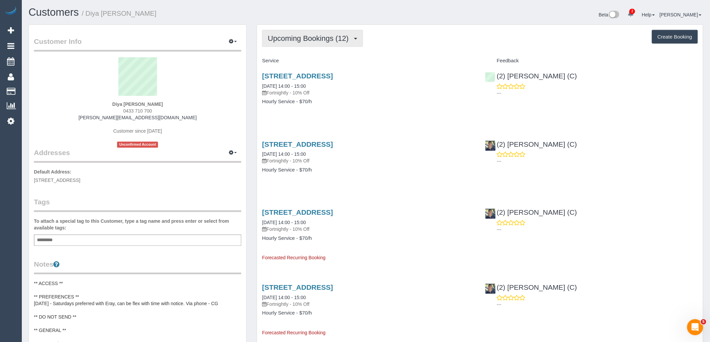
click at [335, 36] on span "Upcoming Bookings (12)" at bounding box center [310, 38] width 84 height 8
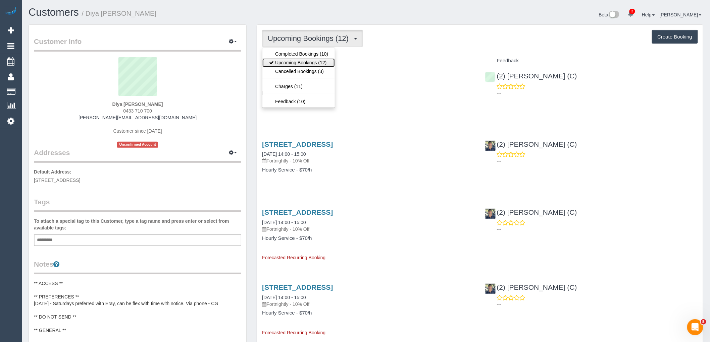
click at [327, 62] on link "Upcoming Bookings (12)" at bounding box center [298, 62] width 72 height 9
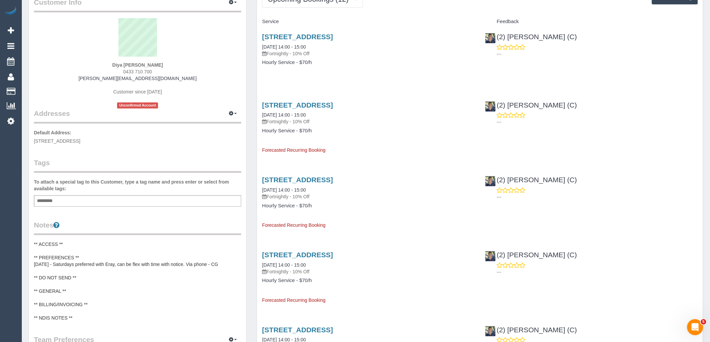
scroll to position [39, 0]
click at [331, 5] on button "Upcoming Bookings (12)" at bounding box center [312, -1] width 101 height 17
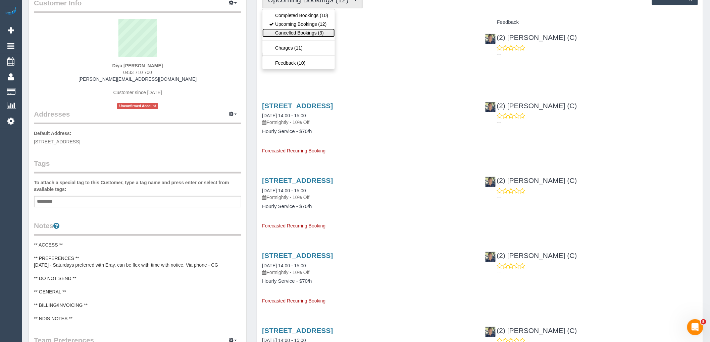
click at [320, 32] on link "Cancelled Bookings (3)" at bounding box center [298, 33] width 72 height 9
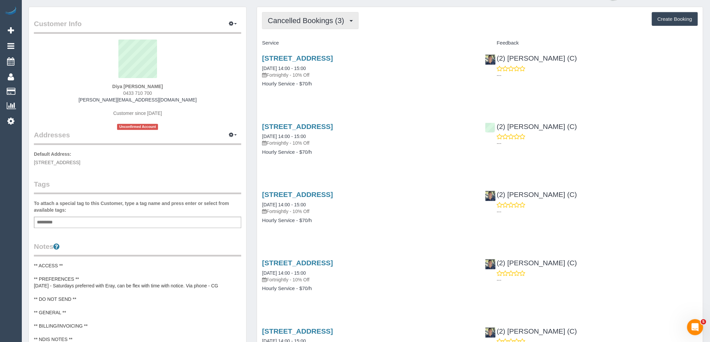
scroll to position [0, 0]
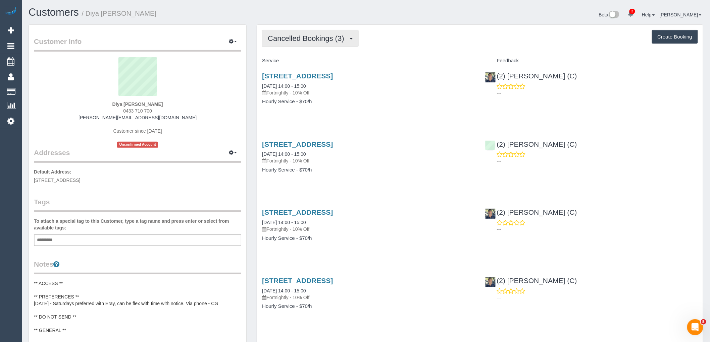
click at [319, 38] on span "Cancelled Bookings (3)" at bounding box center [307, 38] width 79 height 8
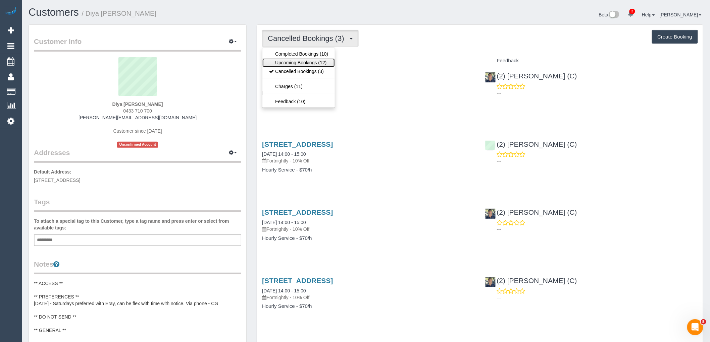
click at [310, 61] on link "Upcoming Bookings (12)" at bounding box center [298, 62] width 72 height 9
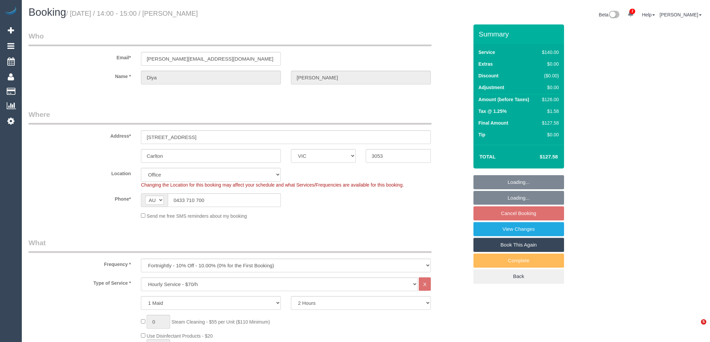
select select "VIC"
select select "number:28"
select select "number:14"
select select "number:18"
select select "number:36"
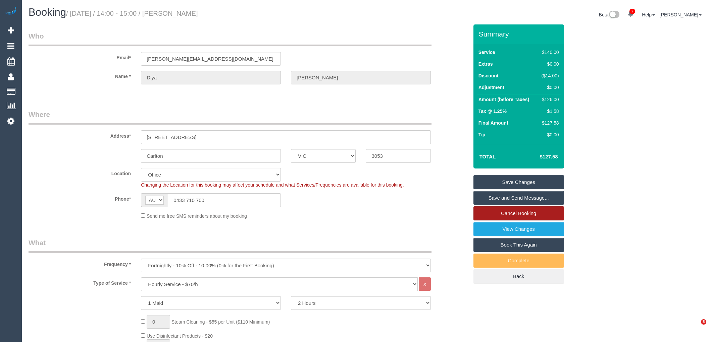
click at [535, 212] on link "Cancel Booking" at bounding box center [518, 214] width 91 height 14
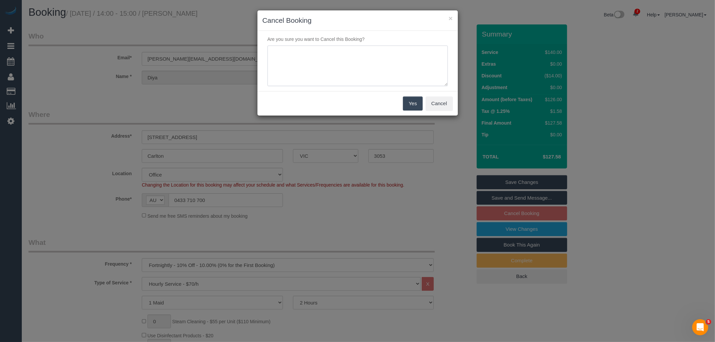
click at [373, 50] on textarea at bounding box center [358, 66] width 180 height 41
click at [279, 51] on textarea at bounding box center [358, 66] width 180 height 41
drag, startPoint x: 392, startPoint y: 54, endPoint x: 227, endPoint y: 54, distance: 164.7
click at [227, 54] on div "× Cancel Booking Are you sure you want to Cancel this Booking? Yes Cancel" at bounding box center [357, 171] width 715 height 342
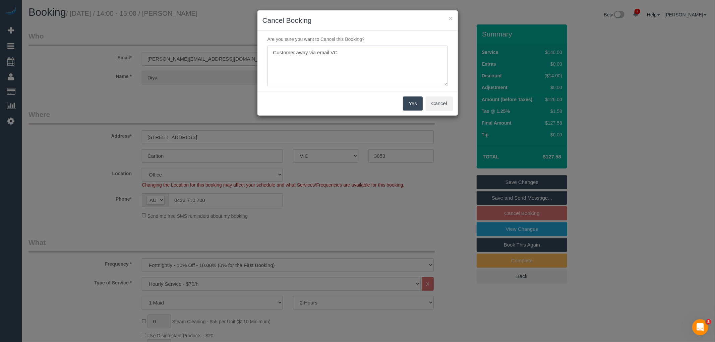
type textarea "Customer away via email VC"
click at [415, 102] on button "Yes" at bounding box center [412, 104] width 19 height 14
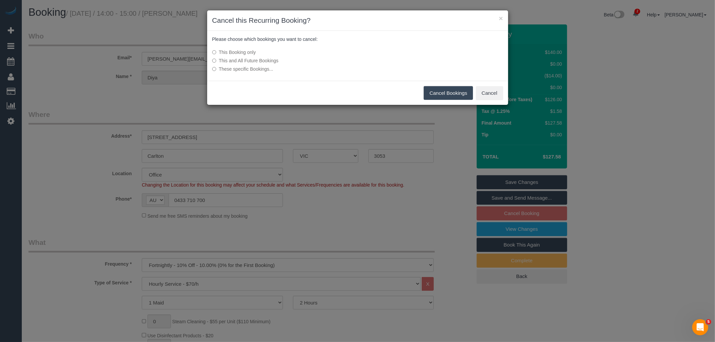
click at [450, 94] on button "Cancel Bookings" at bounding box center [448, 93] width 49 height 14
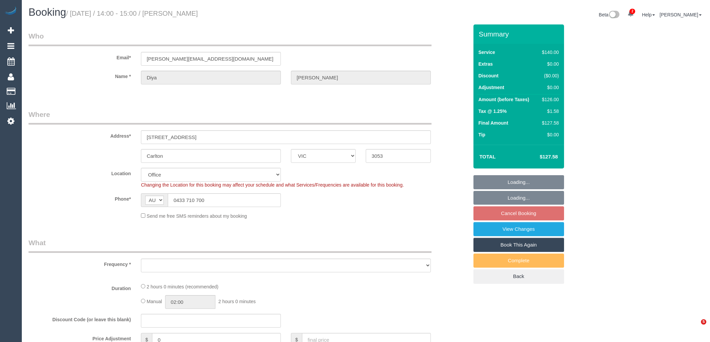
select select "VIC"
select select "number:28"
select select "number:14"
select select "number:18"
select select "number:36"
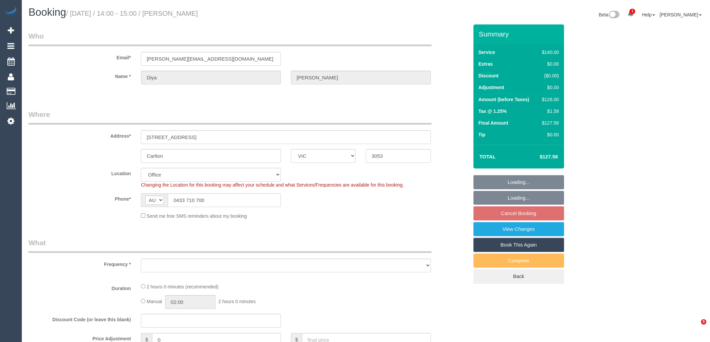
select select "object:2180"
select select "string:stripe-pm_1RCXNS2GScqysDRV8EiorjoX"
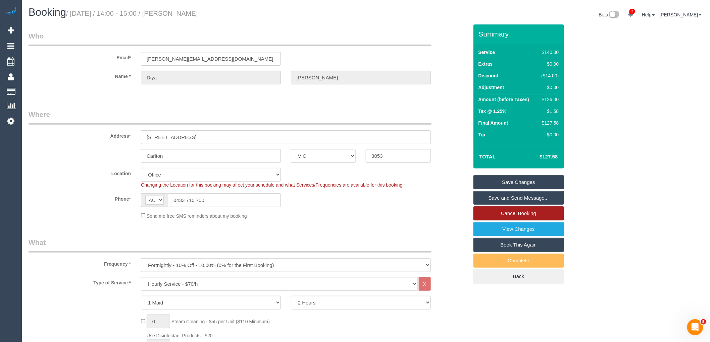
click at [521, 213] on link "Cancel Booking" at bounding box center [518, 214] width 91 height 14
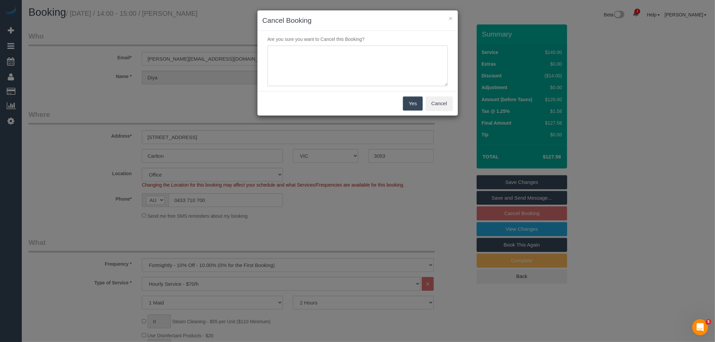
click at [358, 47] on textarea at bounding box center [358, 66] width 180 height 41
paste textarea "Customer away via email VC"
type textarea "Customer away via email VC"
click at [415, 101] on button "Yes" at bounding box center [412, 104] width 19 height 14
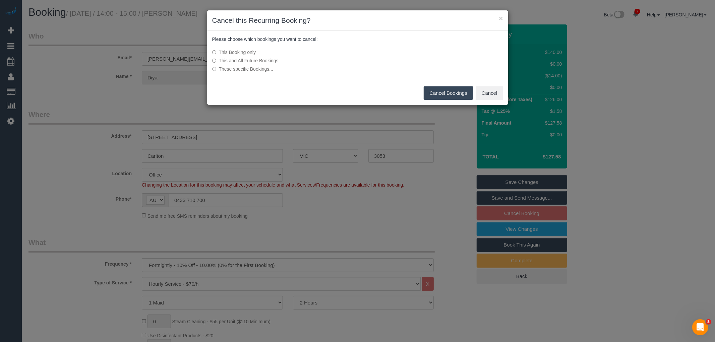
click at [451, 89] on button "Cancel Bookings" at bounding box center [448, 93] width 49 height 14
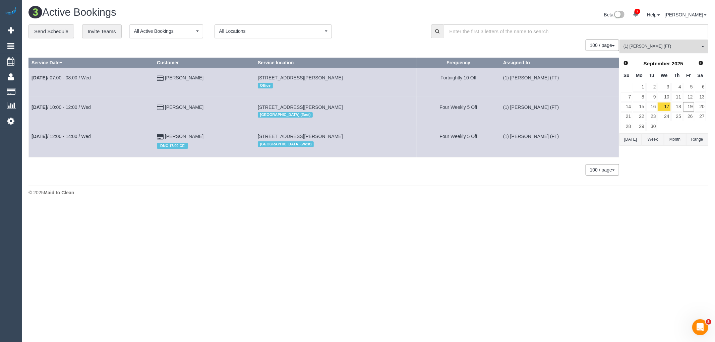
click at [666, 43] on button "(1) [PERSON_NAME] (FT) All Teams" at bounding box center [664, 47] width 89 height 14
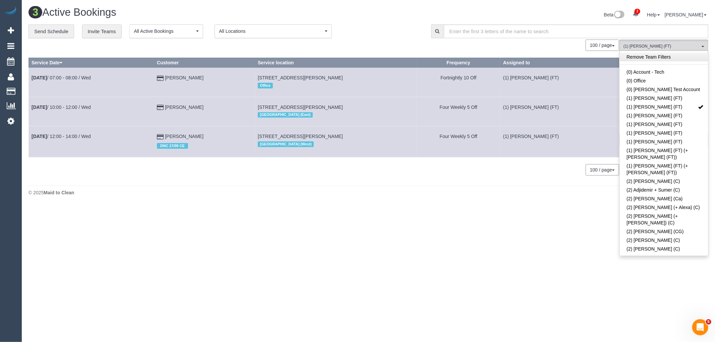
click at [662, 60] on link "Remove Team Filters" at bounding box center [664, 57] width 88 height 9
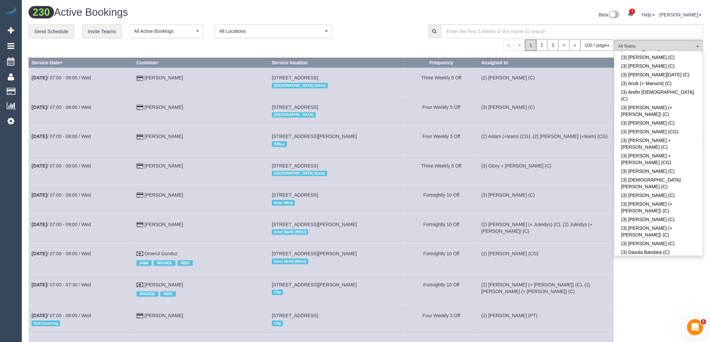
scroll to position [894, 0]
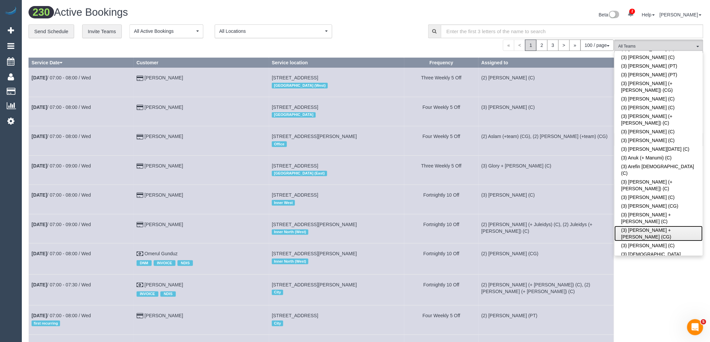
click at [678, 226] on link "(3) [PERSON_NAME] + [PERSON_NAME] (CG)" at bounding box center [659, 233] width 88 height 15
click at [381, 34] on div "**********" at bounding box center [223, 31] width 389 height 14
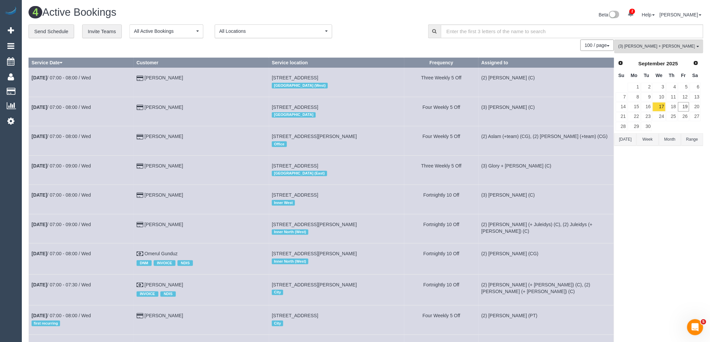
click at [630, 145] on button "[DATE]" at bounding box center [625, 140] width 22 height 12
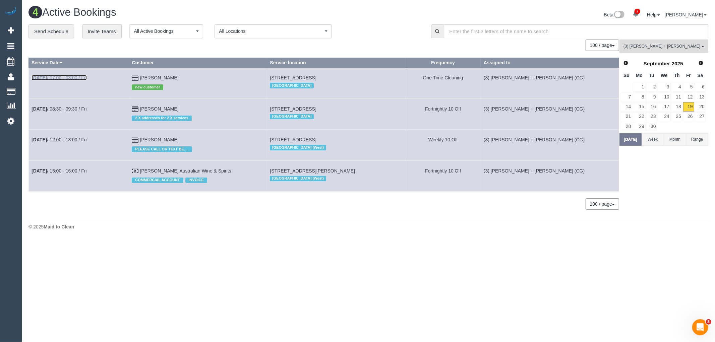
click at [84, 79] on link "[DATE] 07:00 - 08:00 / Fri" at bounding box center [59, 77] width 55 height 5
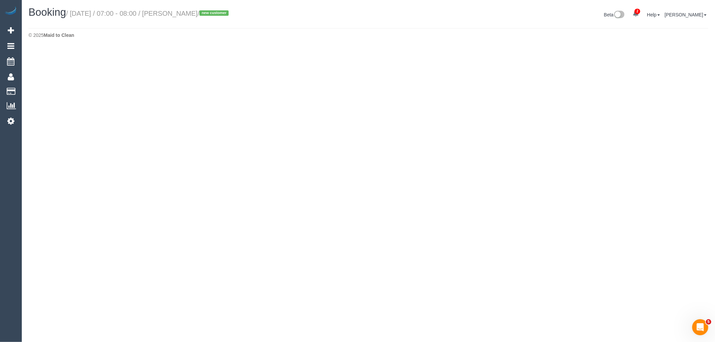
select select "VIC"
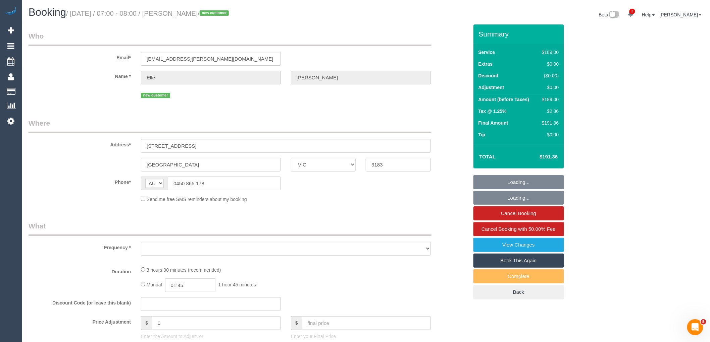
select select "object:5920"
select select "string:stripe-pm_1S7lBv2GScqysDRVr12GJ1yz"
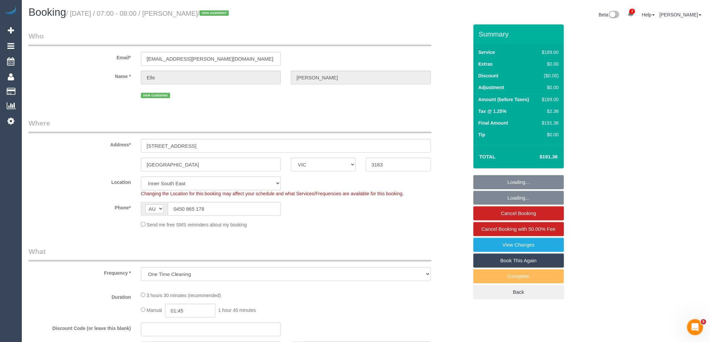
select select "number:29"
select select "number:14"
select select "number:19"
select select "number:22"
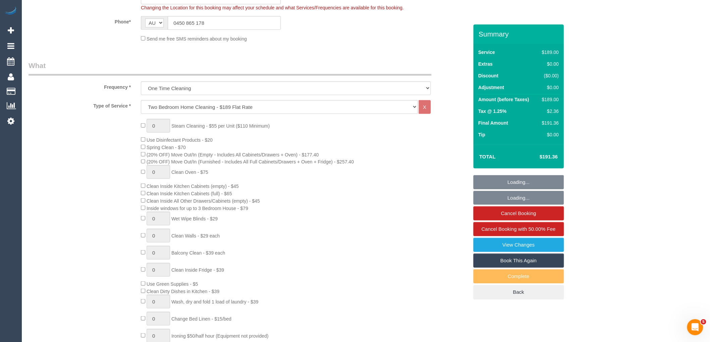
select select "object:6761"
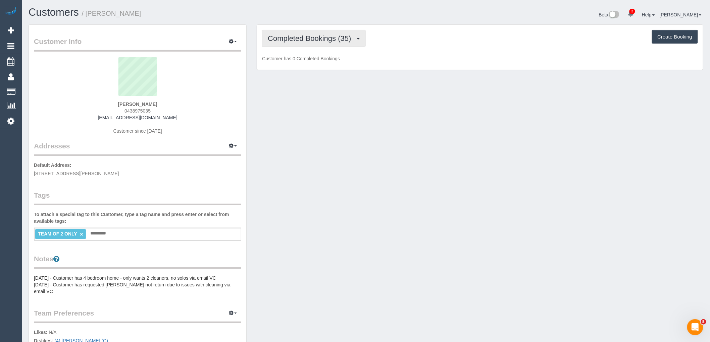
click at [290, 37] on span "Completed Bookings (35)" at bounding box center [311, 38] width 87 height 8
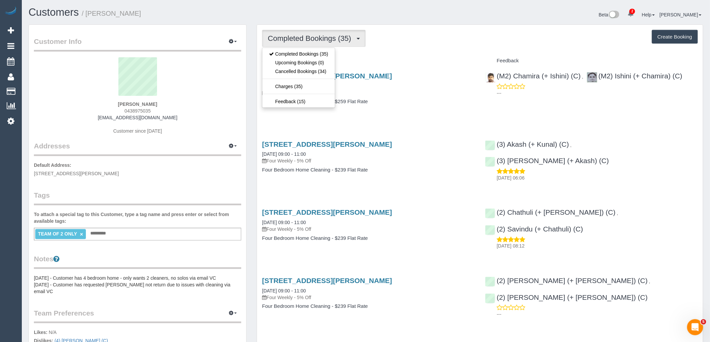
click at [446, 39] on div "Completed Bookings (35) Completed Bookings (35) Upcoming Bookings (0) Cancelled…" at bounding box center [480, 38] width 436 height 17
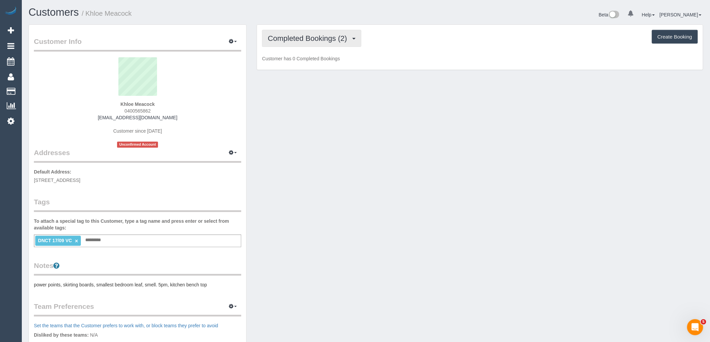
click at [339, 42] on span "Completed Bookings (2)" at bounding box center [309, 38] width 83 height 8
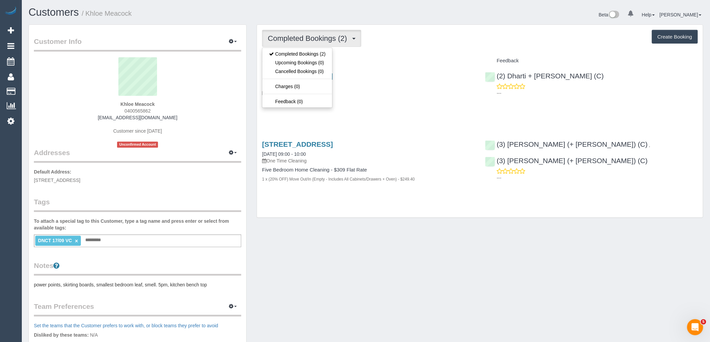
click at [406, 42] on div "Completed Bookings (2) Completed Bookings (2) Upcoming Bookings (0) Cancelled B…" at bounding box center [480, 38] width 436 height 17
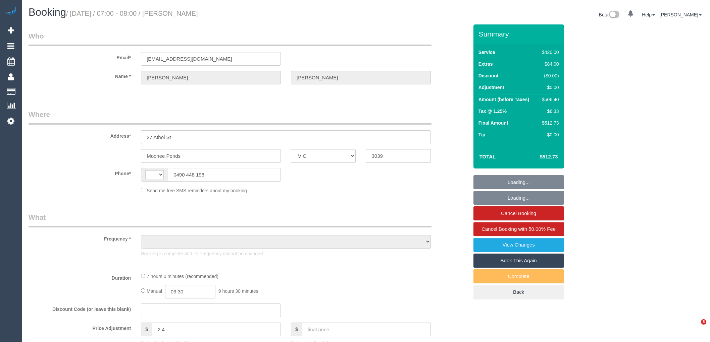
select select "VIC"
select select "string:AU"
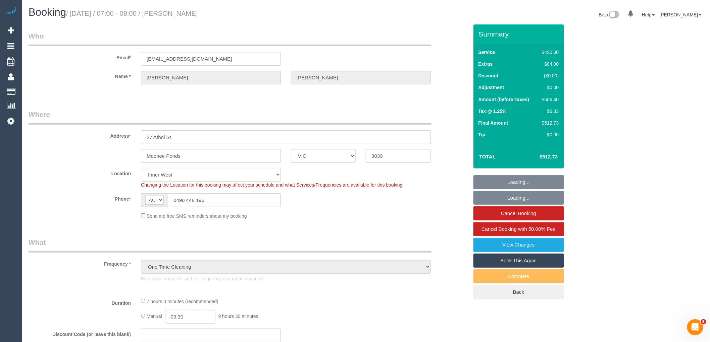
select select "object:3327"
select select "string:stripe-pm_1S5KZF2GScqysDRVonbyMLnx"
select select "360"
select select "number:28"
select select "number:15"
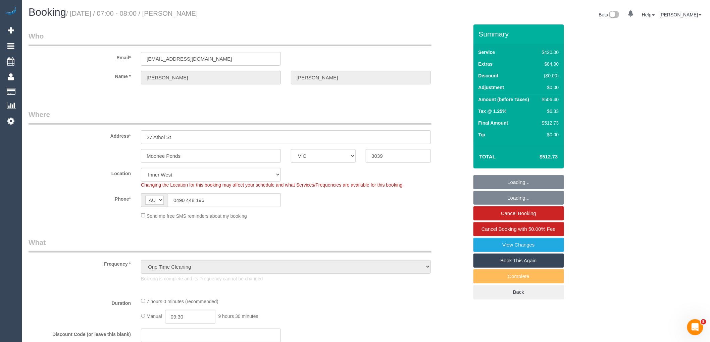
select select "number:19"
select select "number:25"
select select "number:12"
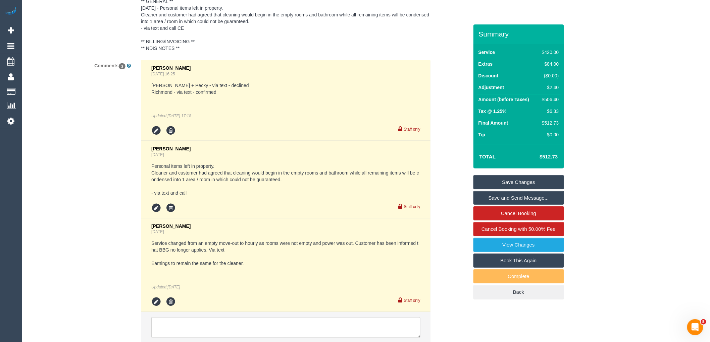
scroll to position [1304, 0]
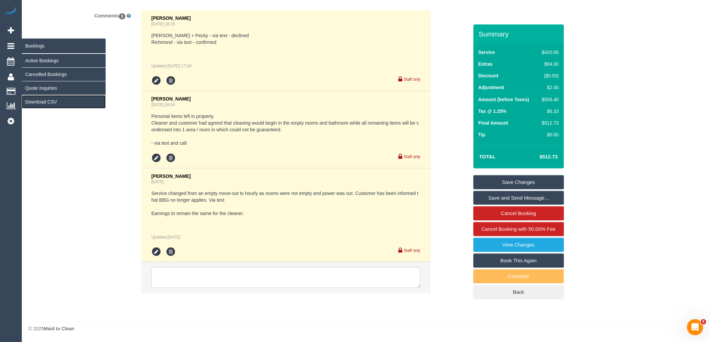
click at [42, 102] on link "Download CSV" at bounding box center [64, 101] width 84 height 13
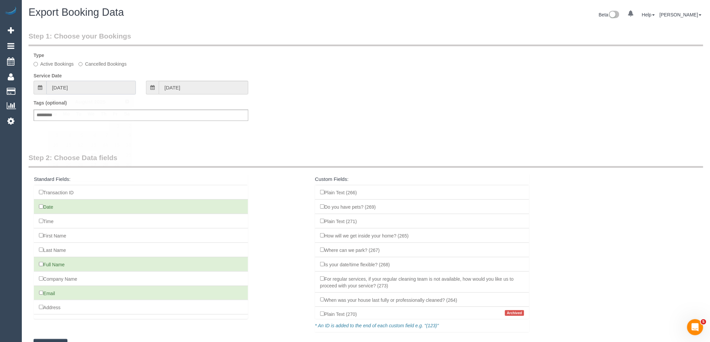
click at [105, 92] on input "20/08/2025" at bounding box center [91, 88] width 90 height 14
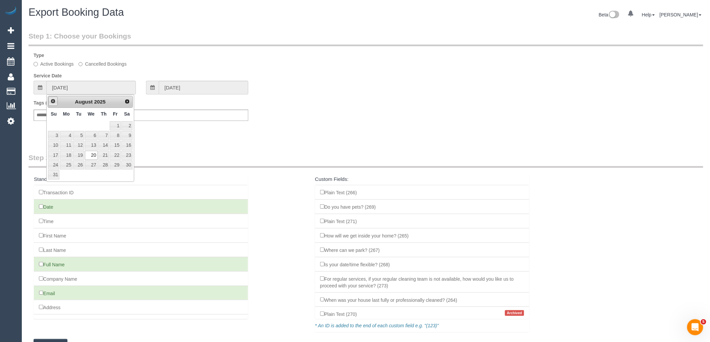
click at [52, 102] on span "Prev" at bounding box center [52, 101] width 5 height 5
click at [54, 126] on link "1" at bounding box center [53, 125] width 11 height 9
type input "01/06/2025"
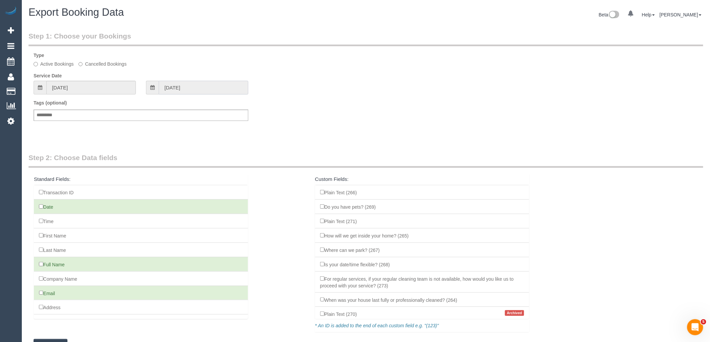
click at [217, 92] on input "01/06/2025" at bounding box center [204, 88] width 90 height 14
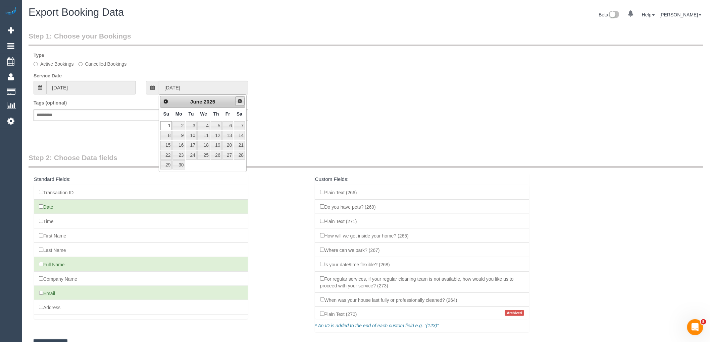
click at [239, 100] on span "Next" at bounding box center [239, 101] width 5 height 5
click at [216, 148] on link "18" at bounding box center [216, 145] width 11 height 9
type input "18/09/2025"
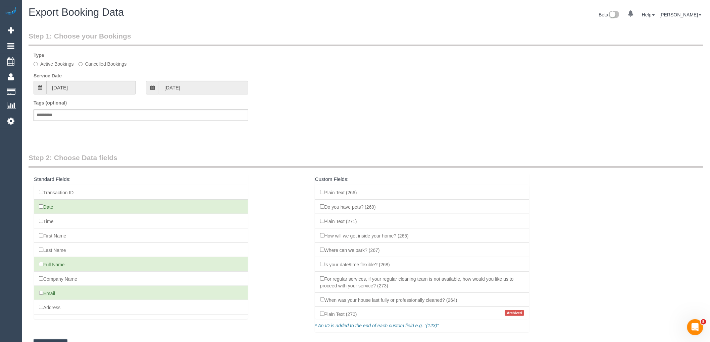
click at [259, 126] on div "Tags (optional) Add a tag" at bounding box center [366, 114] width 675 height 28
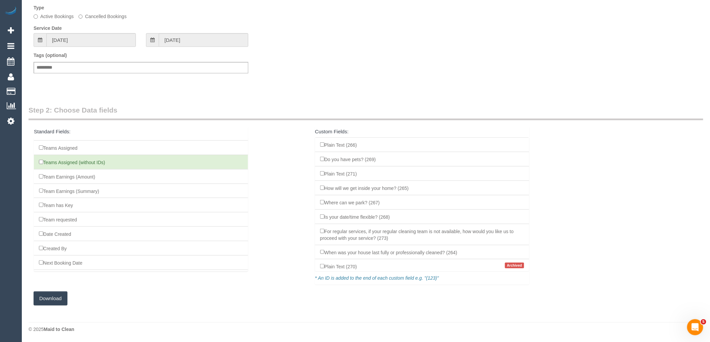
scroll to position [522, 0]
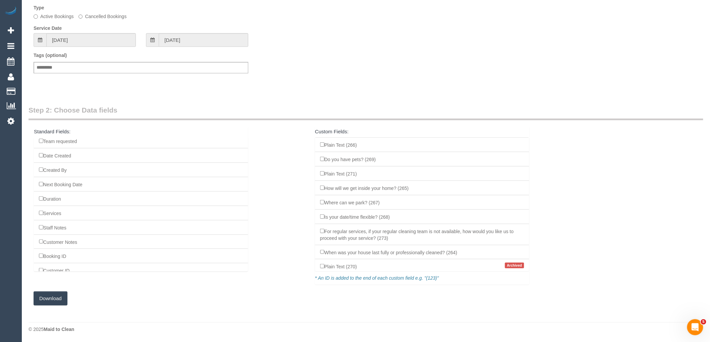
click at [49, 300] on button "Download" at bounding box center [51, 299] width 34 height 14
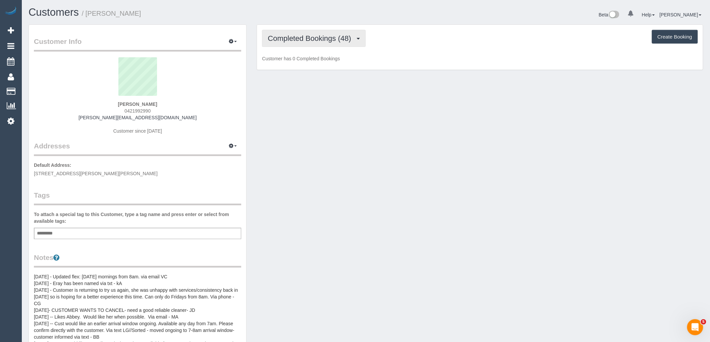
click at [344, 38] on span "Completed Bookings (48)" at bounding box center [311, 38] width 87 height 8
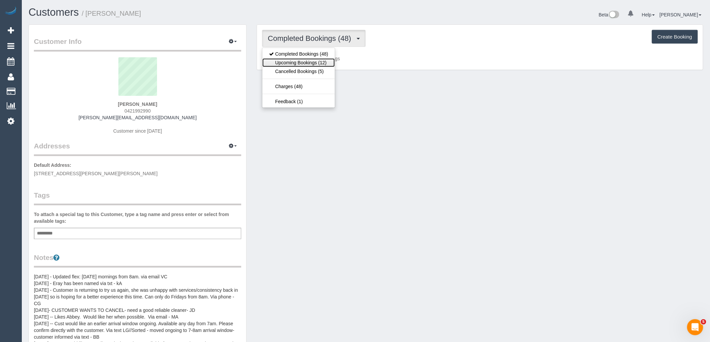
click at [320, 62] on link "Upcoming Bookings (12)" at bounding box center [298, 62] width 72 height 9
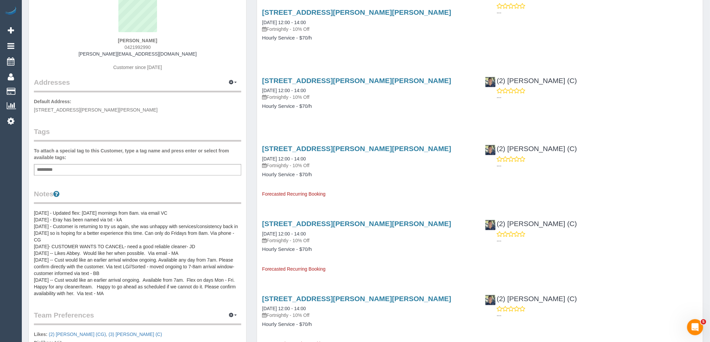
scroll to position [112, 0]
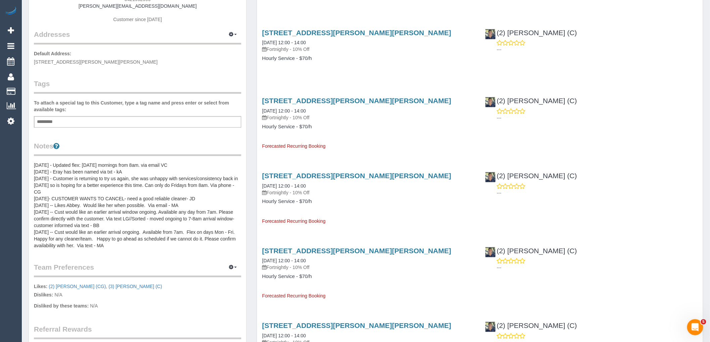
click at [103, 202] on pre "20/9/24 - Updated flex: Friday mornings from 8am. via email VC 15/08/2025 - Era…" at bounding box center [137, 205] width 207 height 87
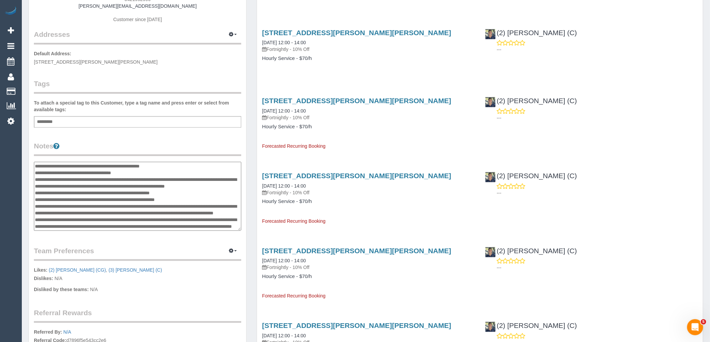
scroll to position [0, 0]
drag, startPoint x: 126, startPoint y: 224, endPoint x: 35, endPoint y: 164, distance: 109.1
click at [35, 164] on textarea "**********" at bounding box center [137, 196] width 207 height 69
click at [128, 191] on textarea "**********" at bounding box center [137, 196] width 207 height 69
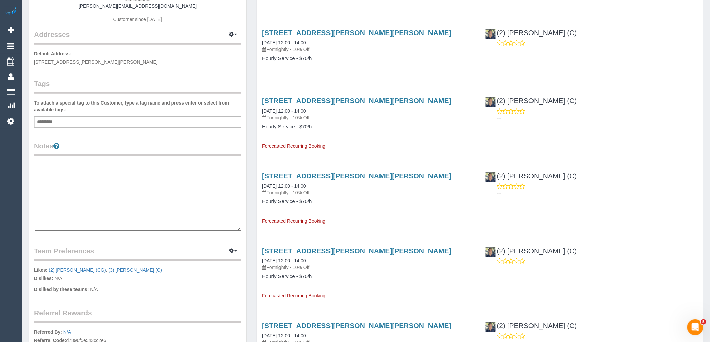
paste textarea "**********"
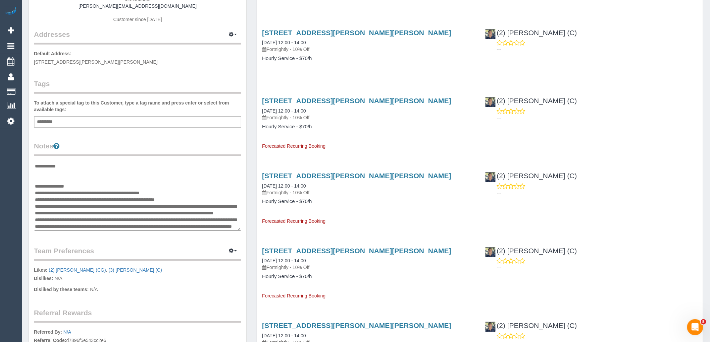
scroll to position [105, 0]
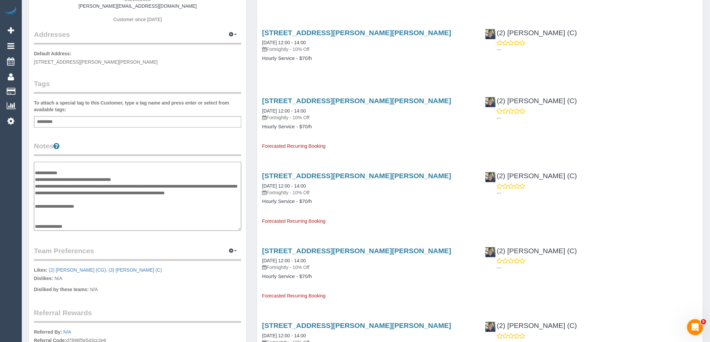
type textarea "**********"
click at [160, 144] on legend "Notes" at bounding box center [137, 148] width 207 height 15
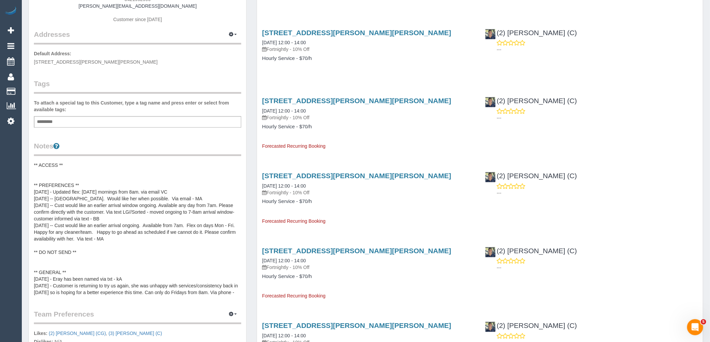
click at [94, 179] on pre "** ACCESS ** ** PREFERENCES ** 20/9/24 - Updated flex: Friday mornings from 8am…" at bounding box center [137, 229] width 207 height 134
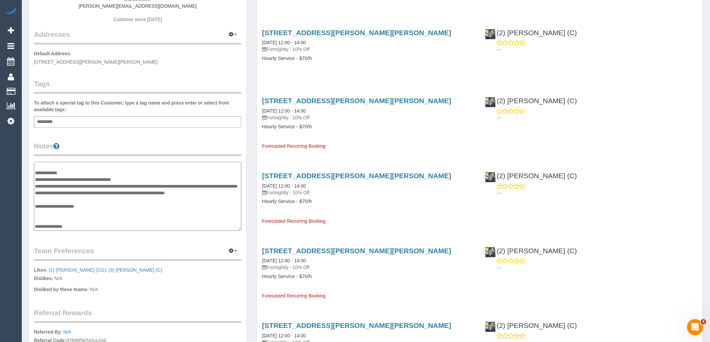
scroll to position [0, 0]
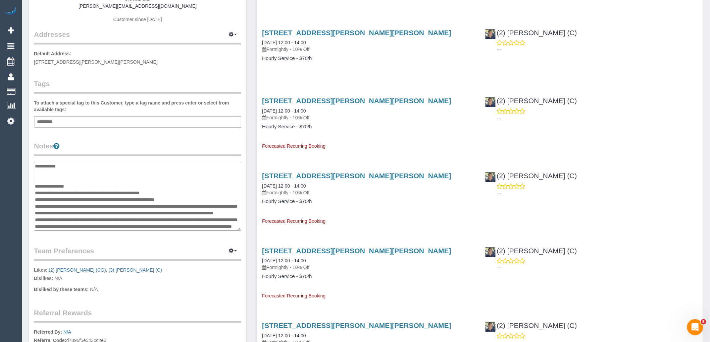
click at [99, 185] on textarea "**********" at bounding box center [137, 196] width 207 height 69
type textarea "**********"
click at [209, 124] on div "Add a tag" at bounding box center [137, 121] width 207 height 11
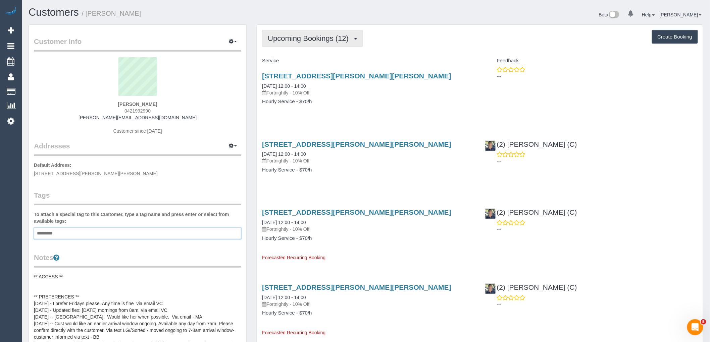
click at [309, 39] on span "Upcoming Bookings (12)" at bounding box center [310, 38] width 84 height 8
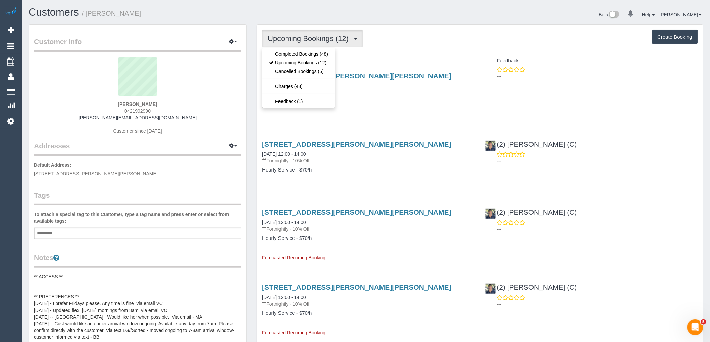
click at [401, 59] on h4 "Service" at bounding box center [368, 61] width 213 height 6
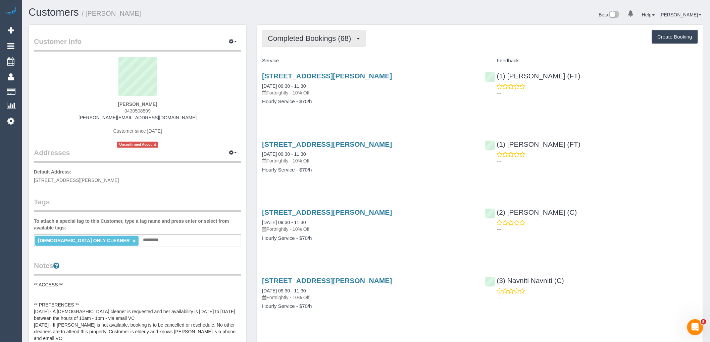
click at [323, 47] on button "Completed Bookings (68)" at bounding box center [313, 38] width 103 height 17
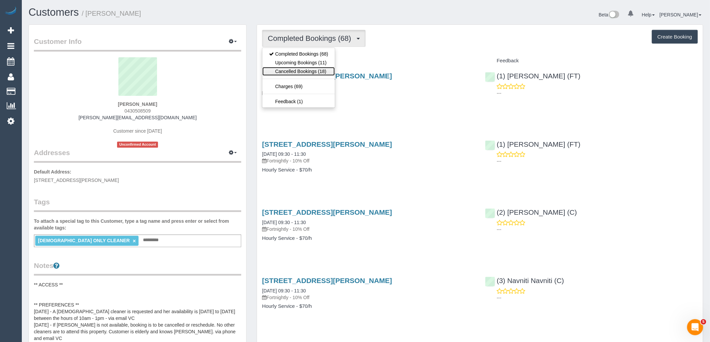
click at [314, 73] on link "Cancelled Bookings (18)" at bounding box center [298, 71] width 72 height 9
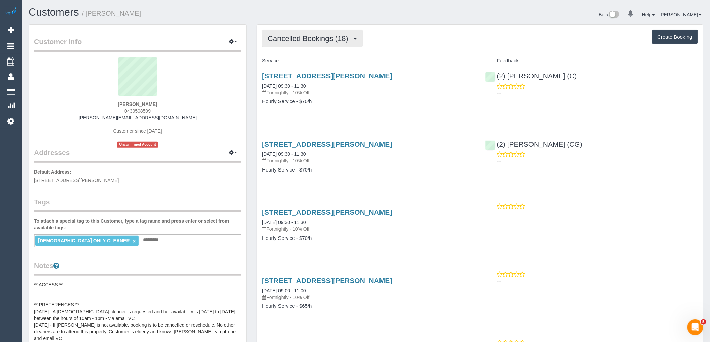
click at [314, 40] on span "Cancelled Bookings (18)" at bounding box center [310, 38] width 84 height 8
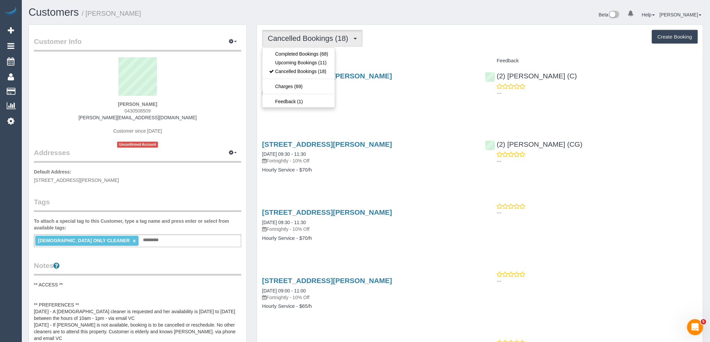
click at [410, 75] on h3 "[STREET_ADDRESS][PERSON_NAME]" at bounding box center [368, 76] width 213 height 8
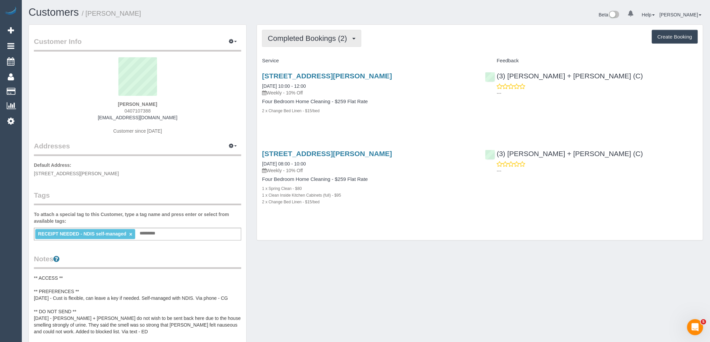
click at [309, 39] on span "Completed Bookings (2)" at bounding box center [309, 38] width 83 height 8
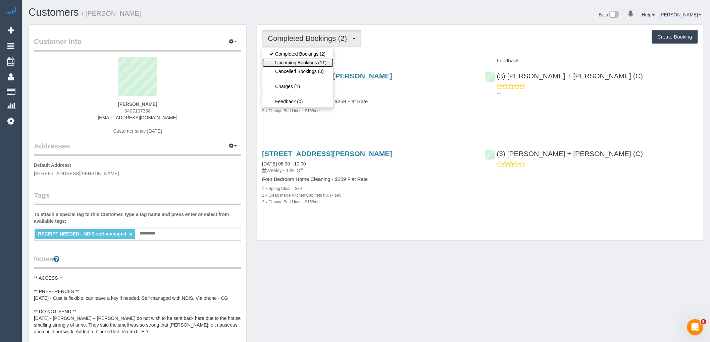
click at [304, 65] on link "Upcoming Bookings (11)" at bounding box center [297, 62] width 71 height 9
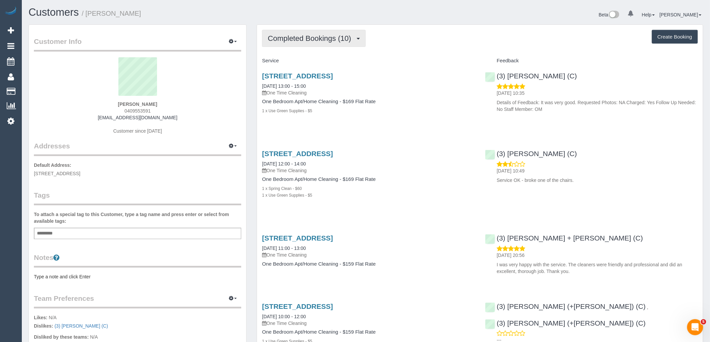
click at [335, 40] on span "Completed Bookings (10)" at bounding box center [311, 38] width 87 height 8
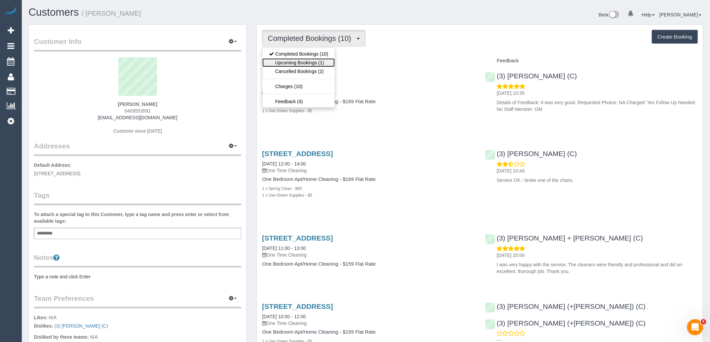
click at [320, 65] on link "Upcoming Bookings (1)" at bounding box center [298, 62] width 72 height 9
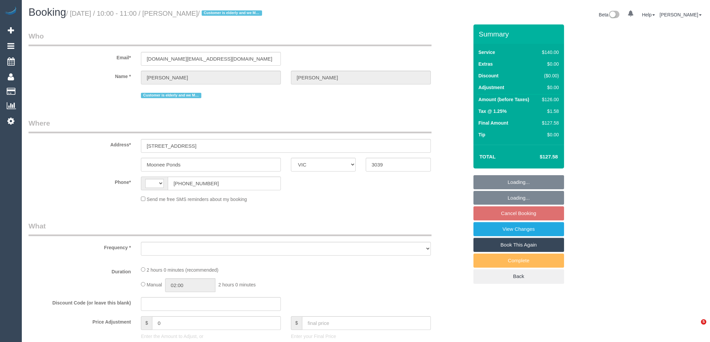
select select "VIC"
select select "string:AU"
select select "string:stripe-pm_1NoKqy2GScqysDRVsan1s9rF"
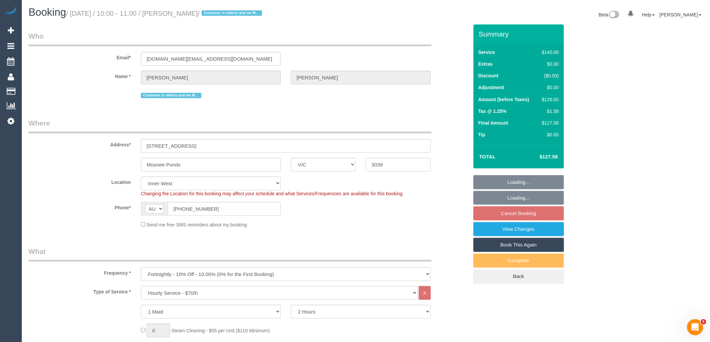
select select "object:723"
select select "number:28"
select select "number:14"
select select "number:19"
select select "number:24"
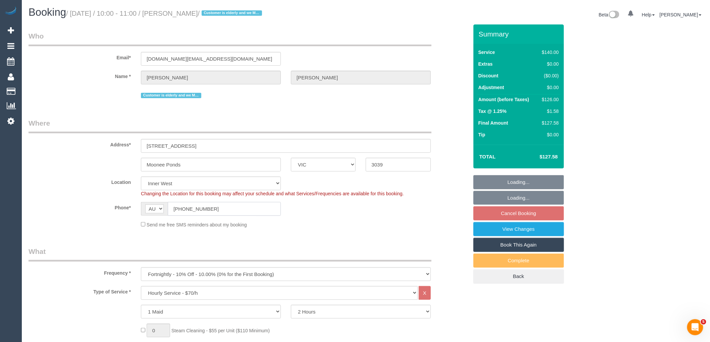
drag, startPoint x: 230, startPoint y: 207, endPoint x: 128, endPoint y: 210, distance: 102.0
click at [137, 208] on div "AF AL DZ AD AO AI AQ AG AR AM AW AU AT AZ BS BH BD BB BY BE BZ BJ BM BT BO BA B…" at bounding box center [211, 209] width 150 height 14
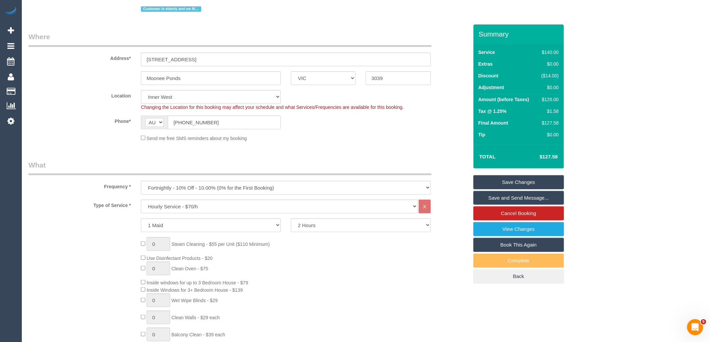
scroll to position [2, 0]
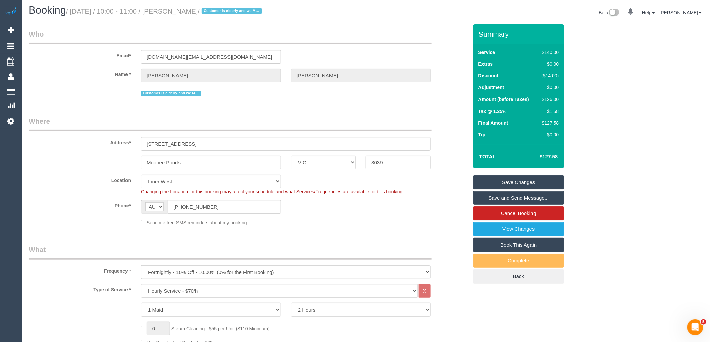
drag, startPoint x: 205, startPoint y: 10, endPoint x: 184, endPoint y: 12, distance: 20.2
click at [184, 12] on small "/ September 30, 2025 / 10:00 - 11:00 / Nancy De Pasquale / Customer is elderly …" at bounding box center [165, 11] width 198 height 7
copy small "Nancy De Pasquale"
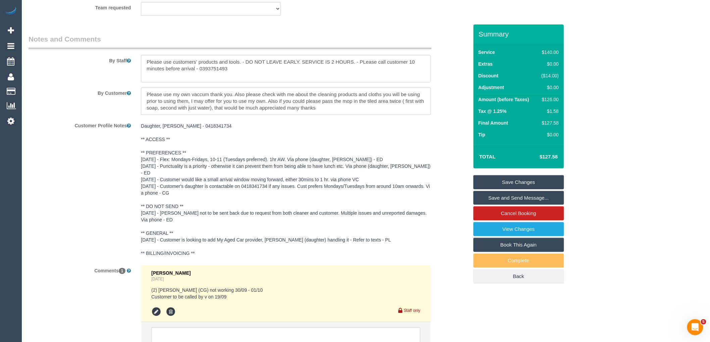
scroll to position [1158, 0]
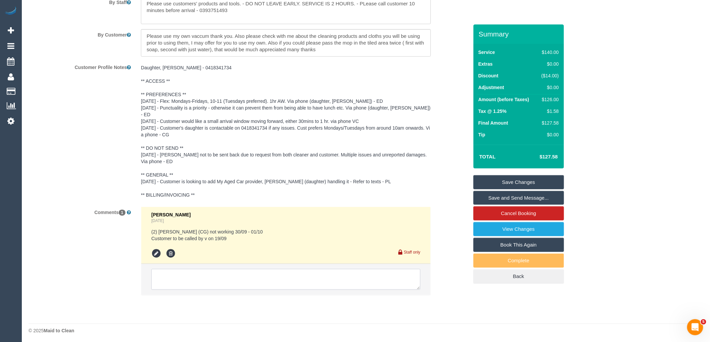
click at [229, 277] on textarea at bounding box center [285, 279] width 269 height 21
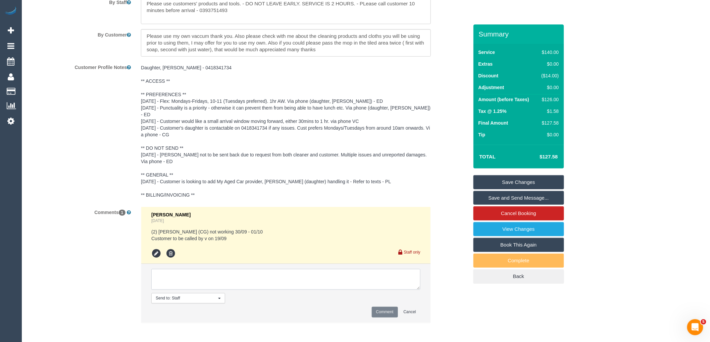
click at [236, 282] on textarea at bounding box center [285, 279] width 269 height 21
type textarea "C"
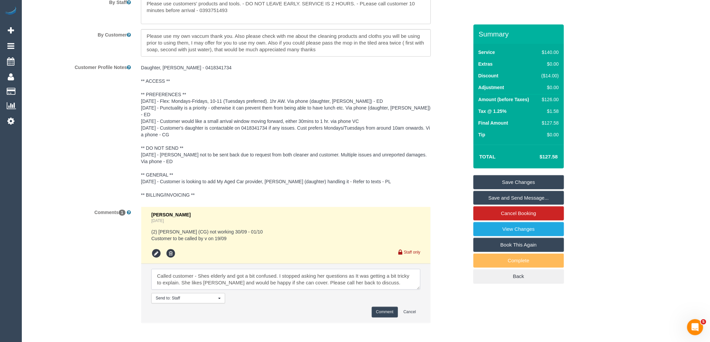
type textarea "Called customer - Shes elderly and got a bit confused. I stopped asking her que…"
click at [388, 309] on button "Comment" at bounding box center [385, 312] width 26 height 10
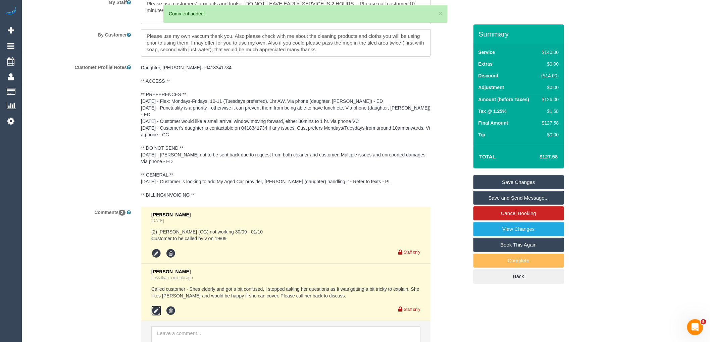
click at [156, 307] on icon at bounding box center [156, 311] width 10 height 10
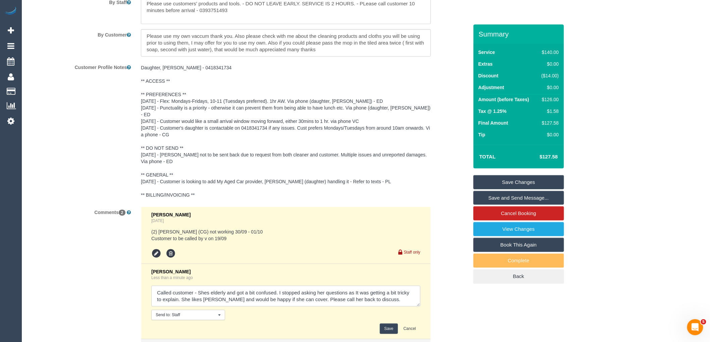
click at [179, 298] on textarea at bounding box center [285, 296] width 269 height 21
type textarea "Called customer - Shes elderly and got a bit confused. I stopped asking her que…"
click at [390, 326] on button "Save" at bounding box center [389, 329] width 18 height 10
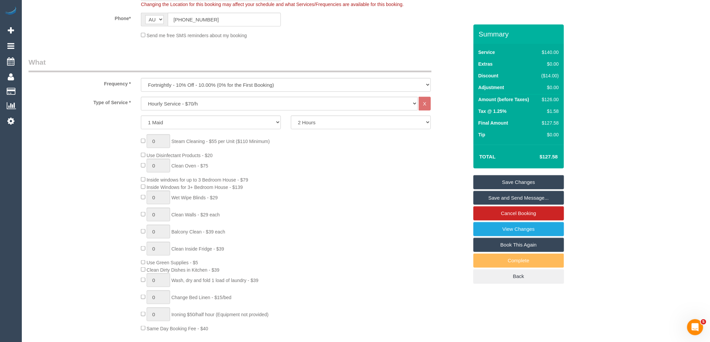
scroll to position [189, 0]
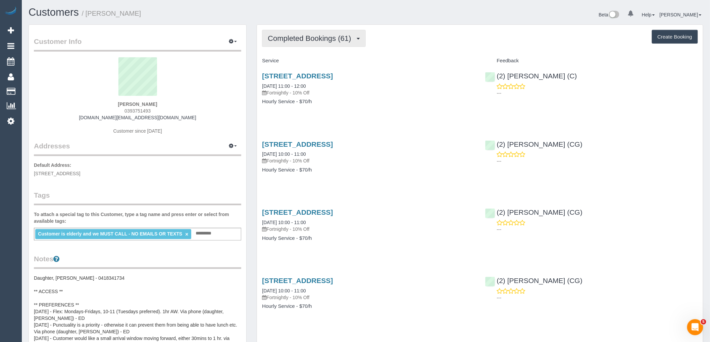
click at [320, 34] on button "Completed Bookings (61)" at bounding box center [313, 38] width 103 height 17
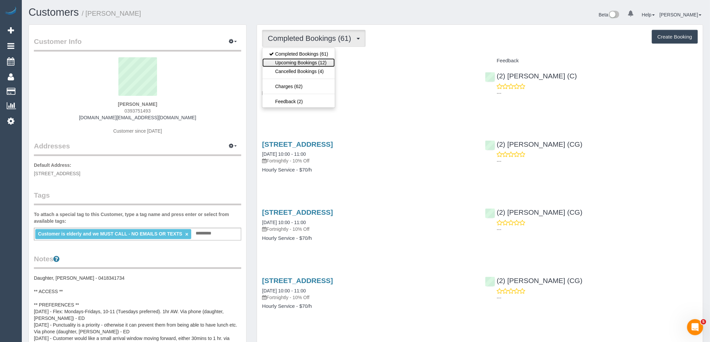
click at [329, 62] on link "Upcoming Bookings (12)" at bounding box center [298, 62] width 72 height 9
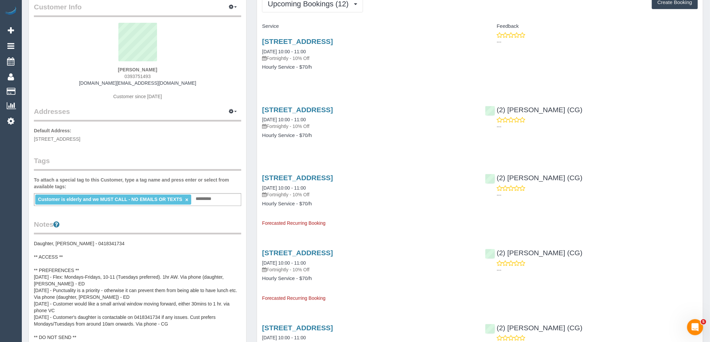
scroll to position [112, 0]
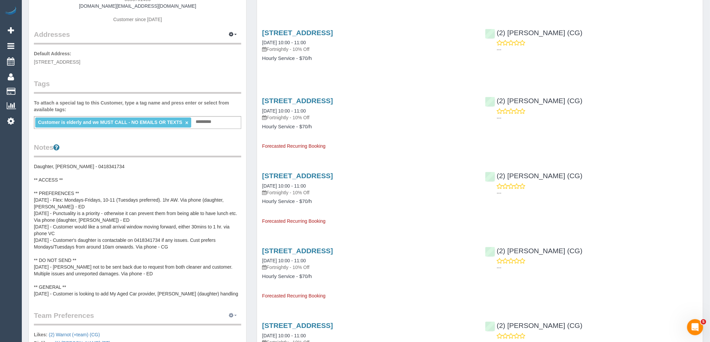
click at [232, 314] on icon "button" at bounding box center [231, 316] width 5 height 4
click at [212, 329] on link "Manage Preferences" at bounding box center [212, 328] width 57 height 9
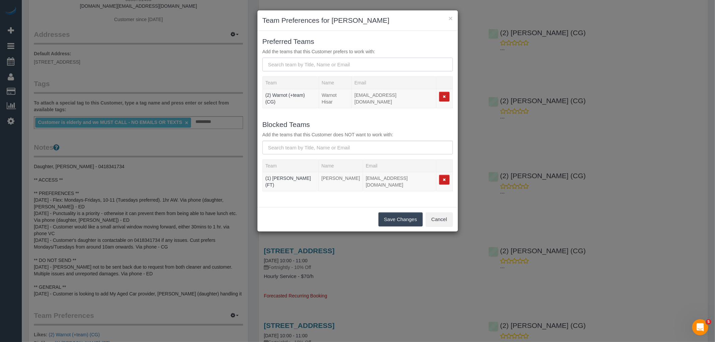
click at [340, 67] on input "text" at bounding box center [358, 65] width 191 height 14
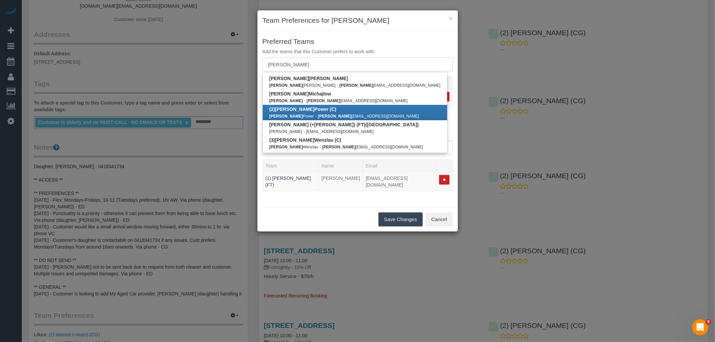
type input "joanne"
click at [314, 109] on b "(2) Joanne Power (C)" at bounding box center [303, 109] width 67 height 5
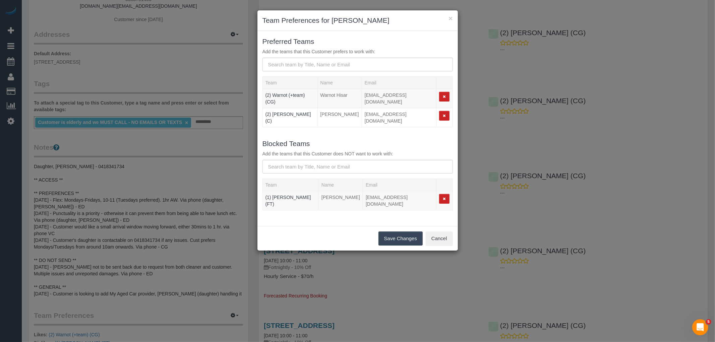
click at [405, 233] on button "Save Changes" at bounding box center [401, 239] width 44 height 14
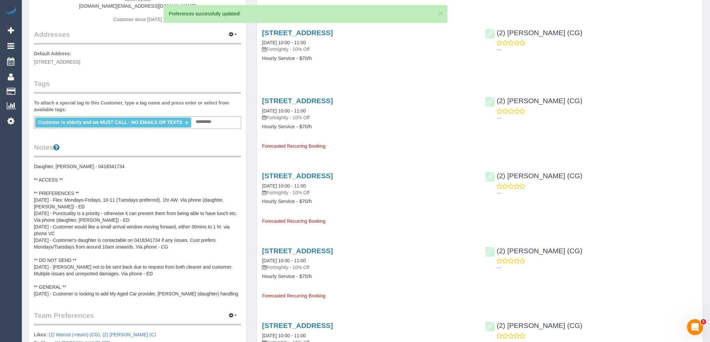
click at [99, 205] on pre "Daughter, Laura - 0418341734 ** ACCESS ** ** PREFERENCES ** 23/7/25 - Flex: Mon…" at bounding box center [137, 230] width 207 height 134
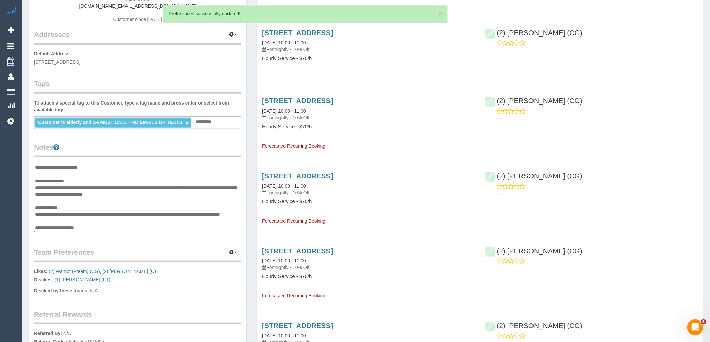
scroll to position [0, 0]
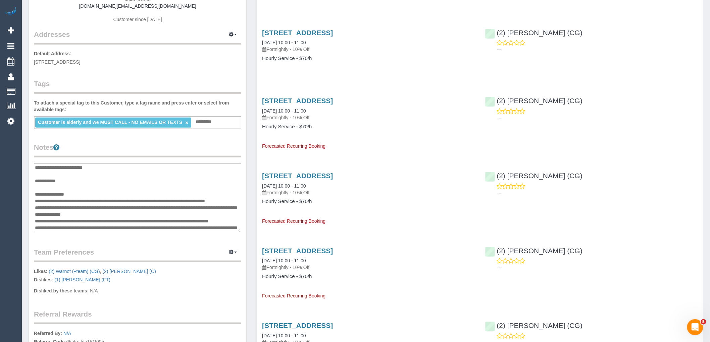
click at [101, 195] on textarea "**********" at bounding box center [137, 197] width 207 height 69
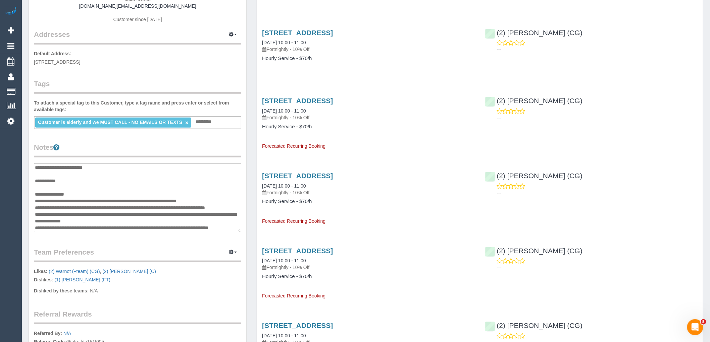
type textarea "**********"
click at [152, 140] on div "Customer Info Edit Contact Info Send Message Email Preferences Special Sales Ta…" at bounding box center [137, 165] width 217 height 504
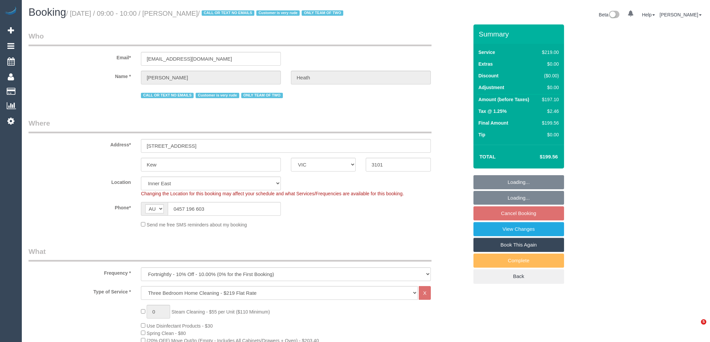
select select "VIC"
select select "number:30"
select select "number:14"
select select "number:19"
select select "number:24"
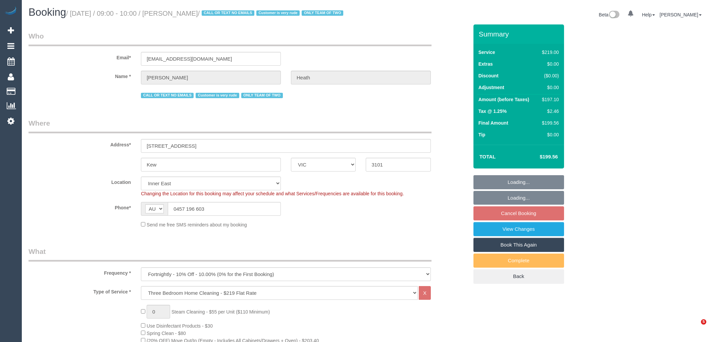
select select "number:34"
select select "number:26"
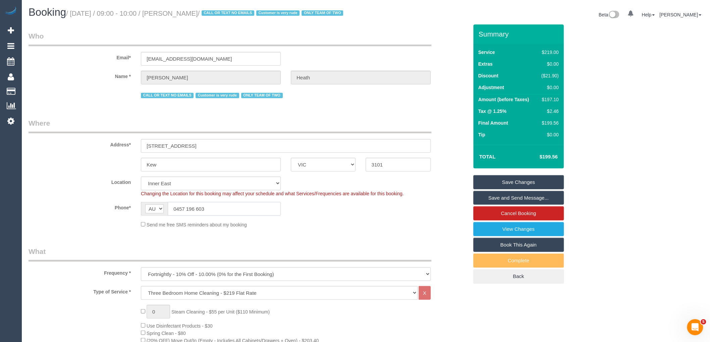
click at [146, 216] on div "AF AL DZ AD AO AI AQ AG AR AM AW AU AT AZ BS BH BD BB BY BE BZ BJ BM BT BO BA B…" at bounding box center [211, 209] width 140 height 14
drag, startPoint x: 216, startPoint y: 13, endPoint x: 175, endPoint y: 13, distance: 41.3
click at [175, 13] on small "/ October 03, 2025 / 09:00 - 10:00 / Felicity Heath / CALL OR TEXT NO EMAILS Cu…" at bounding box center [205, 13] width 279 height 7
copy small "[PERSON_NAME]"
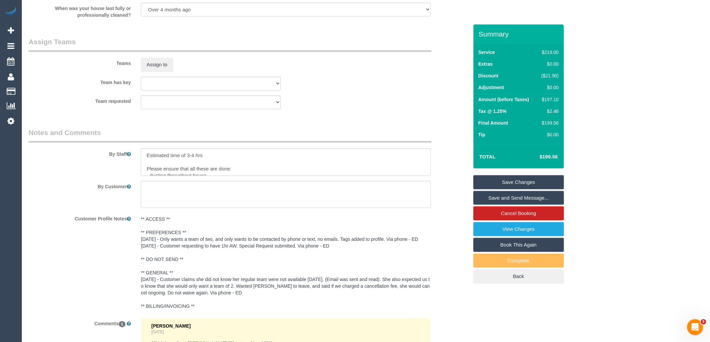
scroll to position [1152, 0]
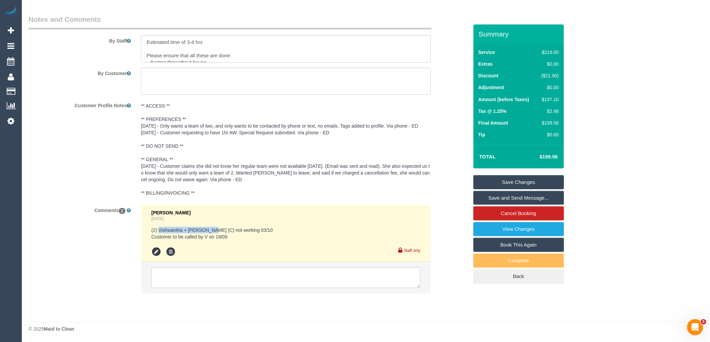
drag, startPoint x: 213, startPoint y: 229, endPoint x: 159, endPoint y: 230, distance: 54.0
click at [159, 230] on pre "(2) Vishwantha + Madhushika (C) not working 03/10 Customer to be called by V on…" at bounding box center [285, 233] width 269 height 13
copy pre "Vishwantha + Madhushika"
click at [199, 269] on textarea at bounding box center [285, 278] width 269 height 21
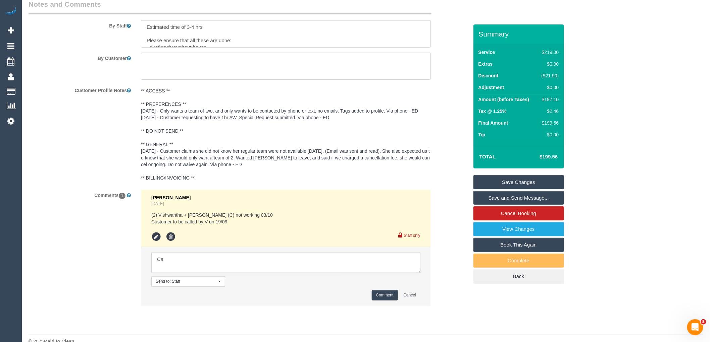
type textarea "C"
type textarea "V"
type textarea "called no answer - straight to VM. text sent"
click at [386, 301] on button "Comment" at bounding box center [385, 295] width 26 height 10
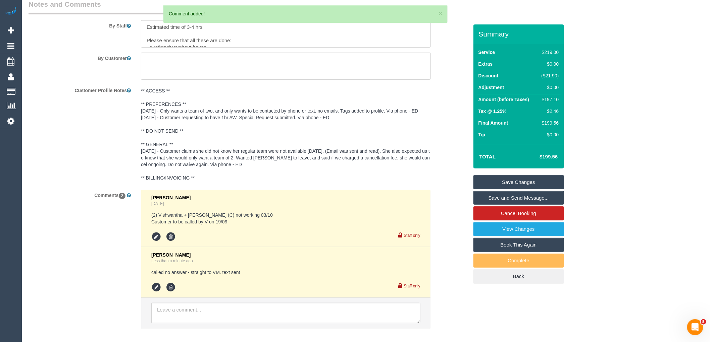
click at [534, 187] on link "Save Changes" at bounding box center [518, 182] width 91 height 14
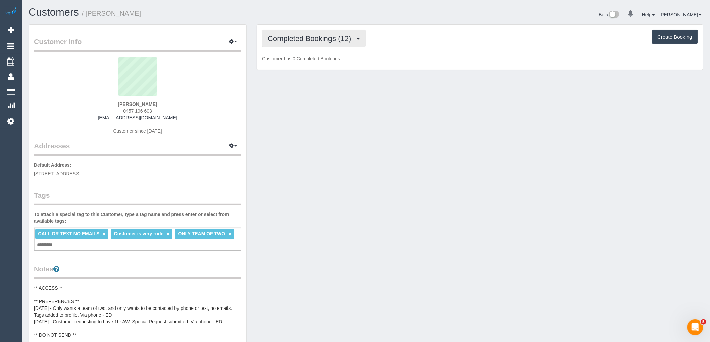
drag, startPoint x: 326, startPoint y: 37, endPoint x: 326, endPoint y: 44, distance: 6.7
click at [326, 37] on span "Completed Bookings (12)" at bounding box center [311, 38] width 87 height 8
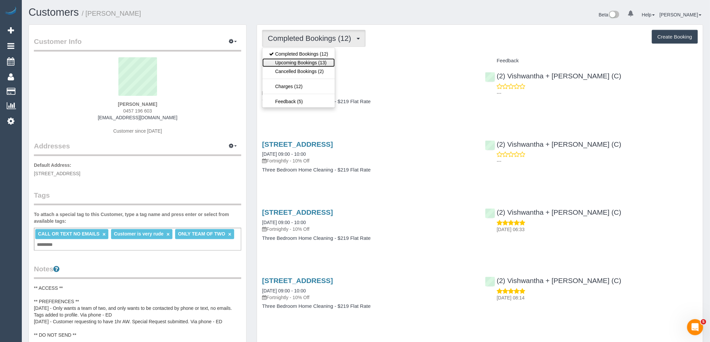
click at [326, 64] on link "Upcoming Bookings (13)" at bounding box center [298, 62] width 72 height 9
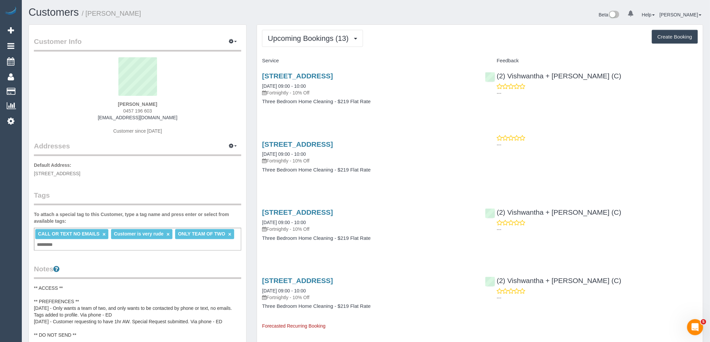
drag, startPoint x: 118, startPoint y: 110, endPoint x: 83, endPoint y: 110, distance: 35.6
click at [86, 110] on div "[PERSON_NAME] 0457 196 603 [EMAIL_ADDRESS][DOMAIN_NAME] Customer since [DATE]" at bounding box center [137, 99] width 207 height 84
copy span "0457 196 603"
click at [162, 105] on div "[PERSON_NAME] 0457 196 603 [EMAIL_ADDRESS][DOMAIN_NAME] Customer since [DATE]" at bounding box center [137, 99] width 207 height 84
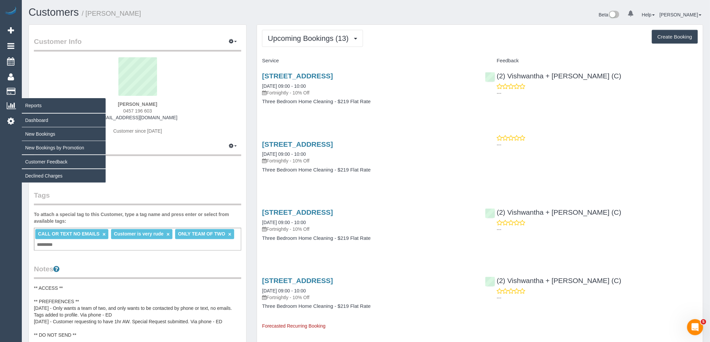
drag, startPoint x: 138, startPoint y: 111, endPoint x: 2, endPoint y: 114, distance: 136.2
click at [88, 111] on div "[PERSON_NAME] 0457 196 603 [EMAIL_ADDRESS][DOMAIN_NAME] Customer since [DATE]" at bounding box center [137, 99] width 207 height 84
copy span "0457 196 603"
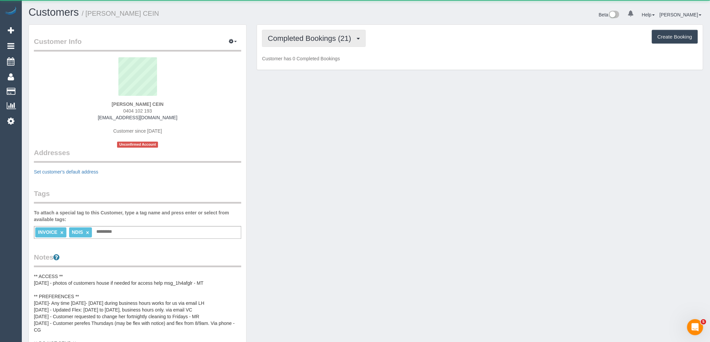
click at [323, 36] on span "Completed Bookings (21)" at bounding box center [311, 38] width 87 height 8
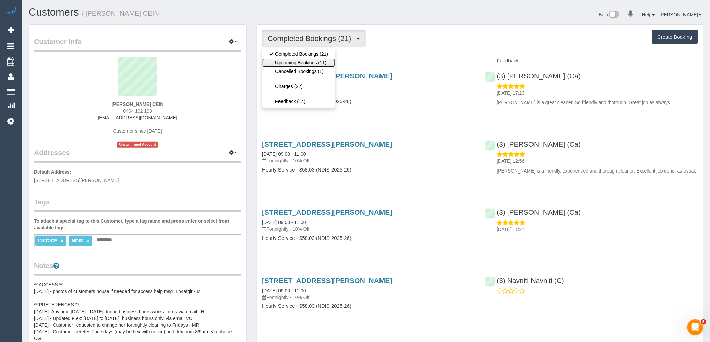
click at [324, 65] on link "Upcoming Bookings (11)" at bounding box center [298, 62] width 72 height 9
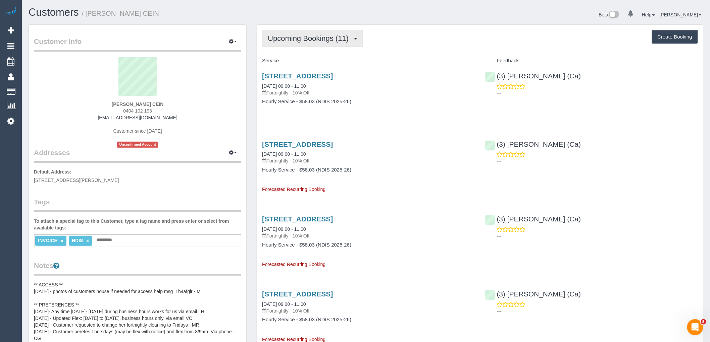
click at [326, 46] on button "Upcoming Bookings (11)" at bounding box center [312, 38] width 101 height 17
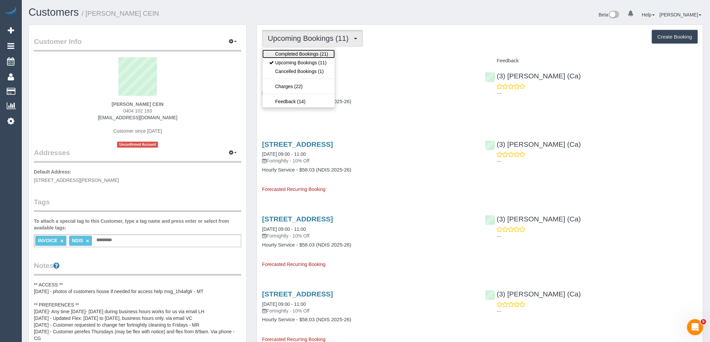
click at [326, 52] on link "Completed Bookings (21)" at bounding box center [298, 54] width 72 height 9
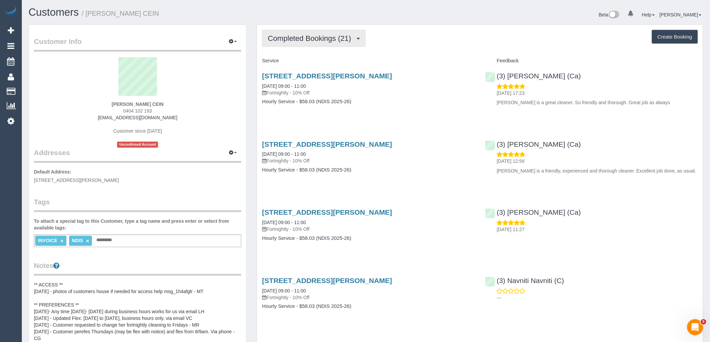
click at [326, 33] on button "Completed Bookings (21)" at bounding box center [313, 38] width 103 height 17
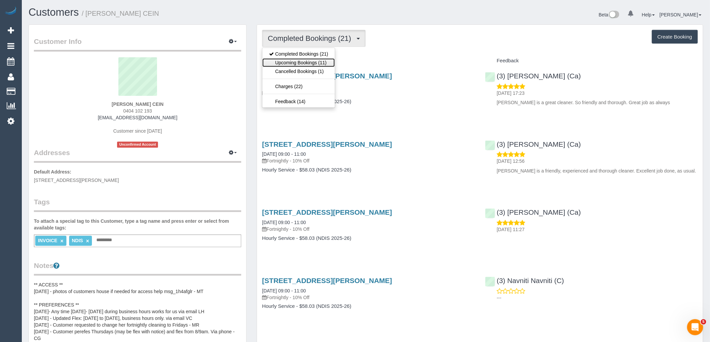
click at [325, 64] on link "Upcoming Bookings (11)" at bounding box center [298, 62] width 72 height 9
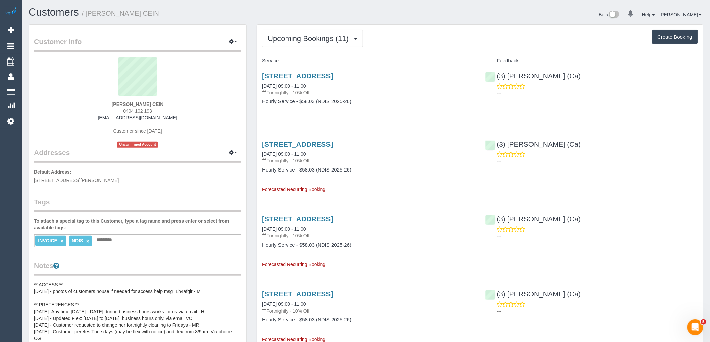
drag, startPoint x: 165, startPoint y: 110, endPoint x: 104, endPoint y: 107, distance: 61.1
click at [104, 107] on div "Jessica Mills CEIN 0404 102 193 jessmills6@gmail.com Customer since 2024 Unconf…" at bounding box center [137, 102] width 207 height 91
click at [193, 109] on div "Jessica Mills CEIN 0404 102 193 jessmills6@gmail.com Customer since 2024 Unconf…" at bounding box center [137, 102] width 207 height 91
drag, startPoint x: 175, startPoint y: 102, endPoint x: 94, endPoint y: 103, distance: 81.2
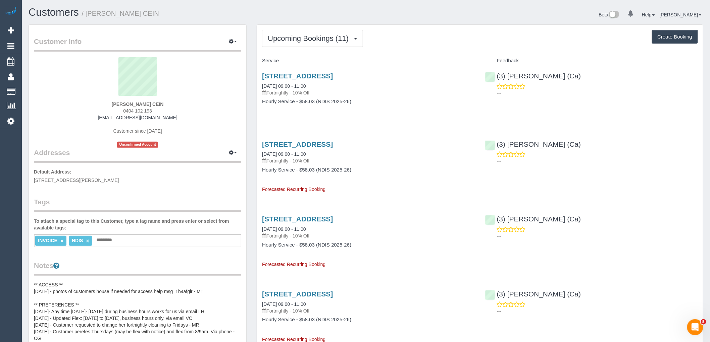
click at [94, 103] on div "Jessica Mills CEIN 0404 102 193 jessmills6@gmail.com Customer since 2024 Unconf…" at bounding box center [137, 102] width 207 height 91
copy strong "Jessica Mills CEIN"
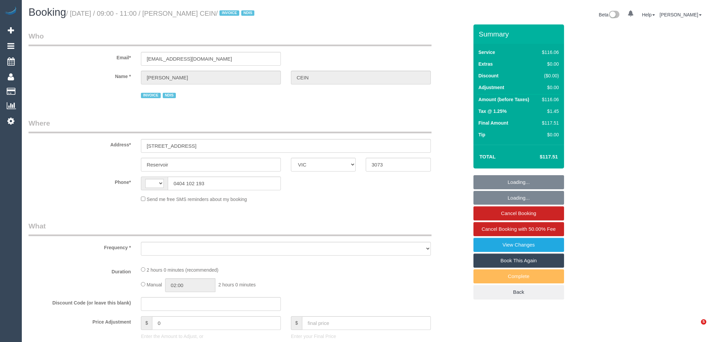
select select "VIC"
select select "object:282"
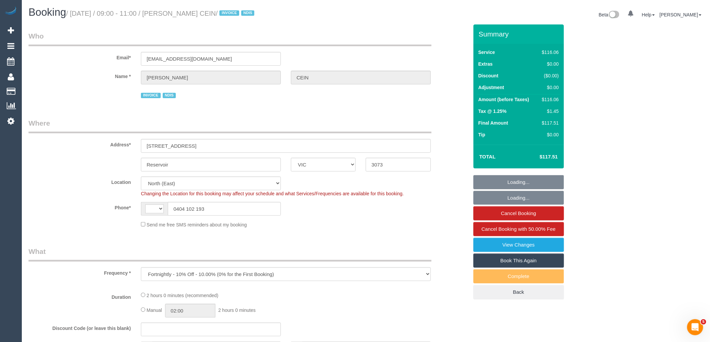
select select "string:AU"
select select "number:27"
select select "number:14"
select select "number:19"
select select "number:36"
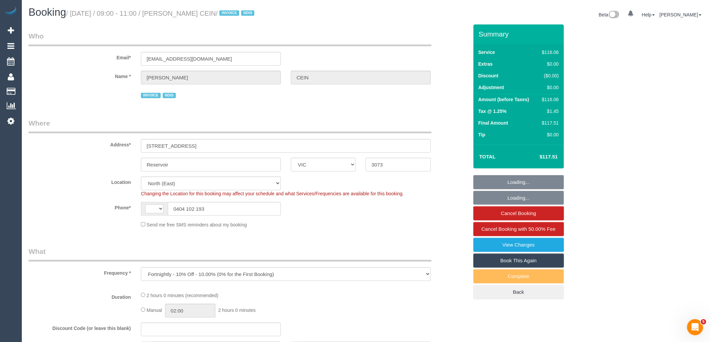
select select "number:34"
select select "number:11"
select select "object:755"
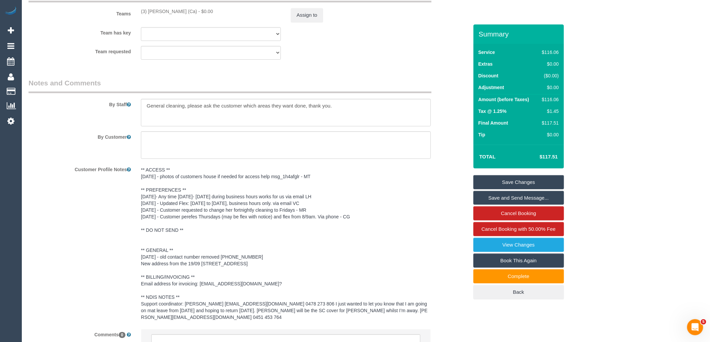
scroll to position [908, 0]
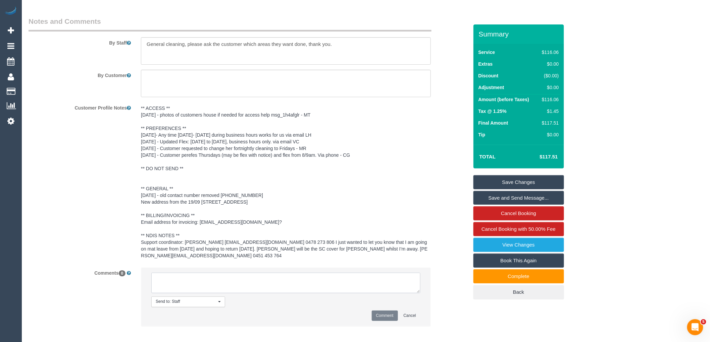
click at [223, 275] on textarea at bounding box center [285, 283] width 269 height 21
paste textarea "+61 459 555 002"
type textarea "any issues with this service today please call jessica's partner as her phone i…"
click at [386, 311] on button "Comment" at bounding box center [385, 316] width 26 height 10
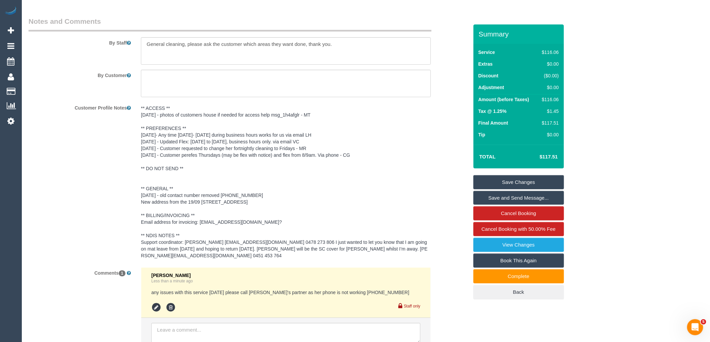
drag, startPoint x: 527, startPoint y: 183, endPoint x: 507, endPoint y: 177, distance: 20.6
click at [527, 183] on link "Save Changes" at bounding box center [518, 182] width 91 height 14
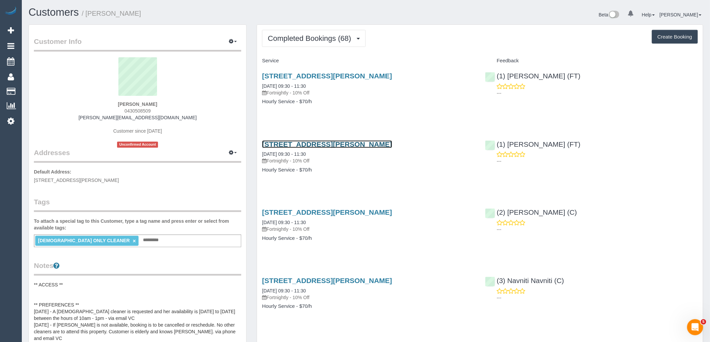
click at [354, 142] on link "15 Nicholson Street, East Coburg, VIC 3058" at bounding box center [327, 145] width 130 height 8
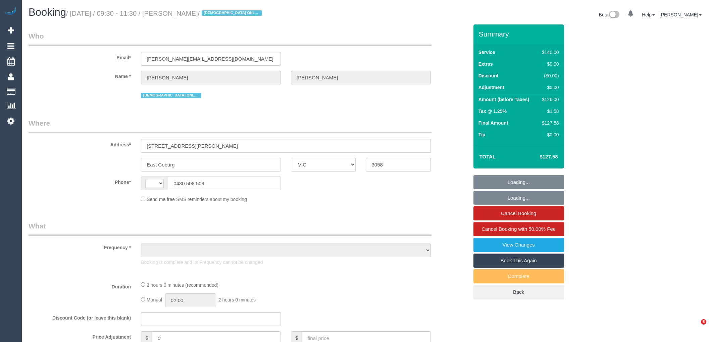
select select "VIC"
select select "string:AU"
select select "string:stripe-pm_1KxK0v2GScqysDRVcgvaaYC1"
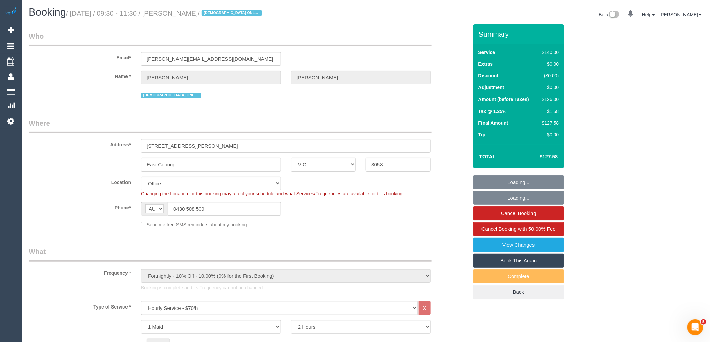
select select "object:785"
select select "number:28"
select select "number:14"
select select "number:19"
select select "number:25"
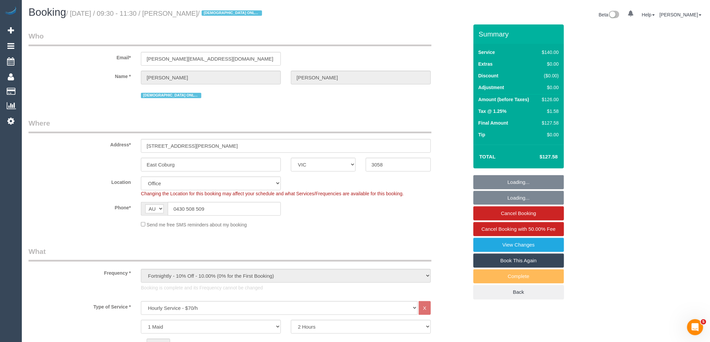
select select "number:35"
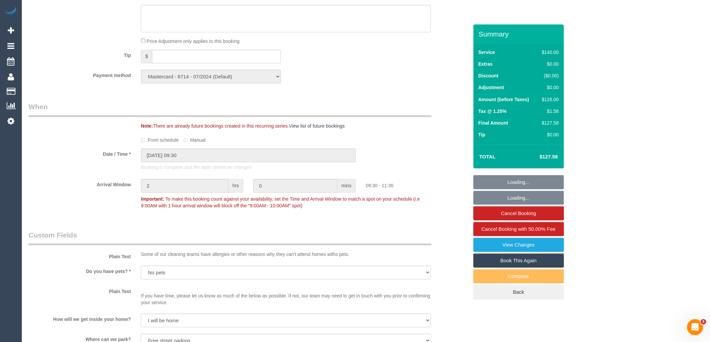
select select "object:942"
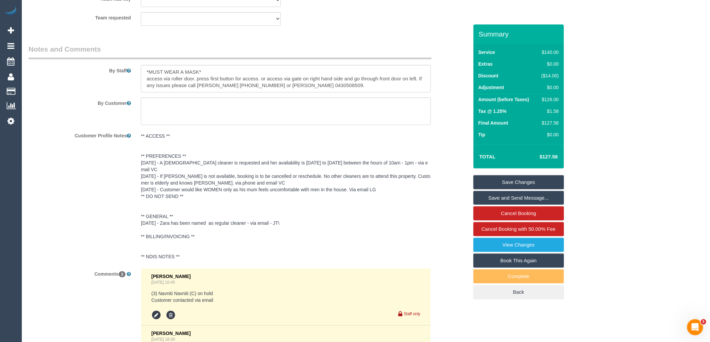
scroll to position [1285, 0]
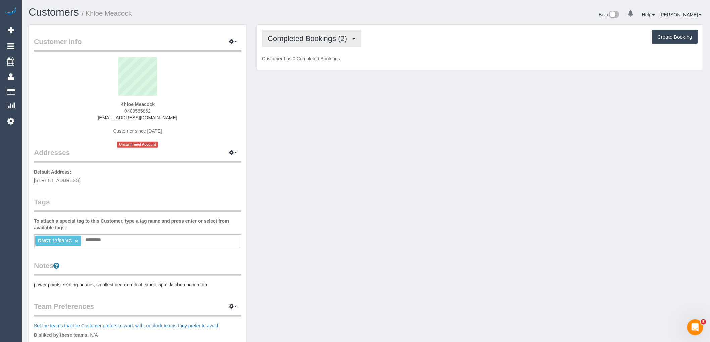
click at [301, 38] on span "Completed Bookings (2)" at bounding box center [309, 38] width 83 height 8
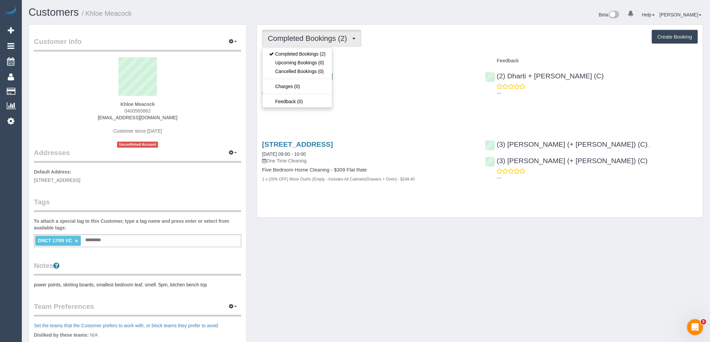
click at [434, 48] on div "Completed Bookings (2) Completed Bookings (2) Upcoming Bookings (0) Cancelled B…" at bounding box center [480, 121] width 446 height 193
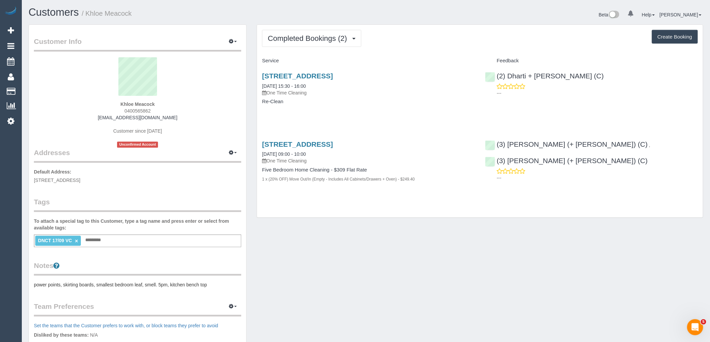
drag, startPoint x: 158, startPoint y: 108, endPoint x: 114, endPoint y: 111, distance: 44.4
click at [114, 111] on div "Khloe Meacock 0400565862 khloe.meacock@gmail.com Customer since 2025 Unconfirme…" at bounding box center [137, 102] width 207 height 91
copy span "0400565862"
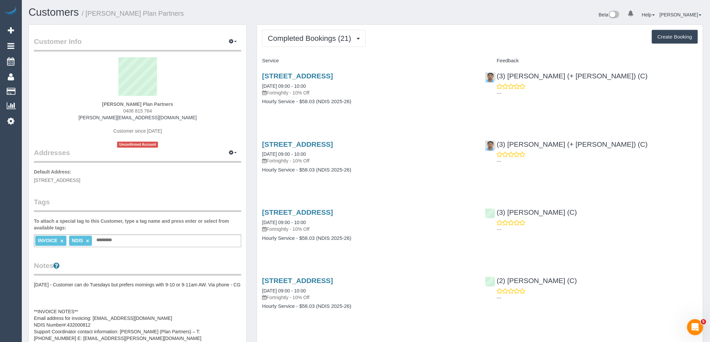
drag, startPoint x: 156, startPoint y: 109, endPoint x: 107, endPoint y: 109, distance: 49.0
click at [107, 109] on div "[PERSON_NAME] Plan Partners 0406 815 764 [PERSON_NAME][EMAIL_ADDRESS][DOMAIN_NA…" at bounding box center [137, 102] width 207 height 91
copy span "0406 815 764"
drag, startPoint x: 220, startPoint y: 105, endPoint x: 198, endPoint y: 109, distance: 22.2
click at [220, 105] on div "Mary Allwell Plan Partners 0406 815 764 mary.planpartners@fake.com Customer sin…" at bounding box center [137, 102] width 207 height 91
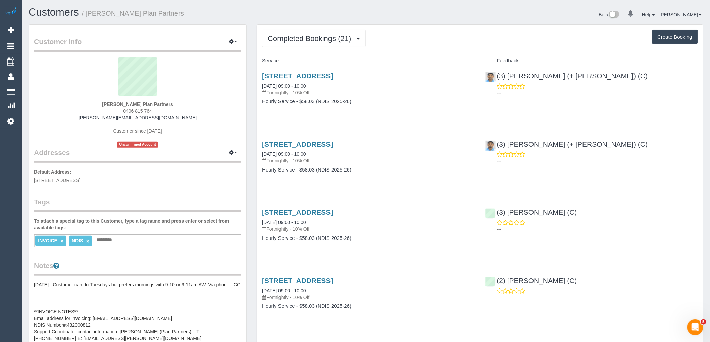
drag, startPoint x: 122, startPoint y: 109, endPoint x: 104, endPoint y: 109, distance: 17.8
click at [104, 109] on div "Mary Allwell Plan Partners 0406 815 764 mary.planpartners@fake.com Customer sin…" at bounding box center [137, 102] width 207 height 91
click at [198, 95] on sui-profile-pic at bounding box center [137, 79] width 197 height 44
drag, startPoint x: 122, startPoint y: 110, endPoint x: 106, endPoint y: 111, distance: 16.5
click at [106, 111] on div "Mary Allwell Plan Partners 0406 815 764 mary.planpartners@fake.com Customer sin…" at bounding box center [137, 102] width 207 height 91
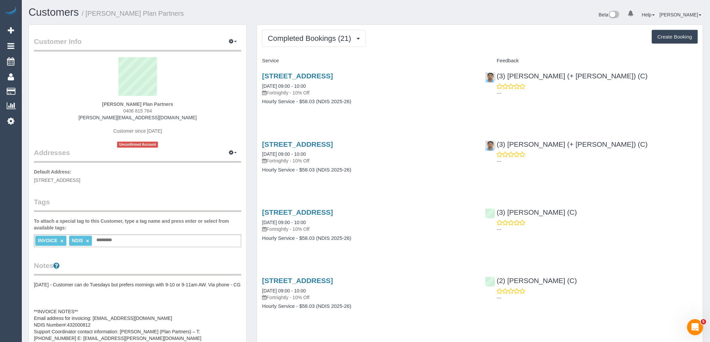
copy span "0406 815 764"
click at [206, 105] on div "Mary Allwell Plan Partners 0406 815 764 mary.planpartners@fake.com Customer sin…" at bounding box center [137, 102] width 207 height 91
drag, startPoint x: 136, startPoint y: 110, endPoint x: 91, endPoint y: 111, distance: 45.3
click at [97, 110] on div "Mary Allwell Plan Partners 0406 815 764 mary.planpartners@fake.com Customer sin…" at bounding box center [137, 102] width 207 height 91
copy span "0406 815 764"
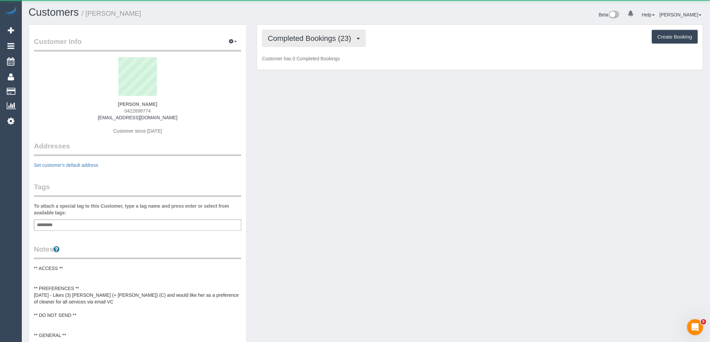
click at [327, 37] on span "Completed Bookings (23)" at bounding box center [311, 38] width 87 height 8
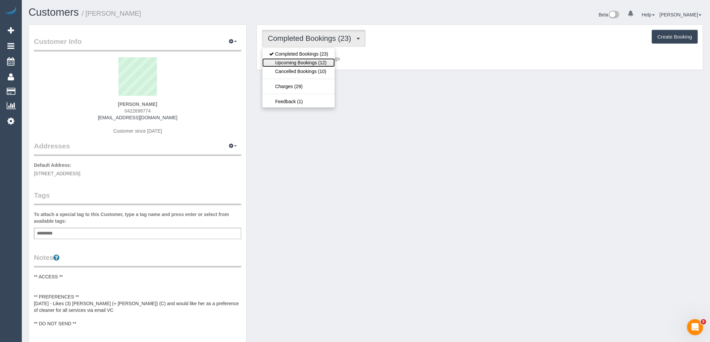
click at [324, 62] on link "Upcoming Bookings (12)" at bounding box center [298, 62] width 72 height 9
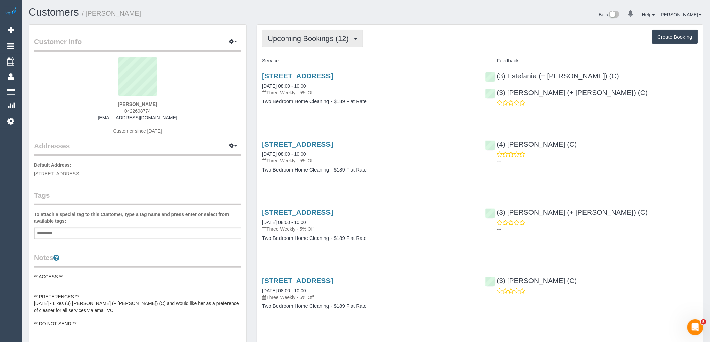
click at [330, 40] on span "Upcoming Bookings (12)" at bounding box center [310, 38] width 84 height 8
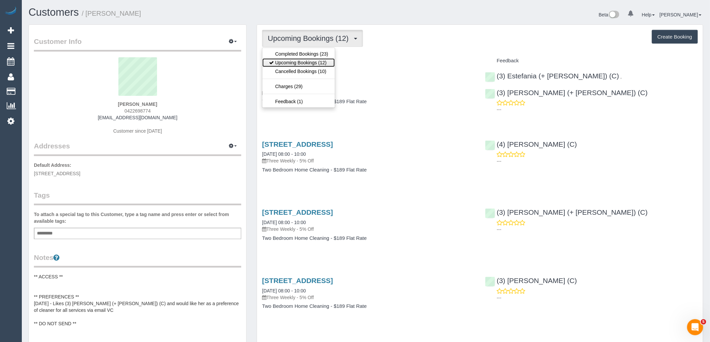
click at [320, 66] on link "Upcoming Bookings (12)" at bounding box center [298, 62] width 72 height 9
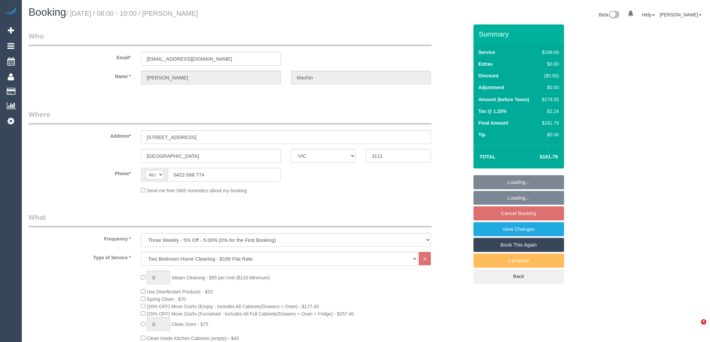
select select "VIC"
select select "string:stripe-pm_1PoDs32GScqysDRVOLOcmqDR"
select select "number:29"
select select "number:14"
select select "number:19"
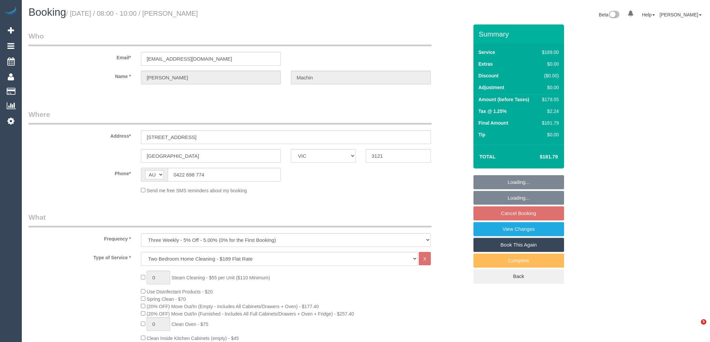
select select "number:13"
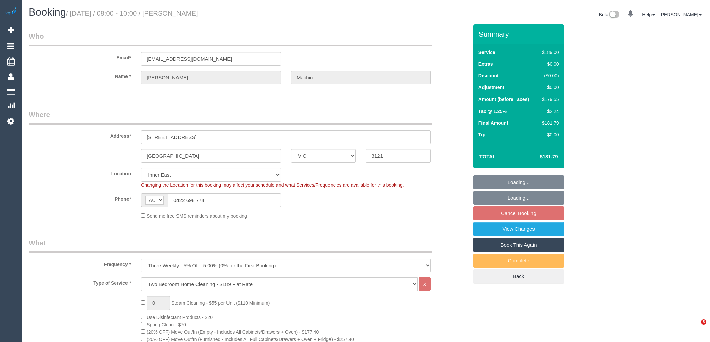
select select "object:1412"
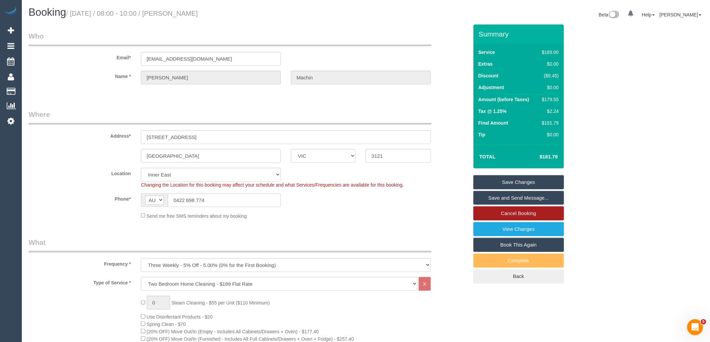
click at [525, 217] on link "Cancel Booking" at bounding box center [518, 214] width 91 height 14
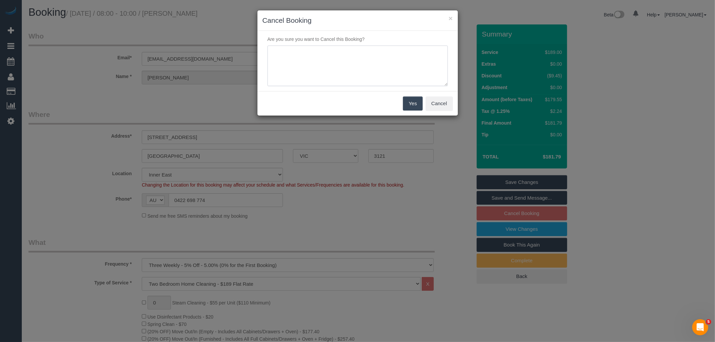
click at [357, 71] on textarea at bounding box center [358, 66] width 180 height 41
type textarea "Service not needed on this date via email VC"
click at [415, 103] on button "Yes" at bounding box center [412, 104] width 19 height 14
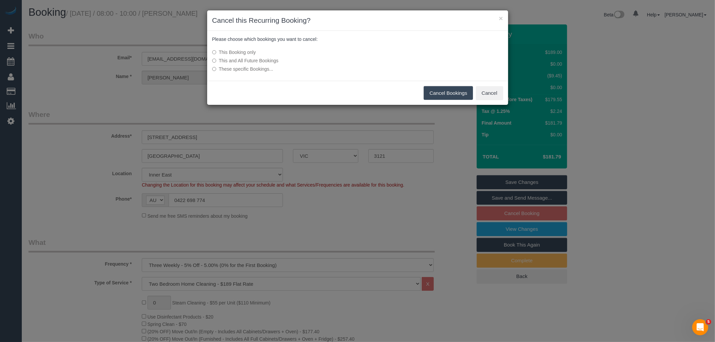
click at [440, 89] on button "Cancel Bookings" at bounding box center [448, 93] width 49 height 14
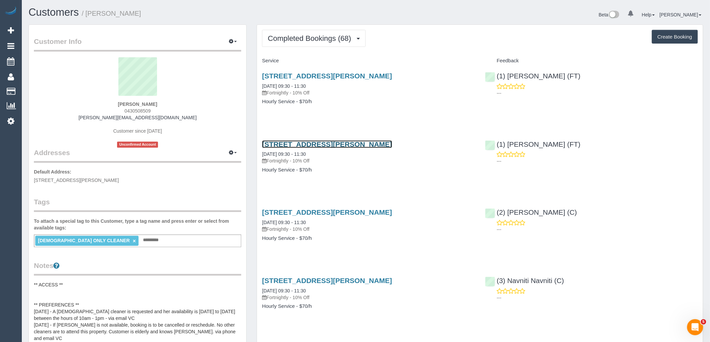
click at [342, 141] on link "15 Nicholson Street, East Coburg, VIC 3058" at bounding box center [327, 145] width 130 height 8
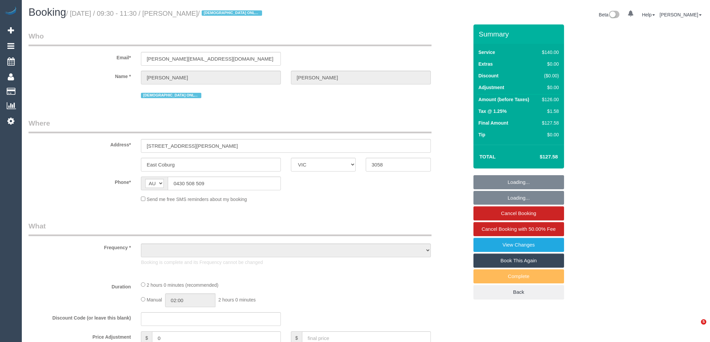
select select "VIC"
select select "object:546"
select select "number:28"
select select "number:14"
select select "number:19"
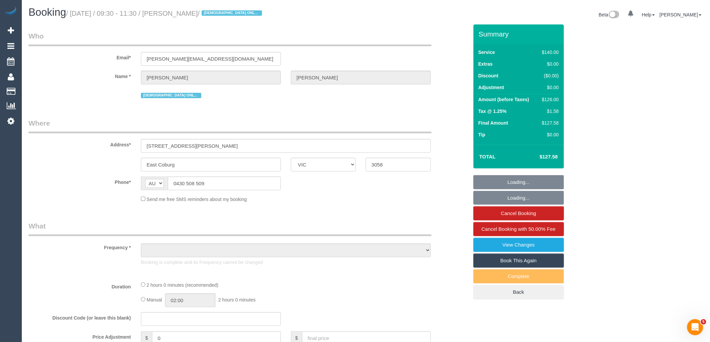
select select "number:25"
select select "number:35"
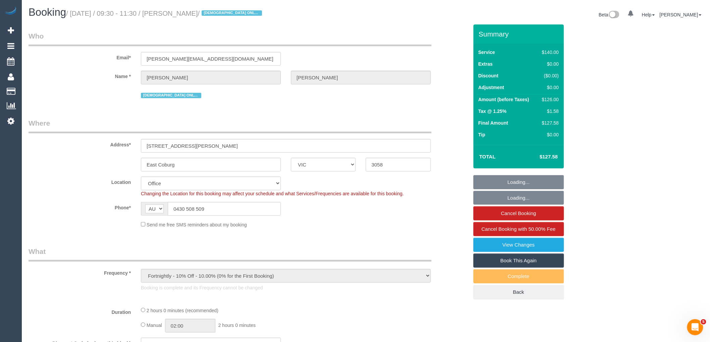
select select "string:stripe-pm_1KxK0v2GScqysDRVcgvaaYC1"
select select "object:2247"
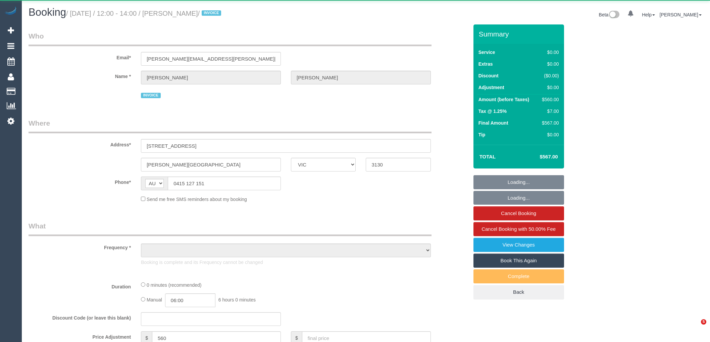
select select "VIC"
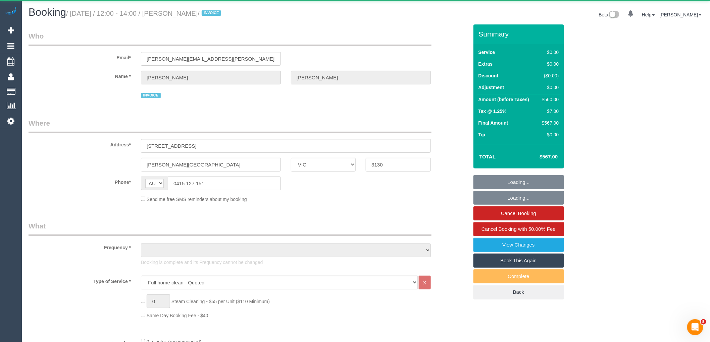
select select "object:611"
select select "number:28"
select select "number:14"
select select "number:19"
select select "number:36"
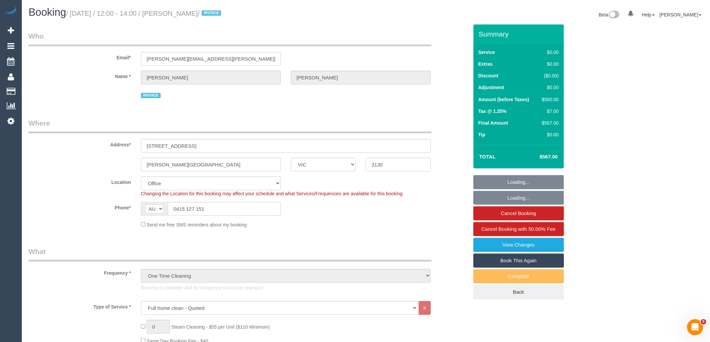
select select "object:2072"
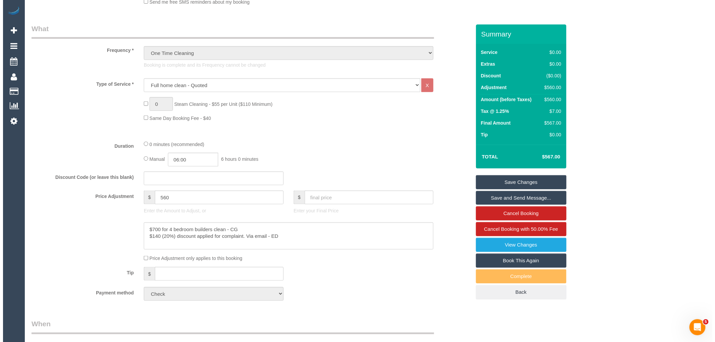
scroll to position [223, 0]
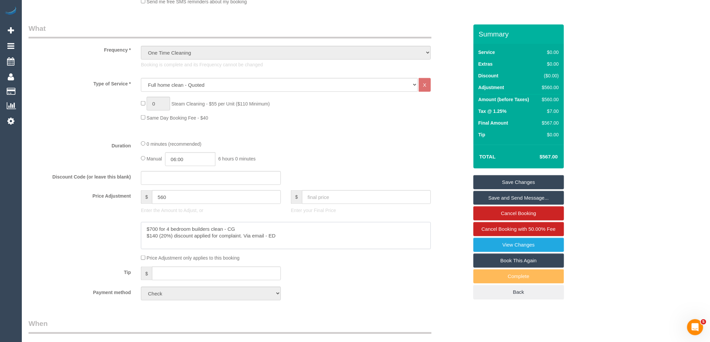
click at [347, 237] on textarea at bounding box center [286, 236] width 290 height 28
click at [511, 242] on link "View Changes" at bounding box center [518, 245] width 91 height 14
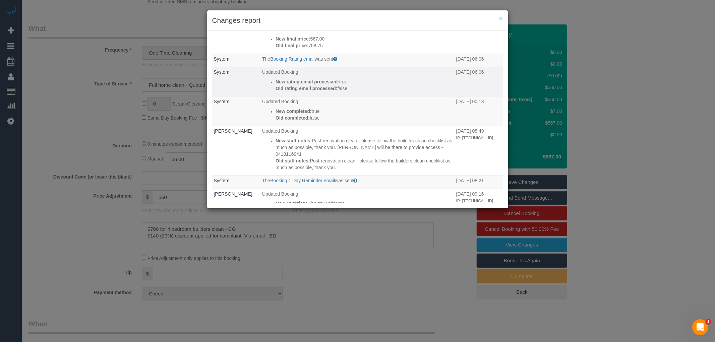
scroll to position [149, 0]
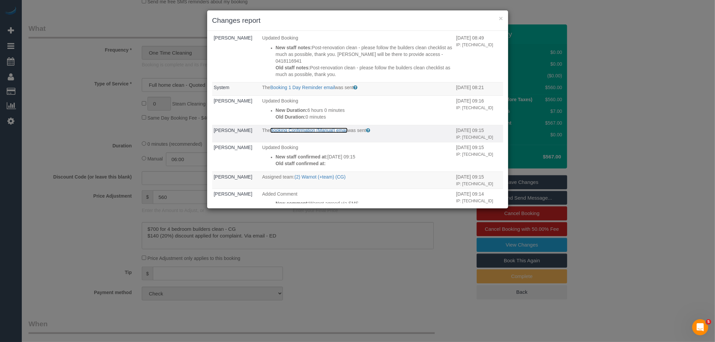
click at [330, 128] on link "Booking Confirmation (Manual) email" at bounding box center [308, 130] width 77 height 5
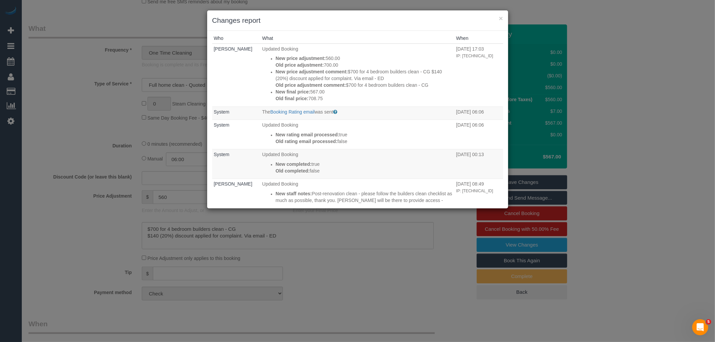
scroll to position [0, 0]
drag, startPoint x: 500, startPoint y: 19, endPoint x: 491, endPoint y: 5, distance: 16.5
click at [500, 19] on button "×" at bounding box center [501, 18] width 4 height 7
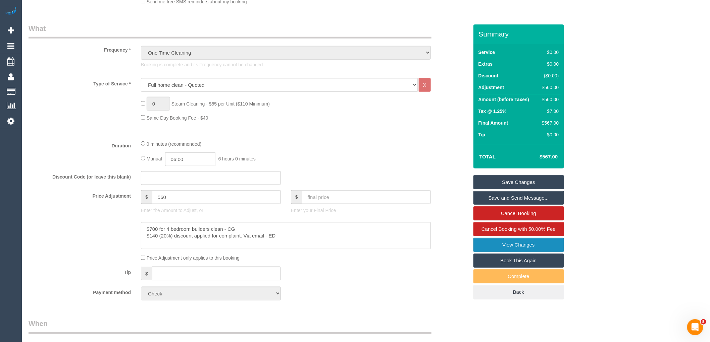
click at [520, 243] on link "View Changes" at bounding box center [518, 245] width 91 height 14
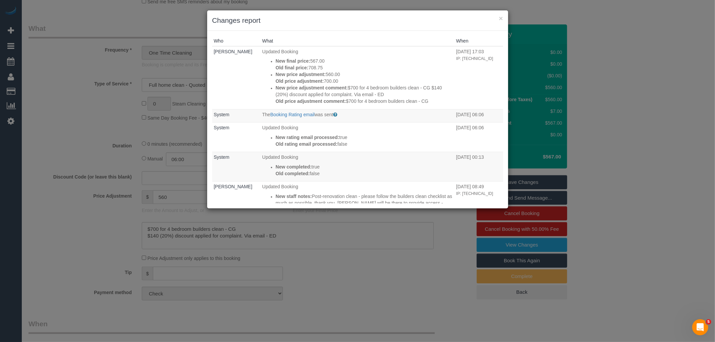
click at [51, 208] on div "× Changes report Who What When Eleni Diacos Updated Booking New final price: 56…" at bounding box center [357, 171] width 715 height 342
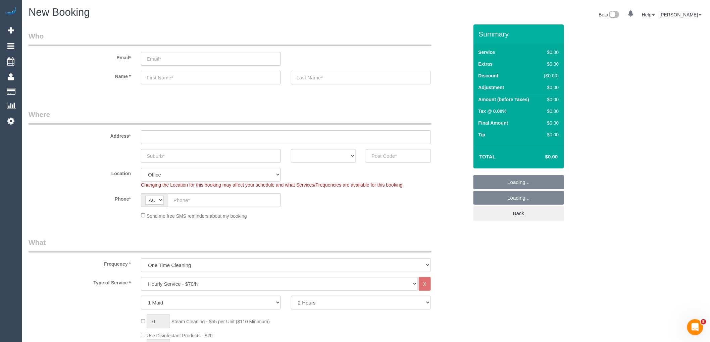
select select "object:3646"
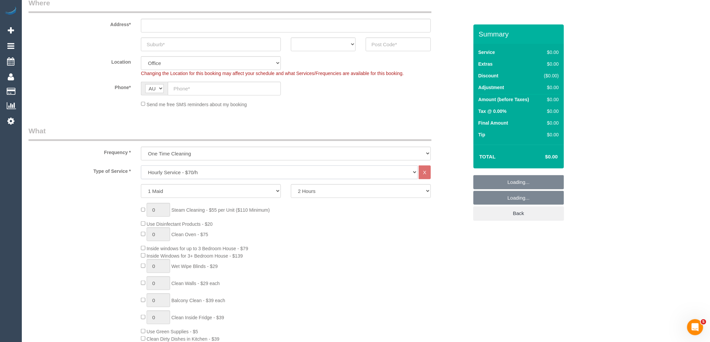
click at [217, 176] on select "Hourly Service - $70/h Hourly Service - $65/h Hourly Service - $60/h Hourly Ser…" at bounding box center [279, 173] width 277 height 14
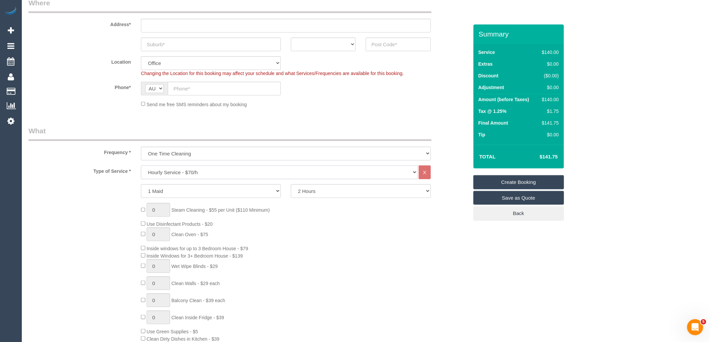
select select "213"
click at [141, 166] on select "Hourly Service - $70/h Hourly Service - $65/h Hourly Service - $60/h Hourly Ser…" at bounding box center [279, 173] width 277 height 14
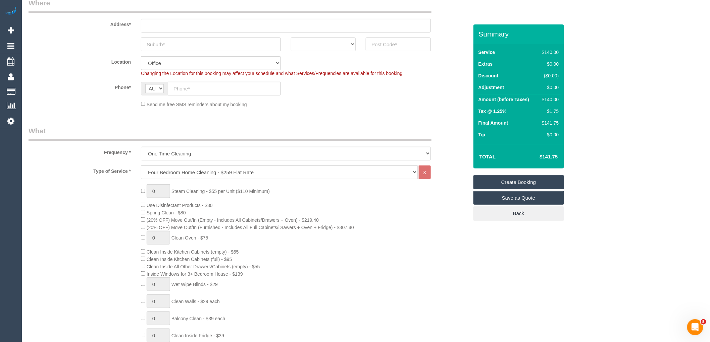
click at [395, 213] on div "0 Steam Cleaning - $55 per Unit ($110 Minimum) Use Disinfectant Products - $30 …" at bounding box center [304, 301] width 337 height 235
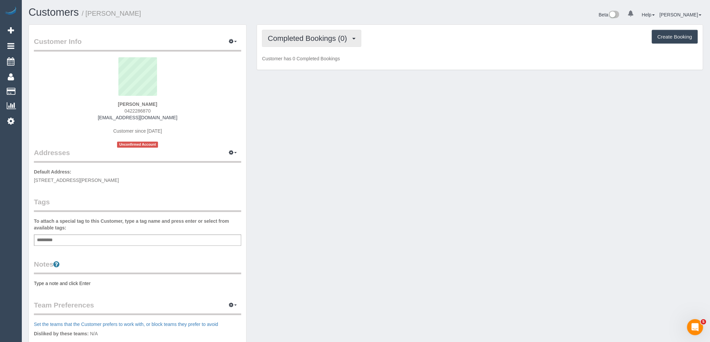
click at [314, 36] on span "Completed Bookings (0)" at bounding box center [309, 38] width 83 height 8
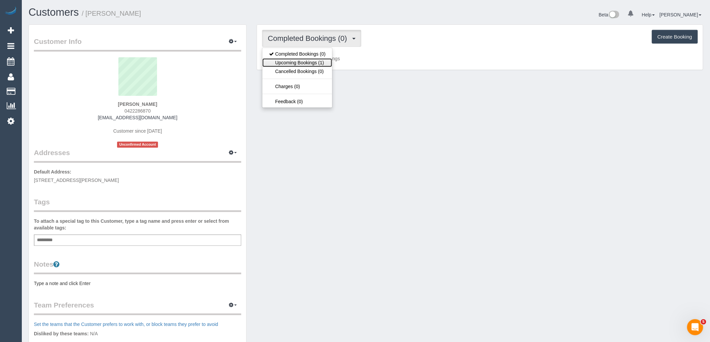
click at [309, 59] on link "Upcoming Bookings (1)" at bounding box center [297, 62] width 70 height 9
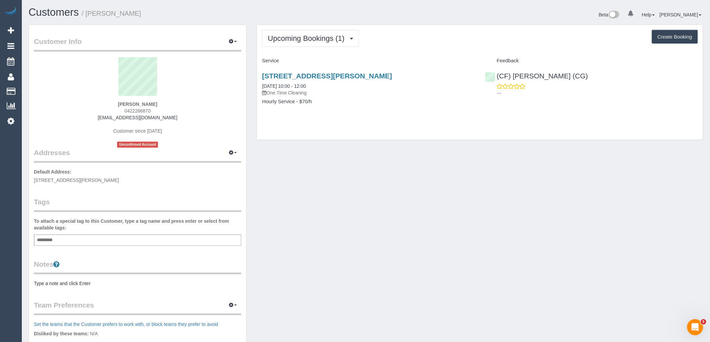
drag, startPoint x: 146, startPoint y: 111, endPoint x: 122, endPoint y: 111, distance: 24.2
click at [122, 111] on div "[PERSON_NAME] 0422286870 [EMAIL_ADDRESS][DOMAIN_NAME] Customer since [DATE] Unc…" at bounding box center [137, 102] width 207 height 91
copy span "0422286870"
